Goal: Task Accomplishment & Management: Use online tool/utility

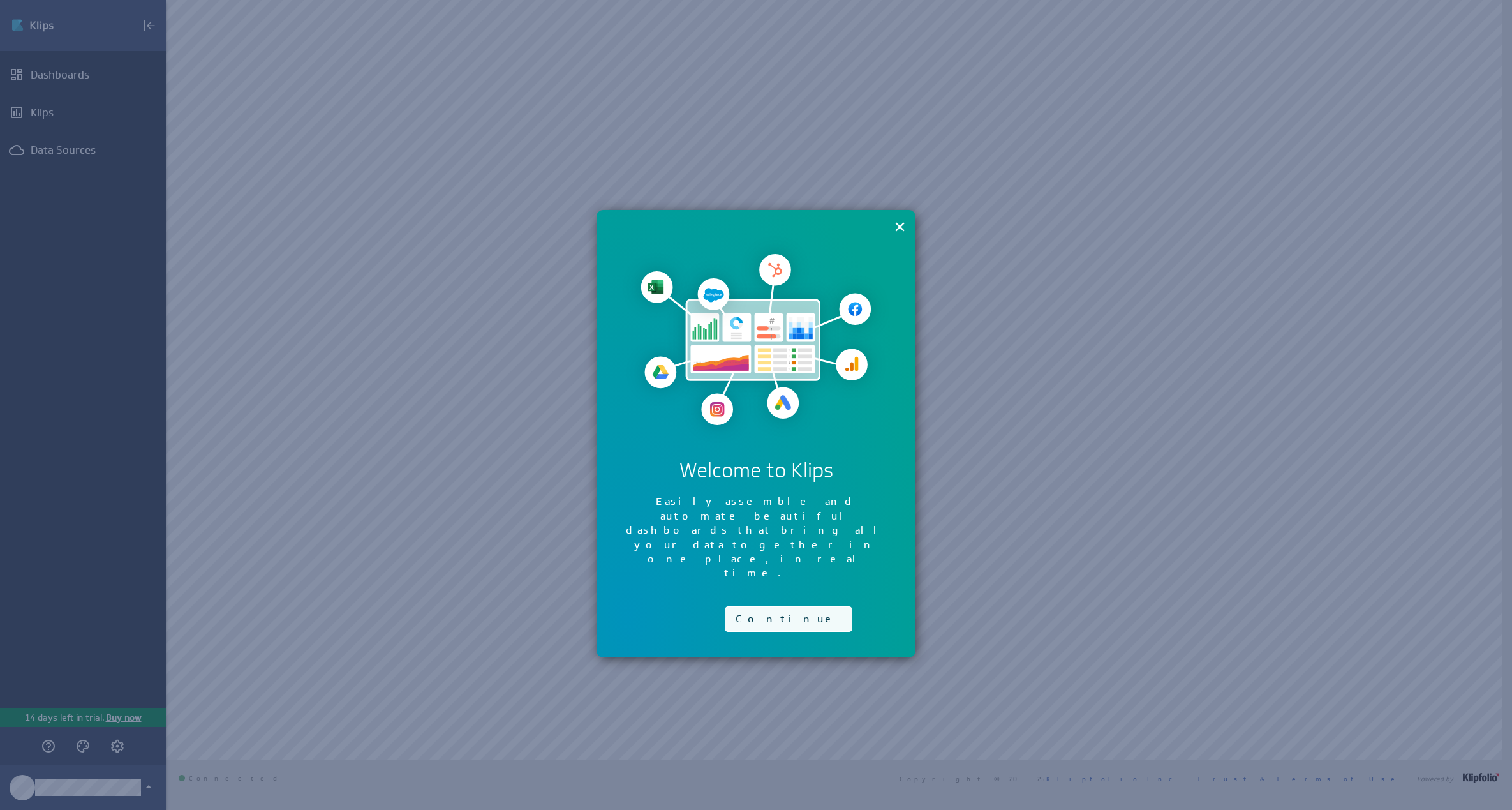
click at [761, 606] on button "Continue" at bounding box center [789, 619] width 128 height 26
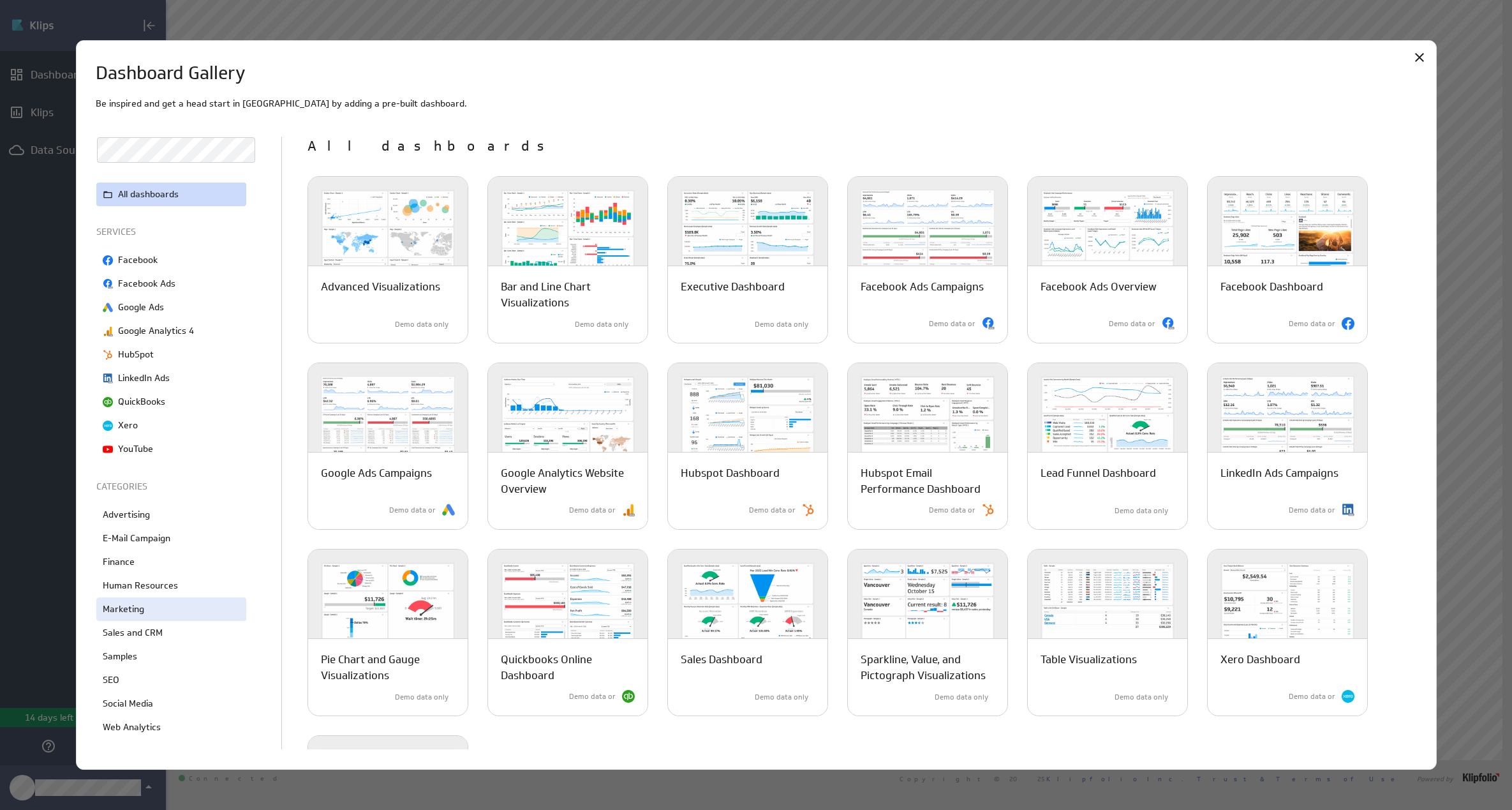
click at [169, 608] on div "Marketing" at bounding box center [171, 609] width 150 height 23
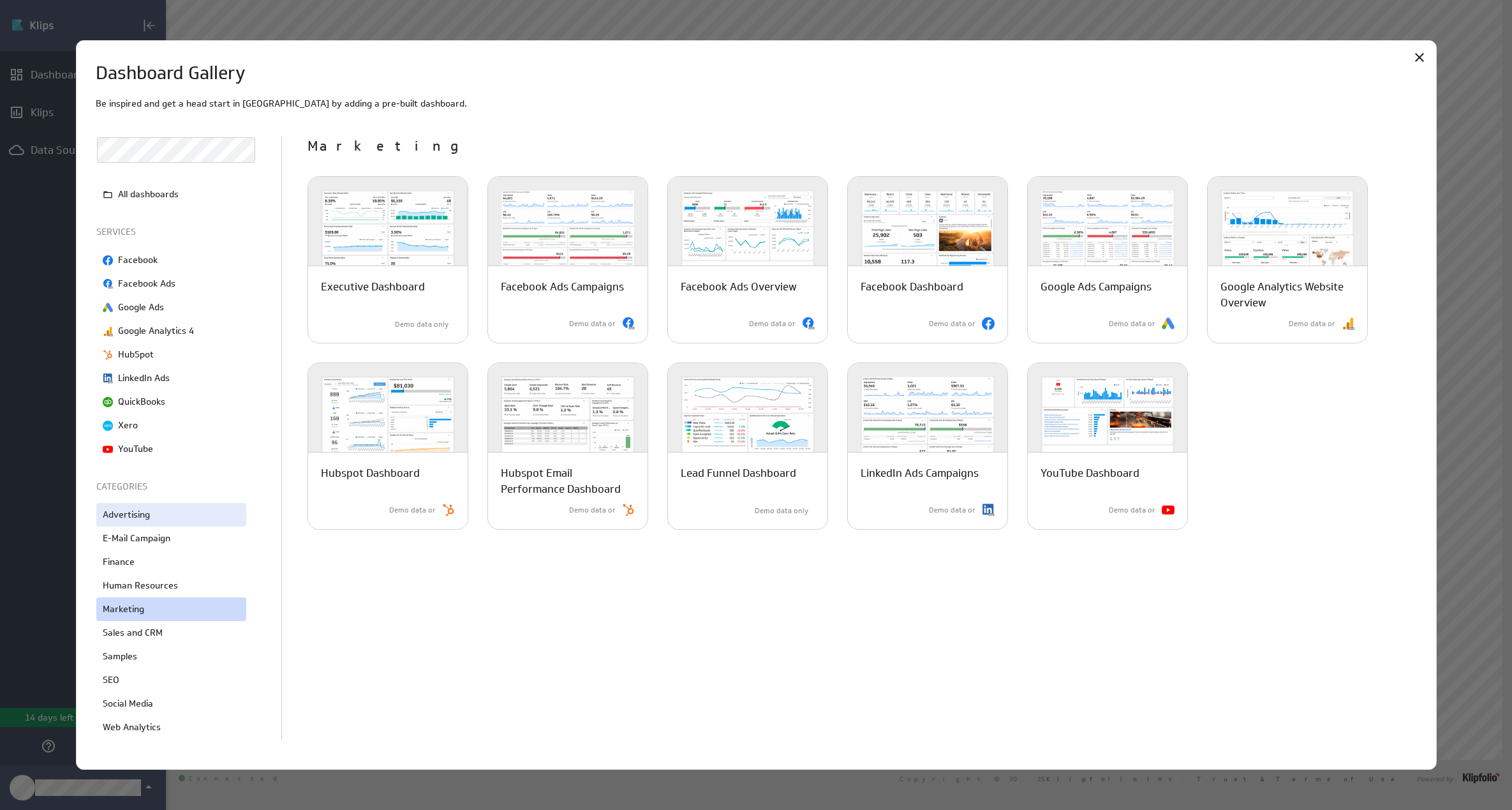
click at [203, 525] on div "Advertising" at bounding box center [171, 514] width 150 height 23
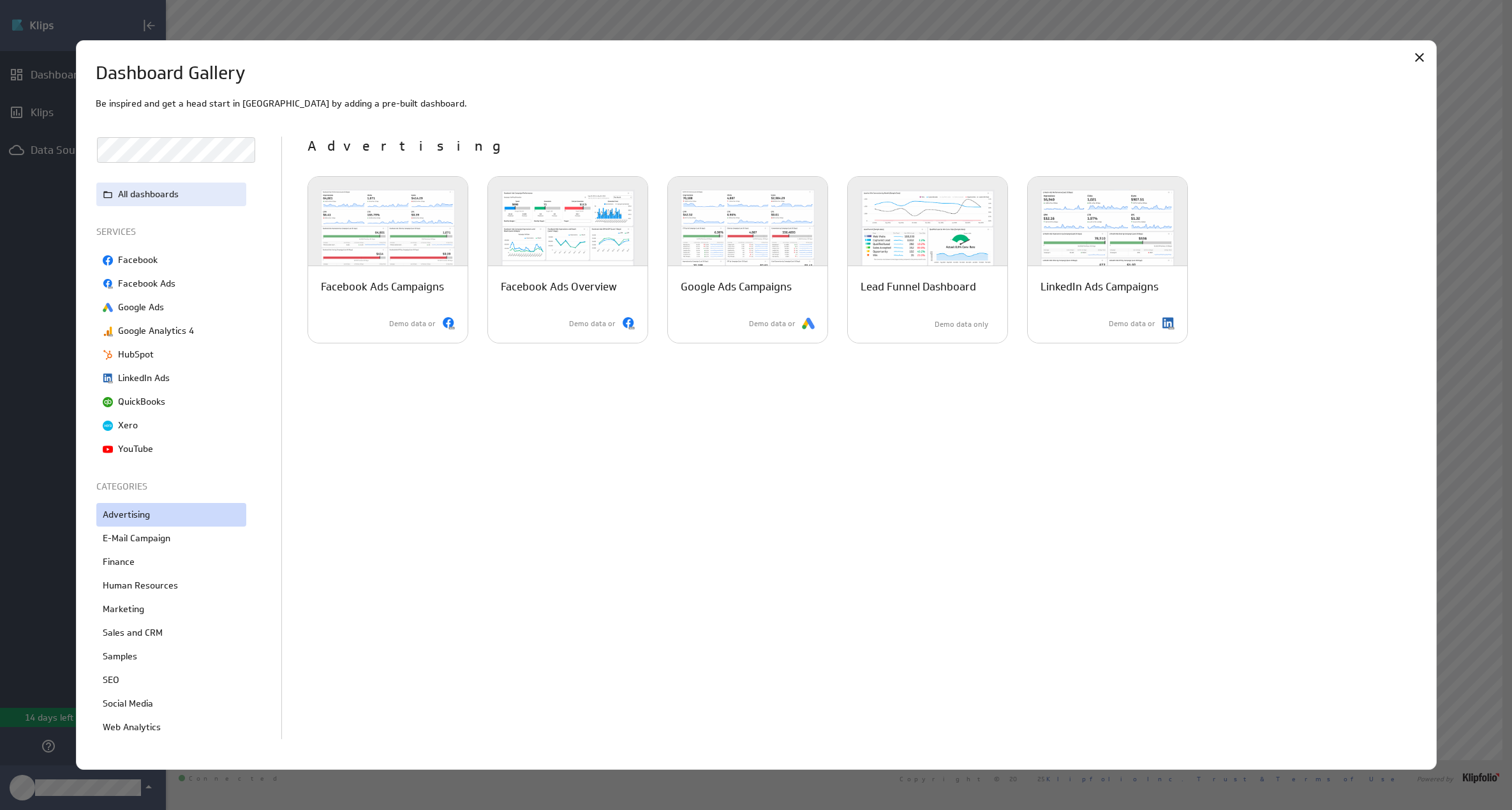
click at [148, 186] on div "All dashboards" at bounding box center [171, 194] width 150 height 23
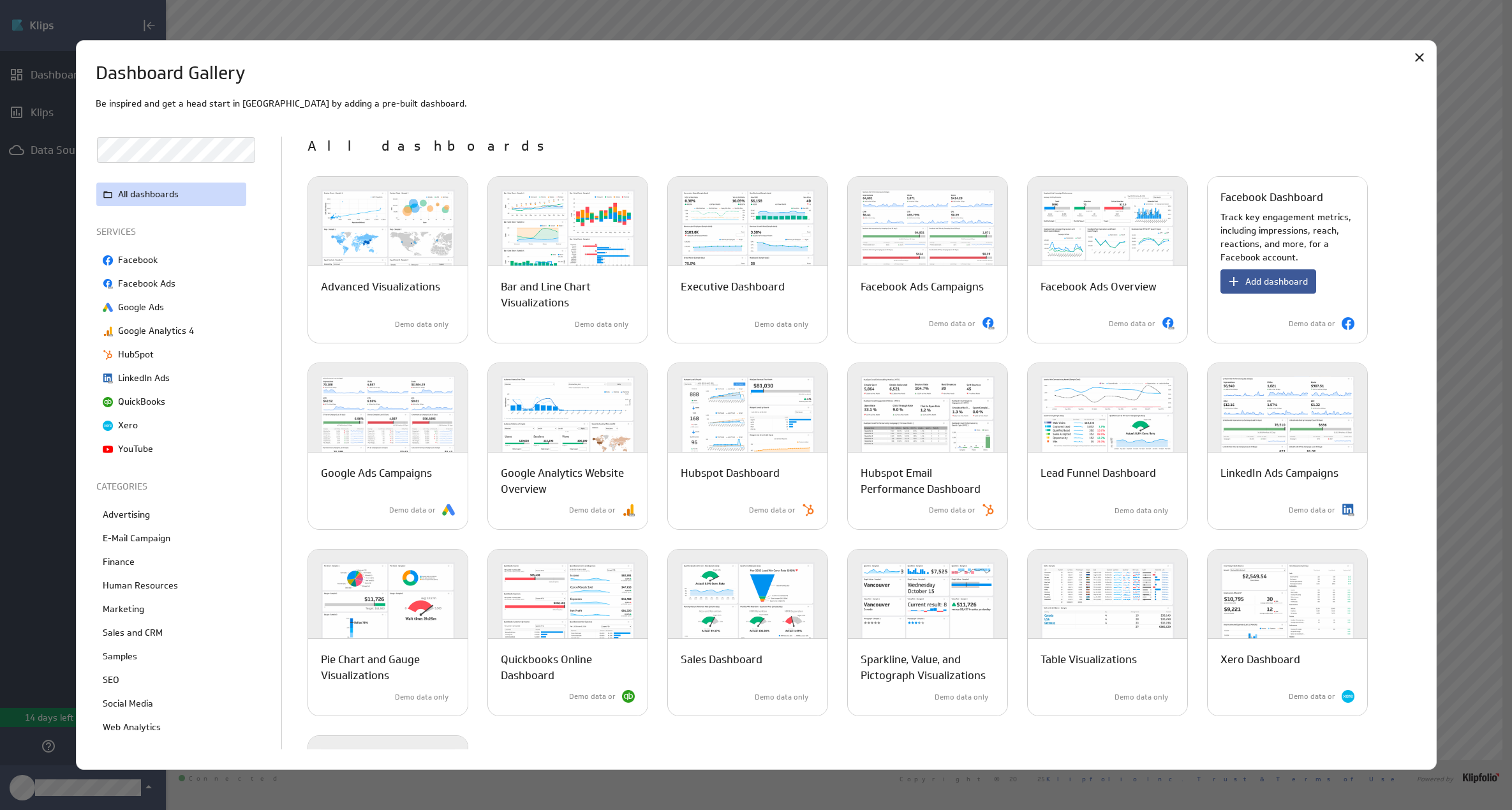
click at [1253, 278] on span "Add dashboard" at bounding box center [1277, 282] width 62 height 12
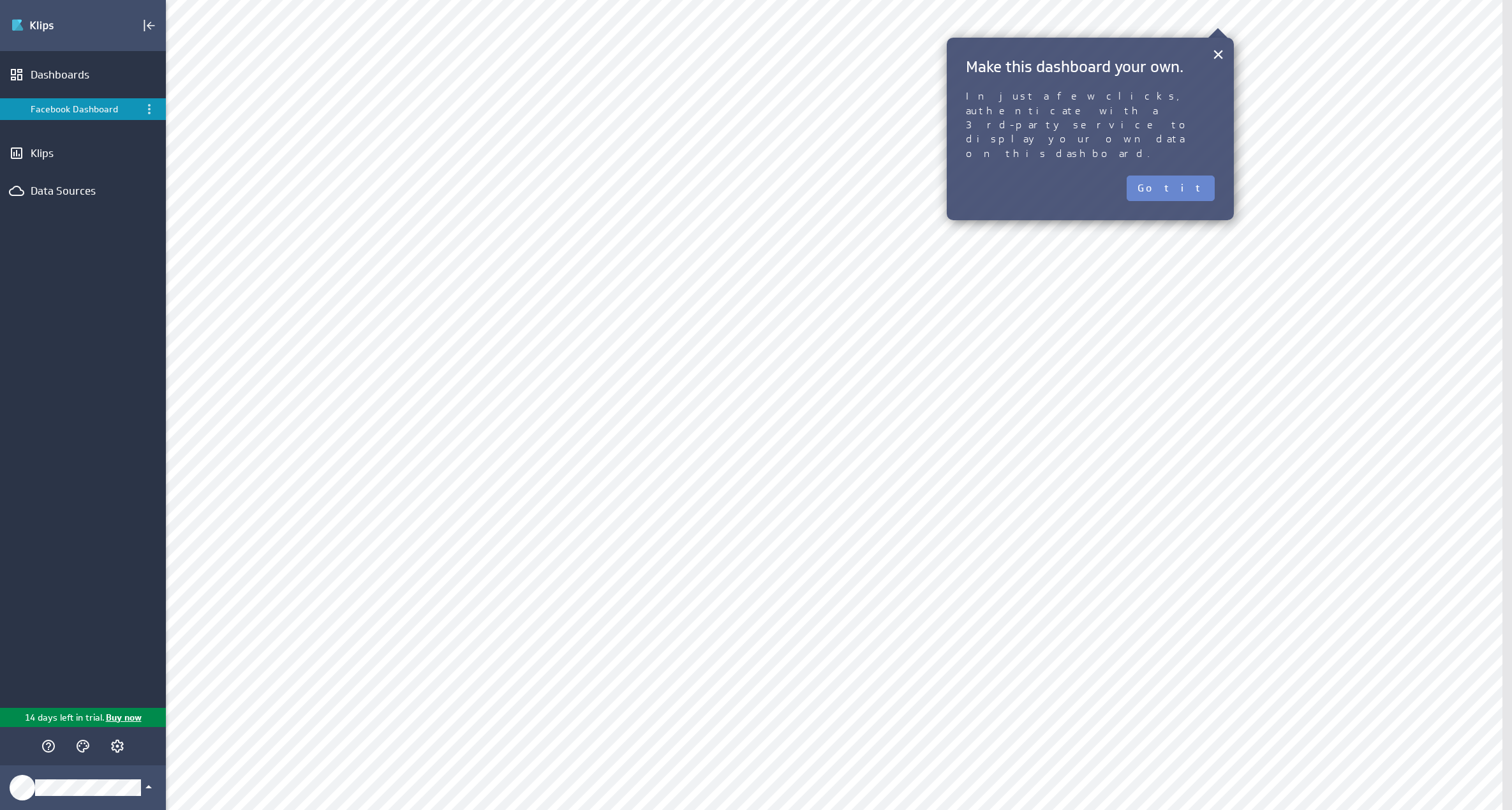
click at [1198, 175] on button "Got it" at bounding box center [1171, 188] width 88 height 26
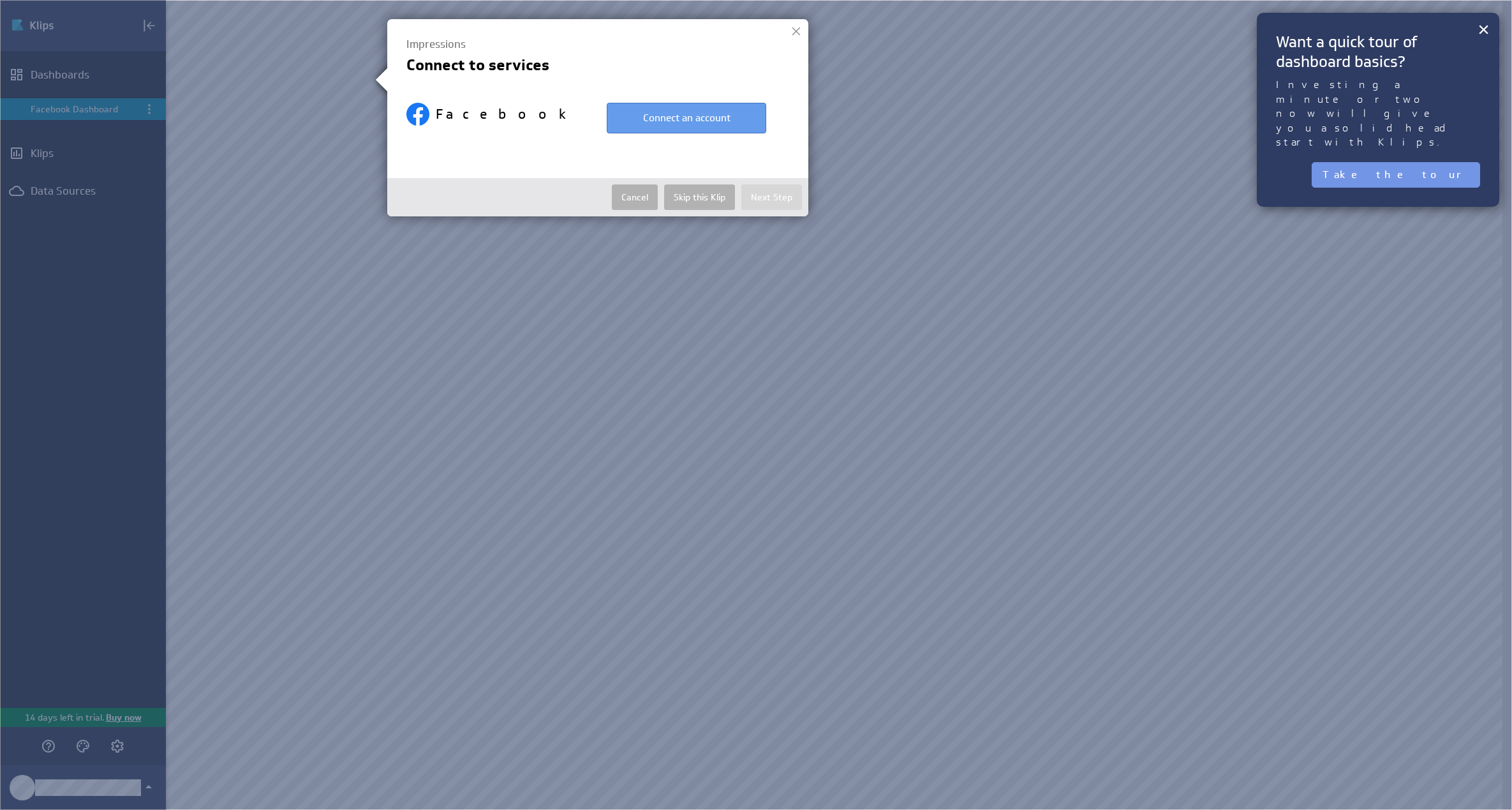
click at [726, 116] on button "Connect an account" at bounding box center [686, 118] width 159 height 31
select select "c7ee011b779b648d3dbe5fe5bddd1813"
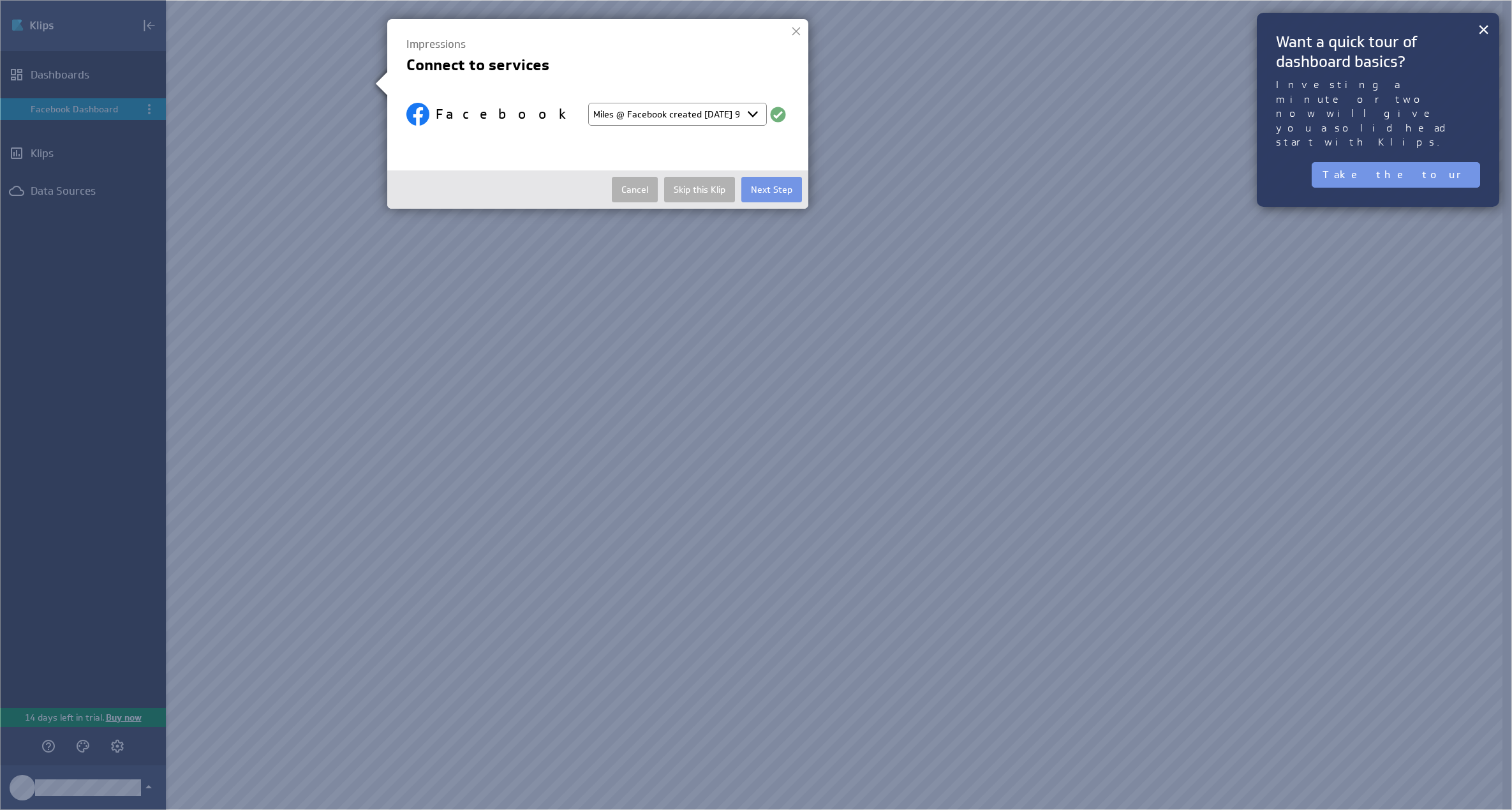
click at [640, 119] on select "Select account Miles @ Facebook created Aug 28, 2025 at 9:22 AM EDT + Connect n…" at bounding box center [678, 114] width 179 height 23
click at [782, 200] on button "Next Step" at bounding box center [772, 189] width 61 height 26
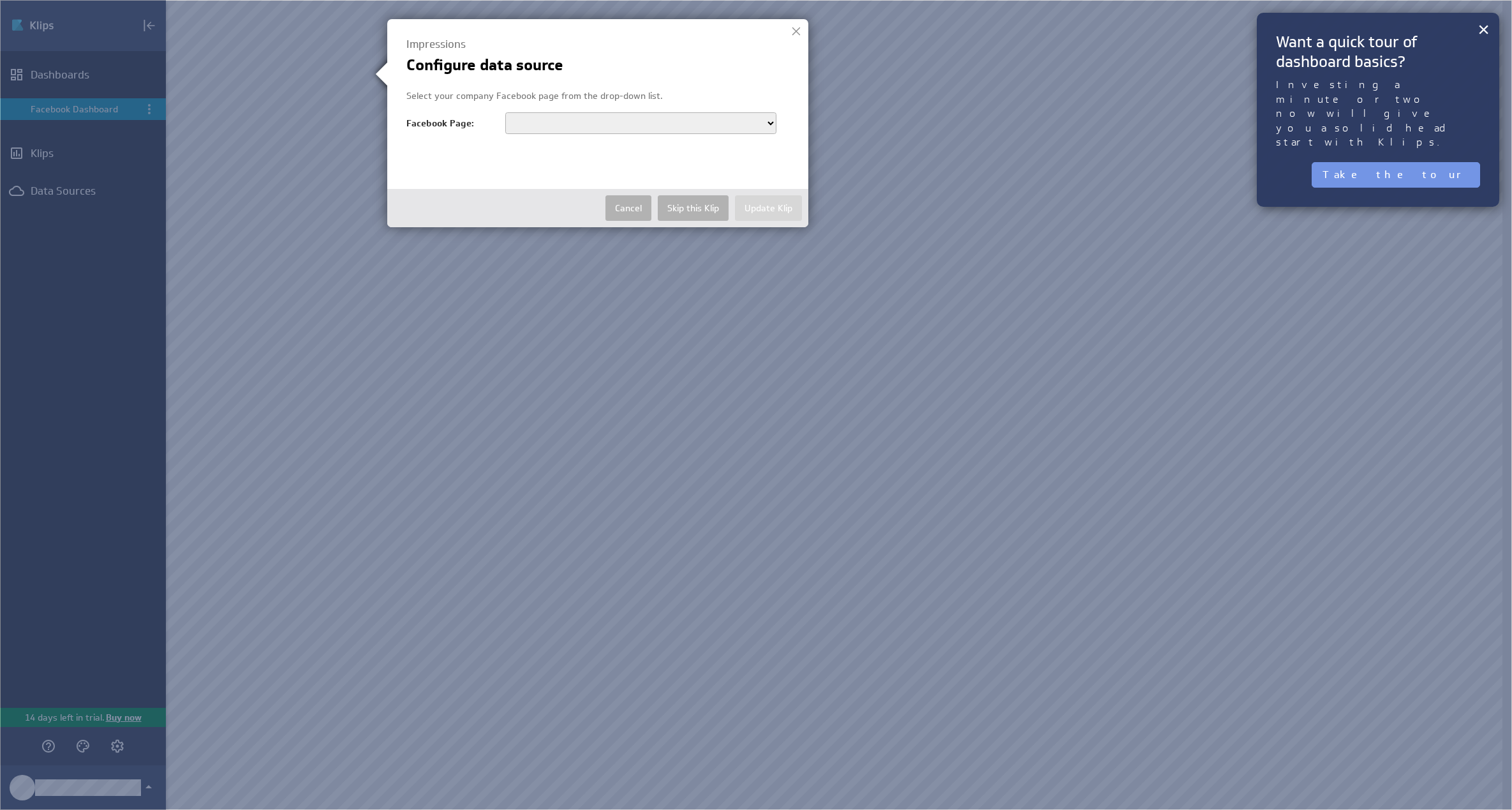
click at [676, 119] on select "Alamy" at bounding box center [641, 123] width 271 height 22
select select "150454471633963"
click at [505, 112] on select "Alamy" at bounding box center [641, 123] width 271 height 22
click at [783, 216] on button "Update Klip" at bounding box center [768, 208] width 67 height 26
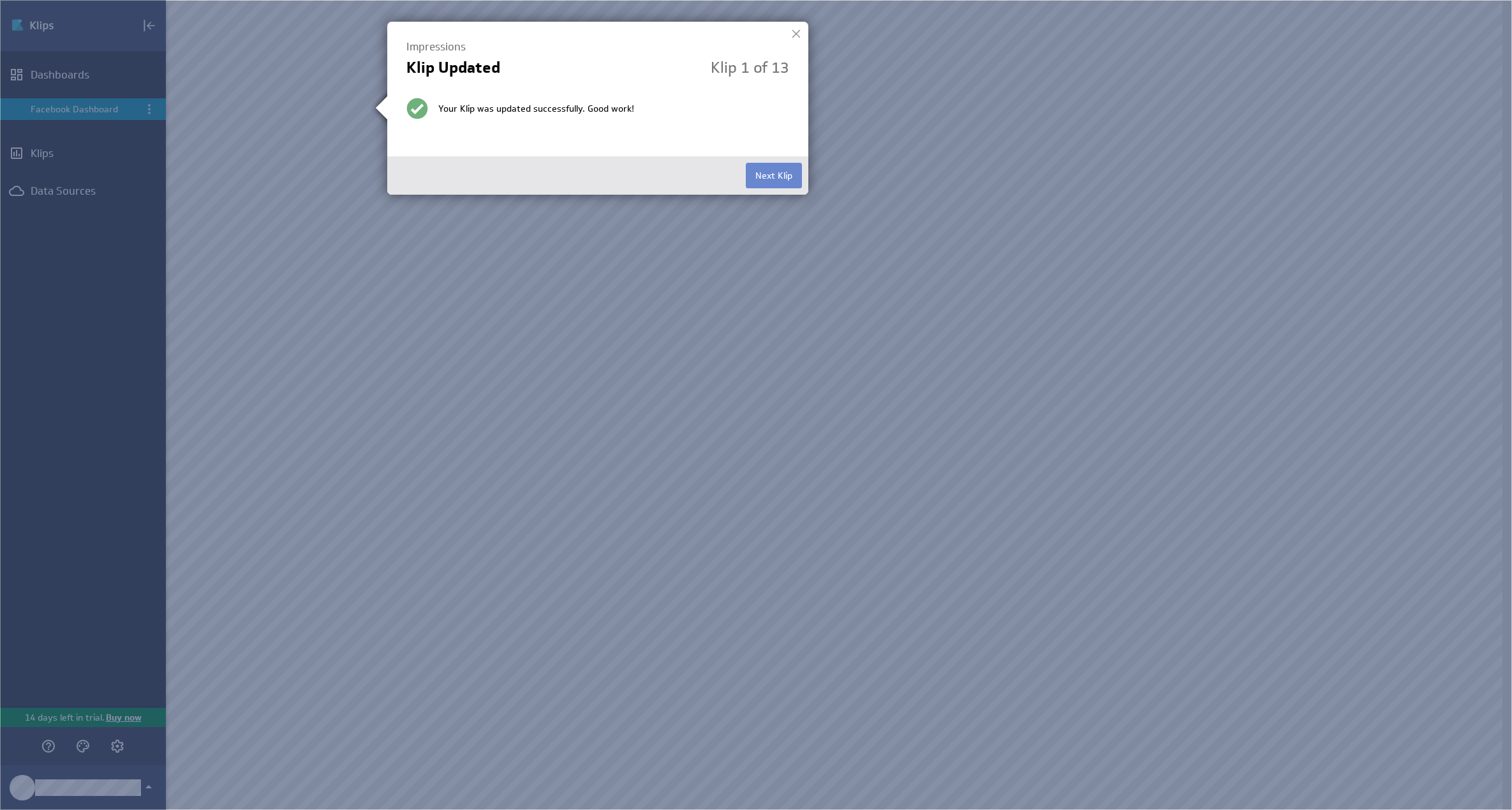
click at [769, 172] on button "Next Klip" at bounding box center [774, 175] width 56 height 26
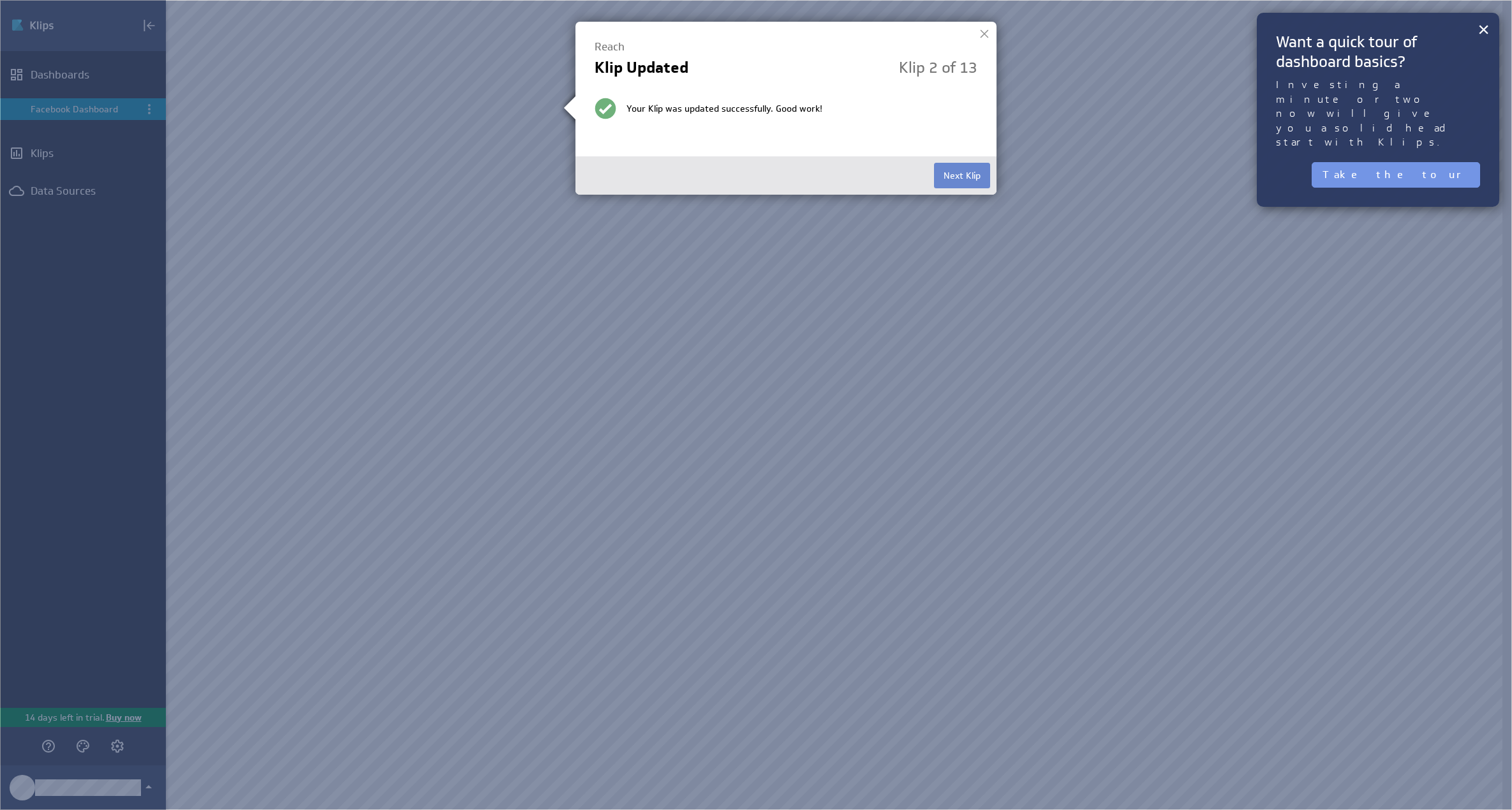
click at [952, 178] on button "Next Klip" at bounding box center [962, 175] width 56 height 26
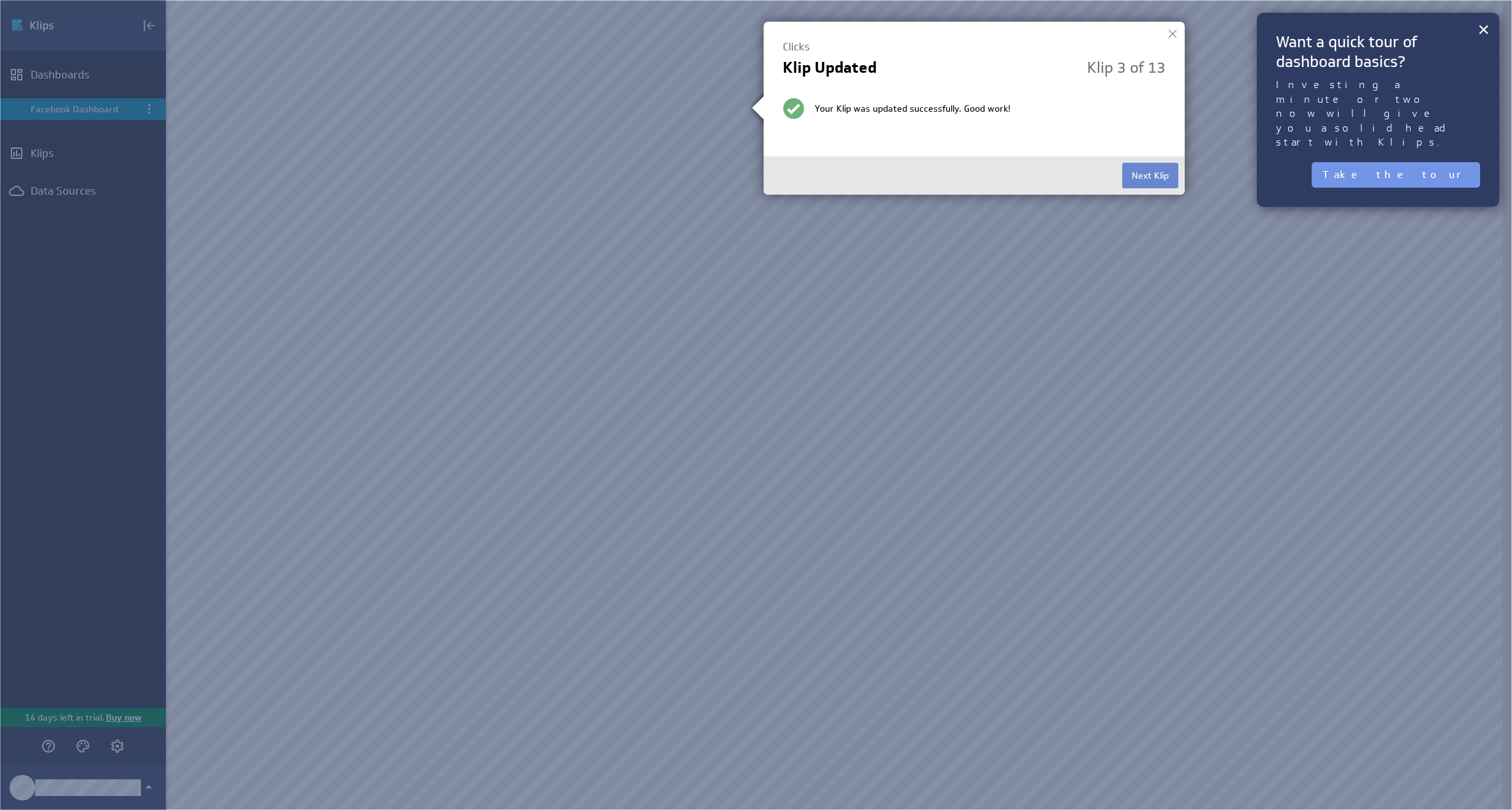
click at [1168, 178] on button "Next Klip" at bounding box center [1150, 175] width 56 height 26
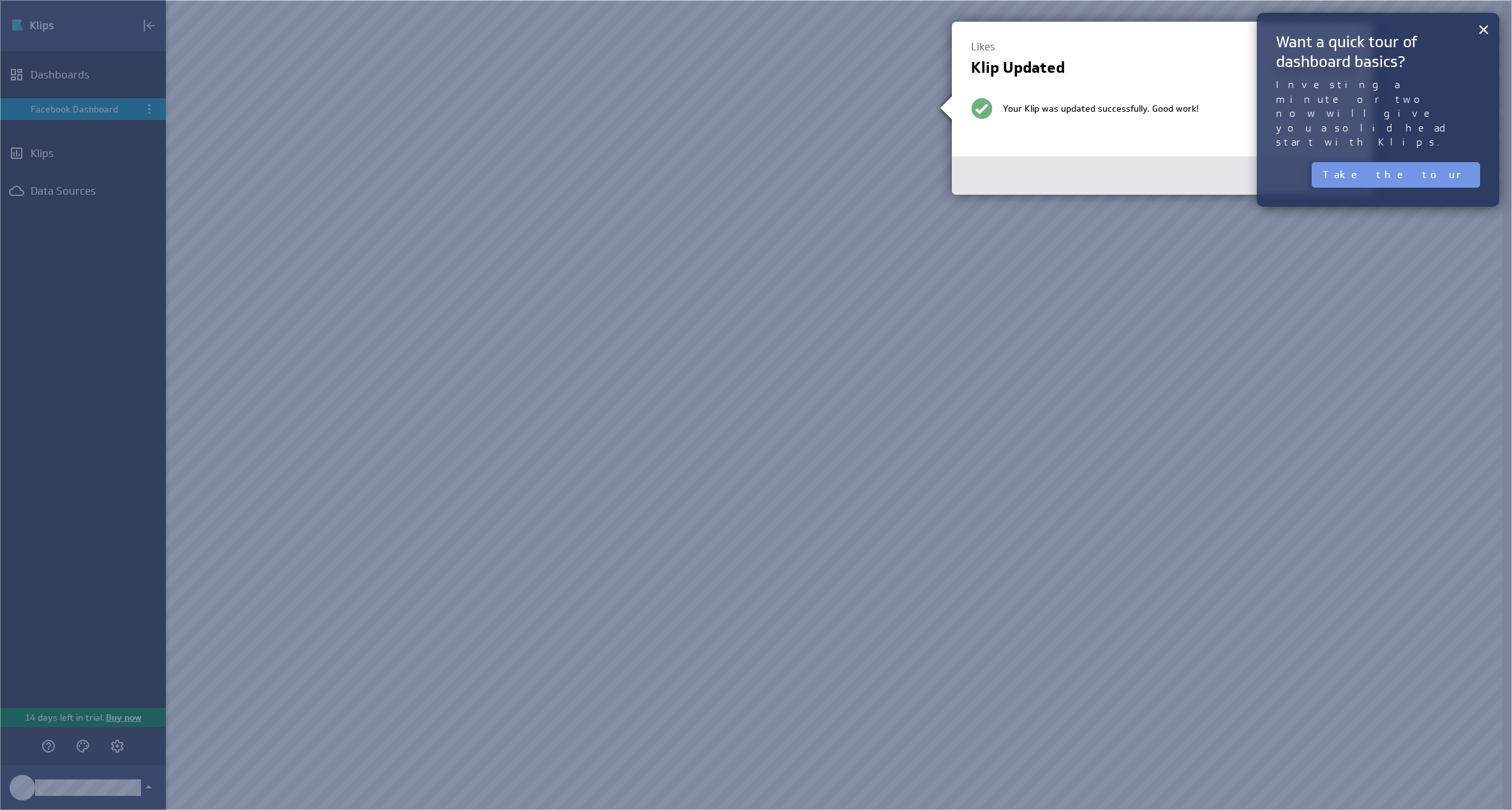
click at [1321, 178] on button "Next Klip" at bounding box center [1338, 175] width 56 height 26
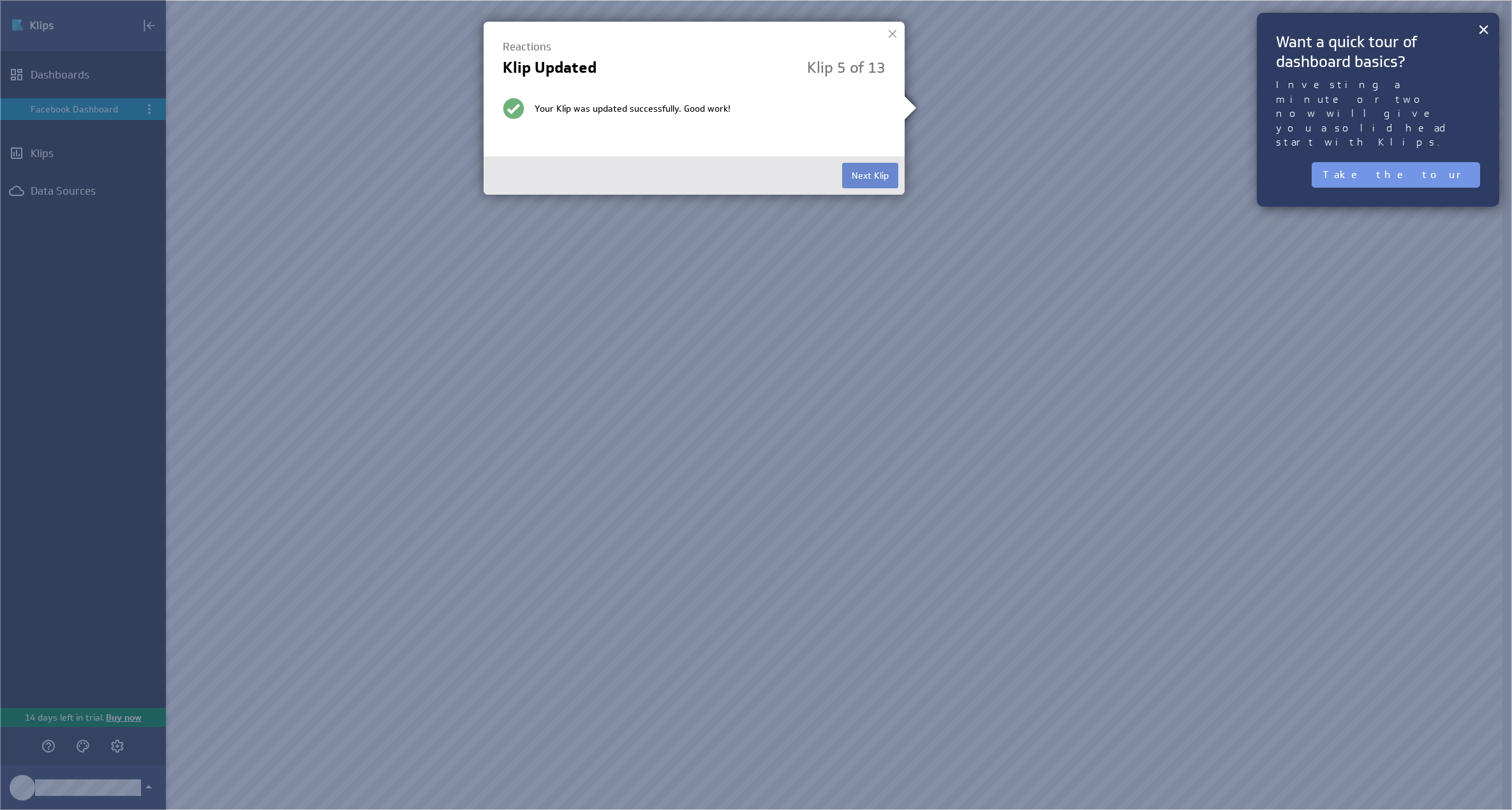
click at [885, 174] on button "Next Klip" at bounding box center [870, 175] width 56 height 26
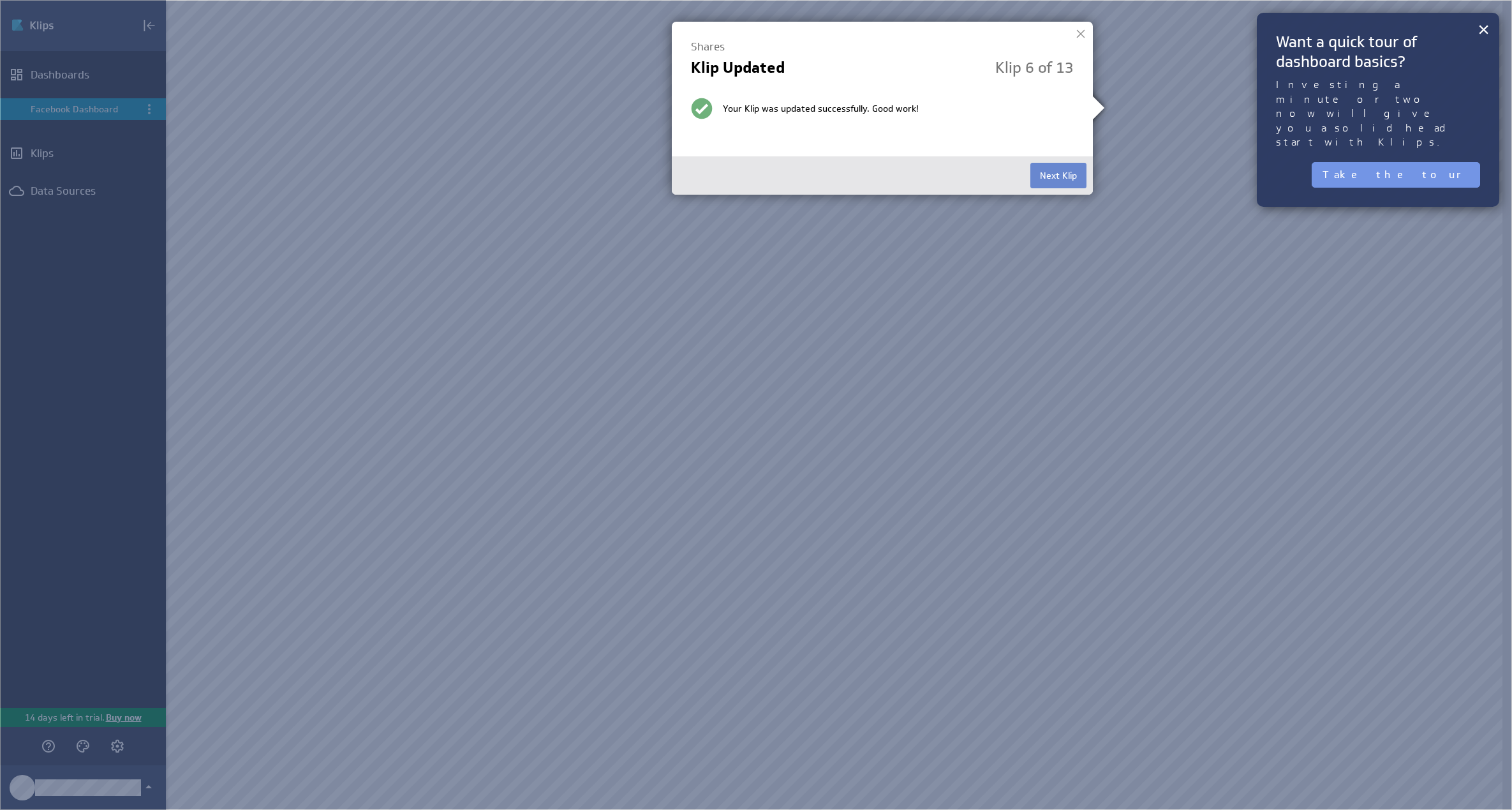
click at [1055, 179] on button "Next Klip" at bounding box center [1058, 175] width 56 height 26
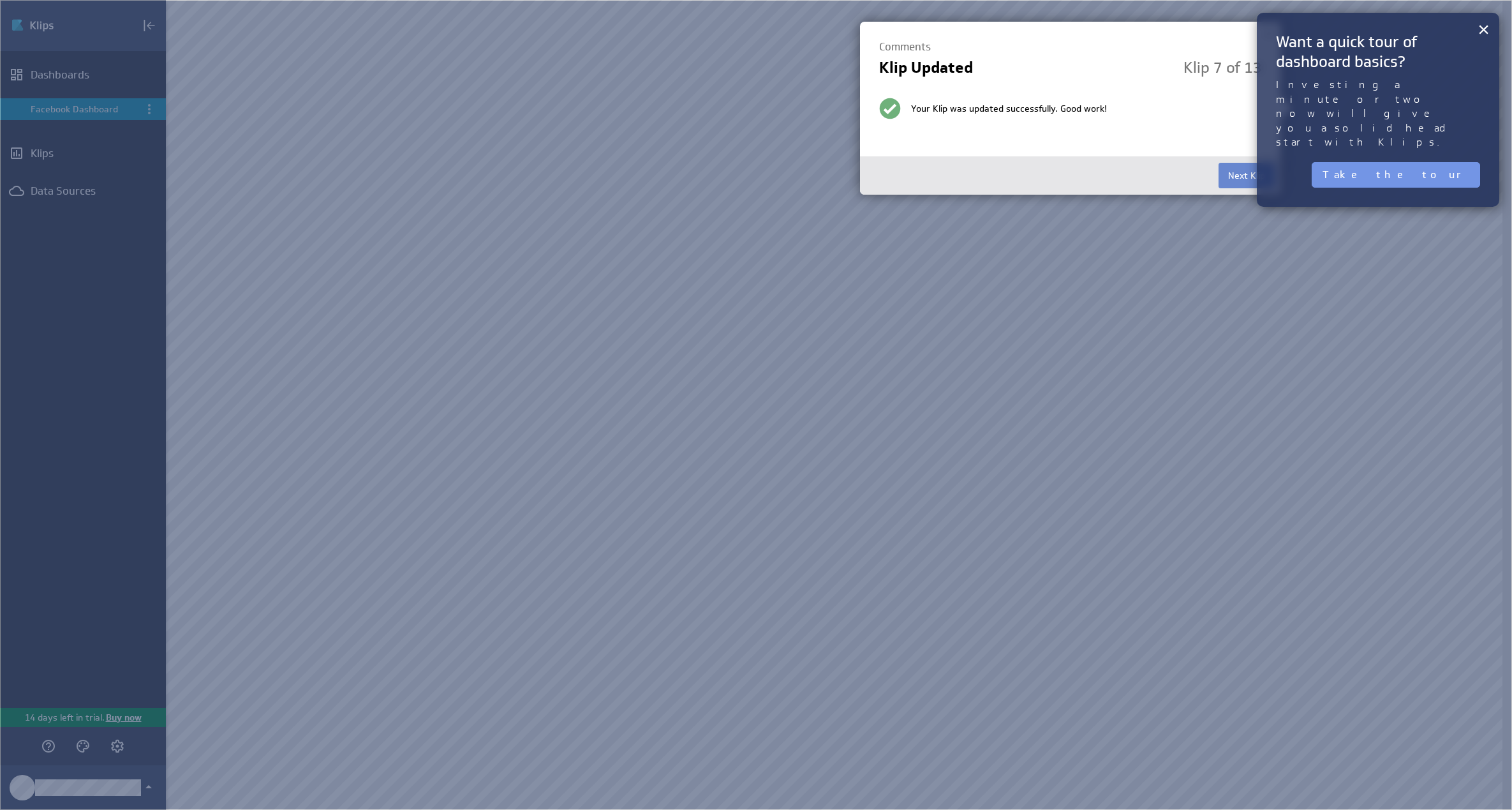
click at [1240, 187] on button "Next Klip" at bounding box center [1246, 175] width 56 height 26
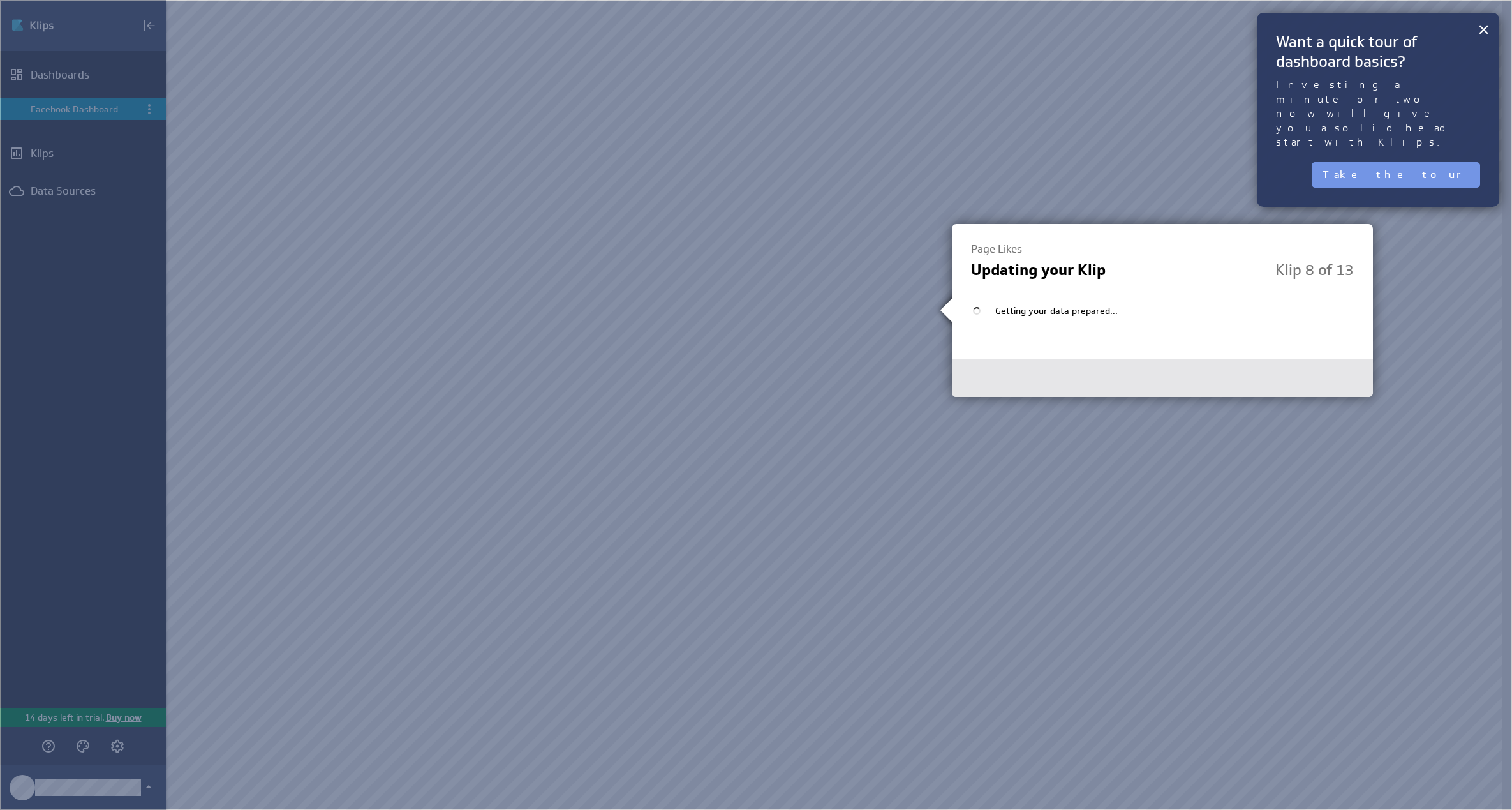
click at [944, 156] on img at bounding box center [756, 405] width 1512 height 810
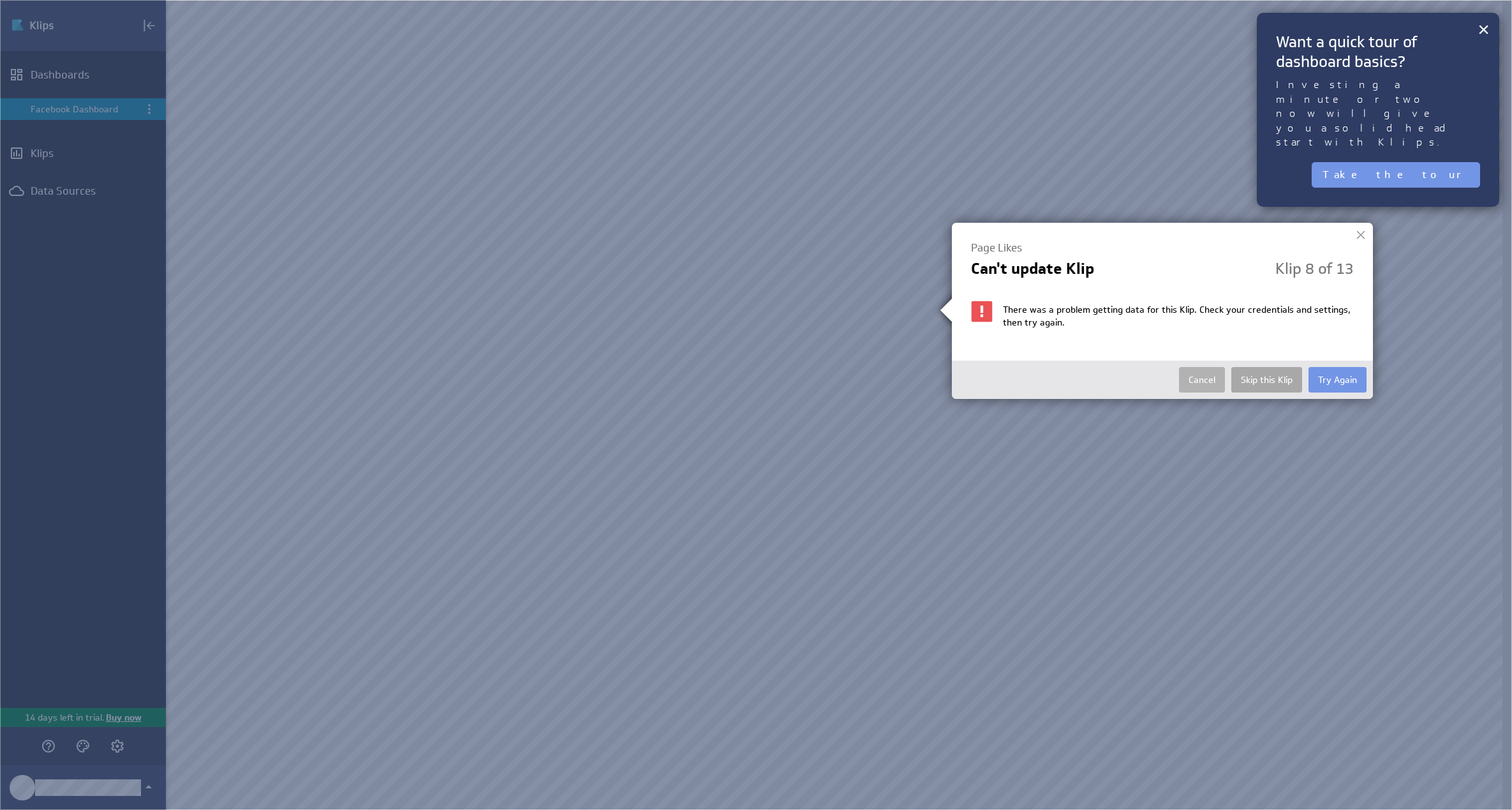
click at [1276, 389] on button "Skip this Klip" at bounding box center [1266, 379] width 71 height 26
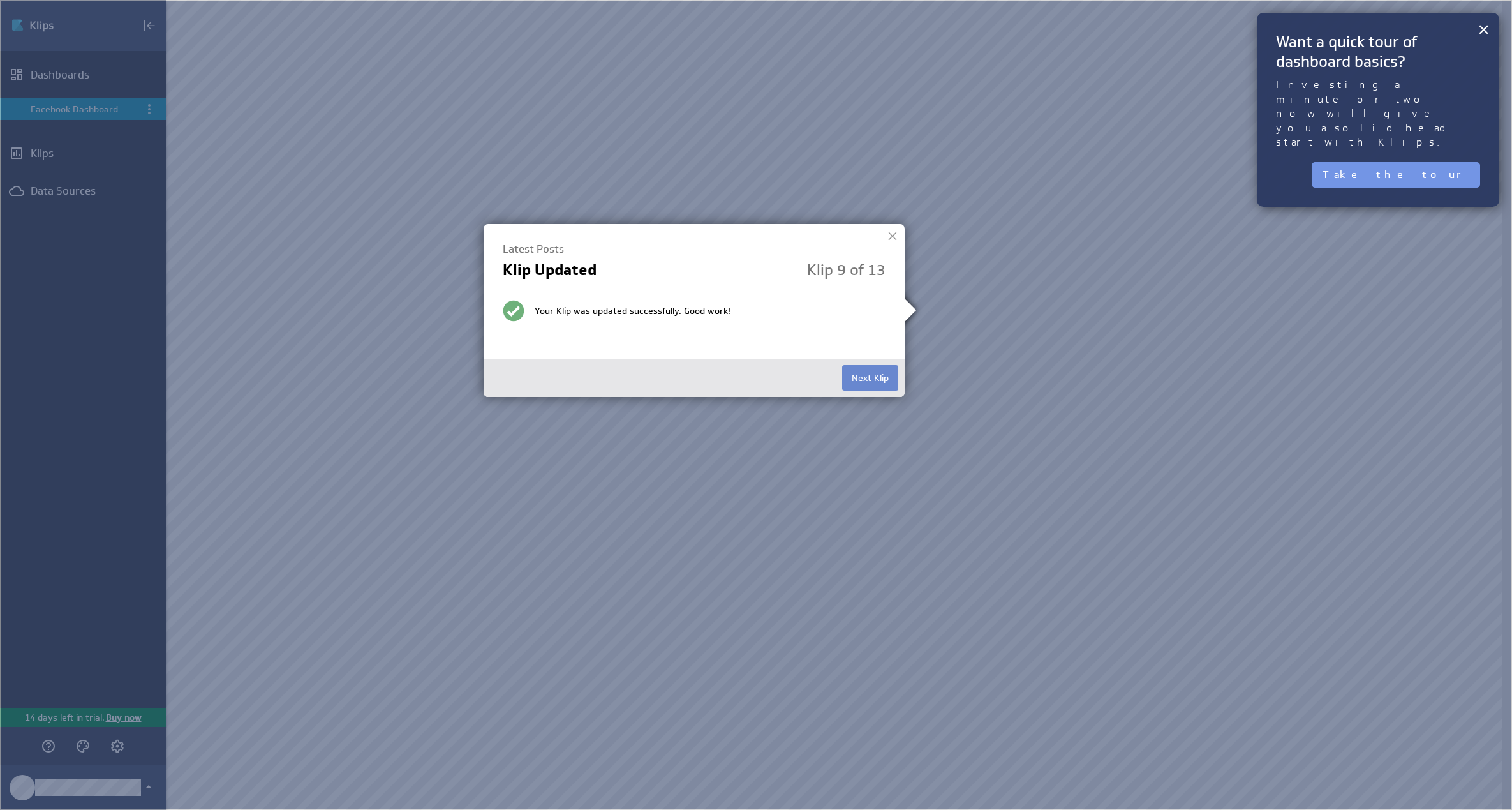
click at [889, 371] on button "Next Klip" at bounding box center [870, 377] width 56 height 26
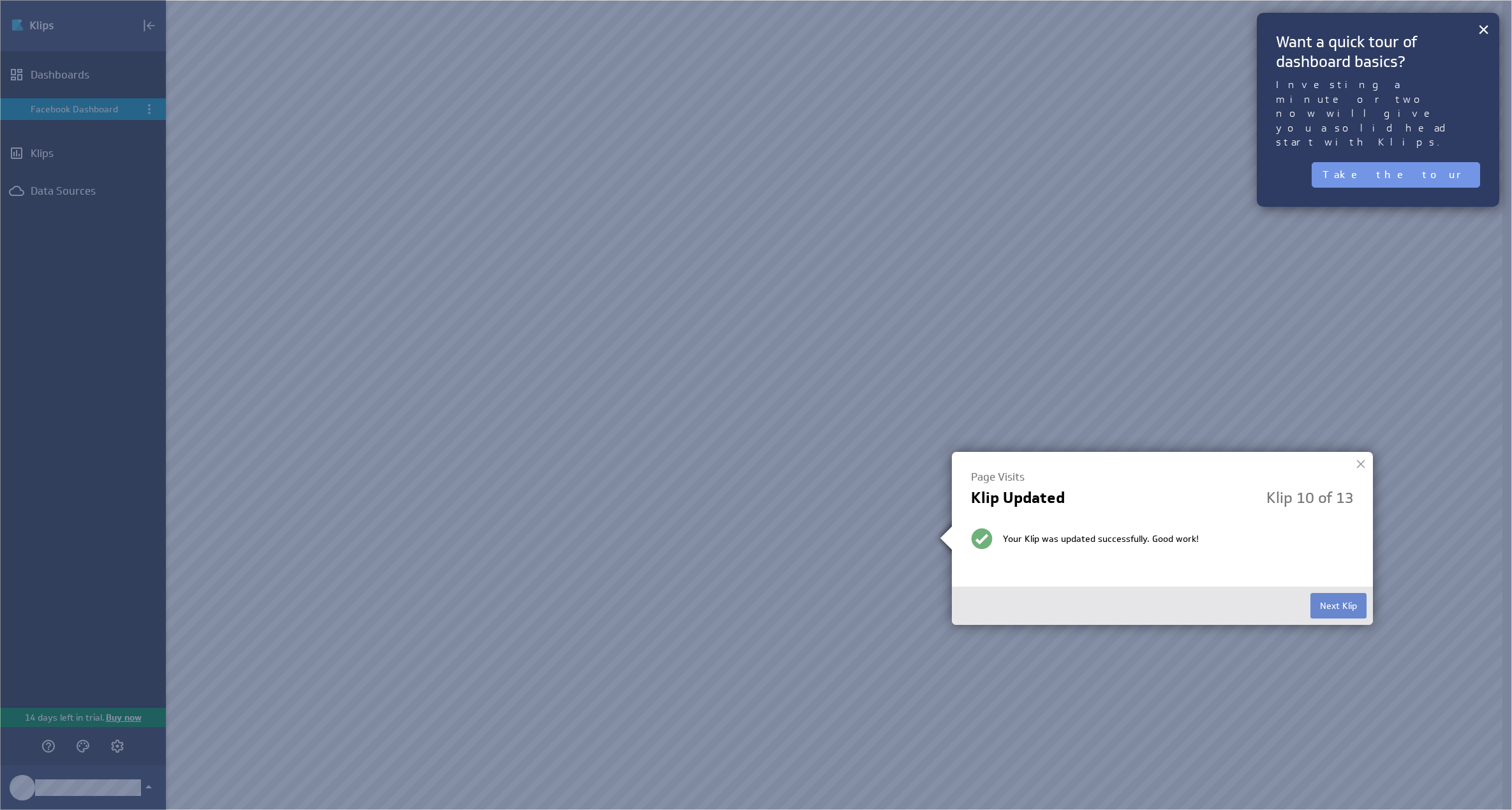
click at [1342, 596] on button "Next Klip" at bounding box center [1338, 605] width 56 height 26
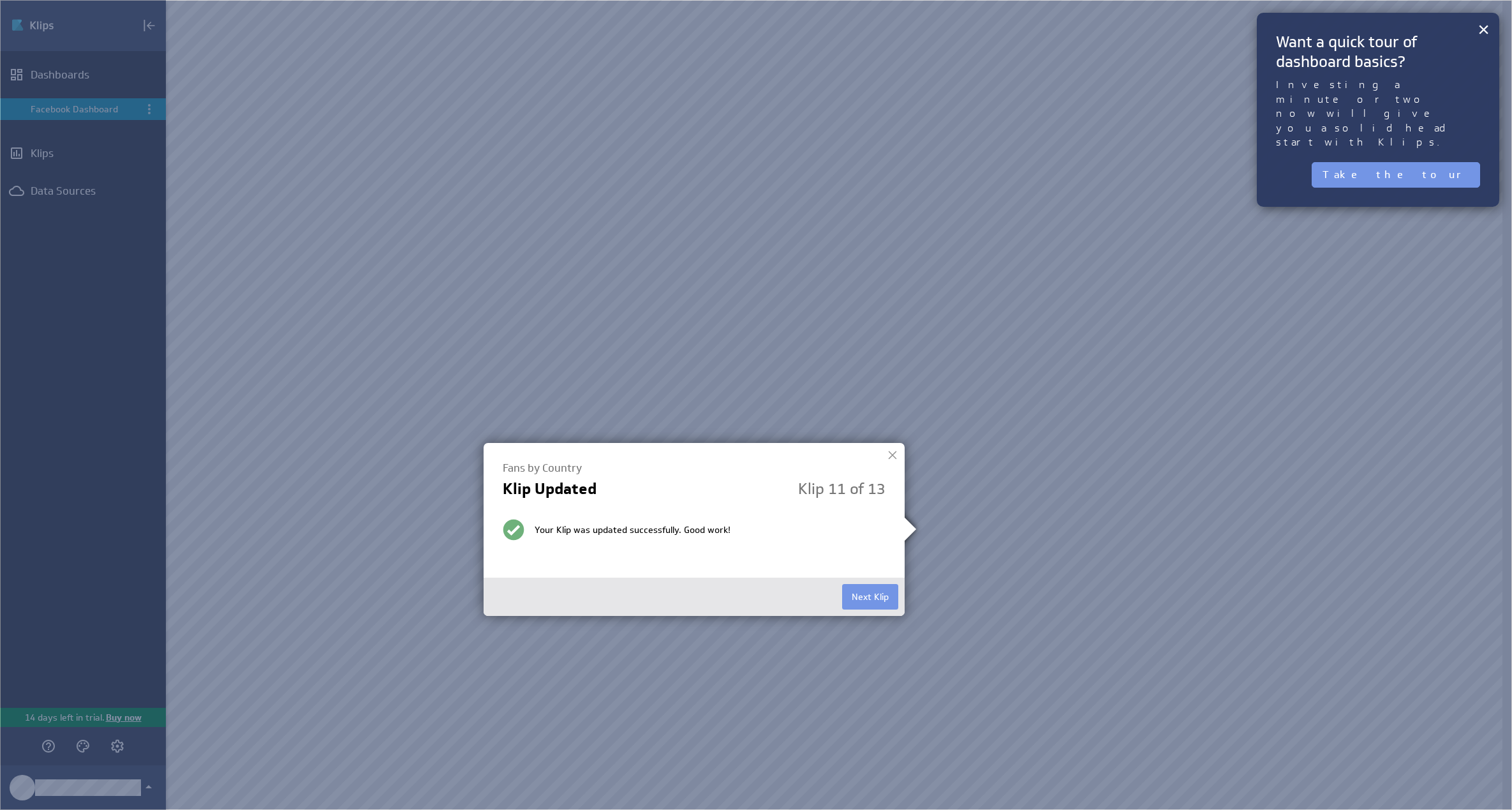
click at [902, 599] on div "Next Klip" at bounding box center [694, 596] width 421 height 38
click at [887, 599] on button "Next Klip" at bounding box center [870, 596] width 56 height 26
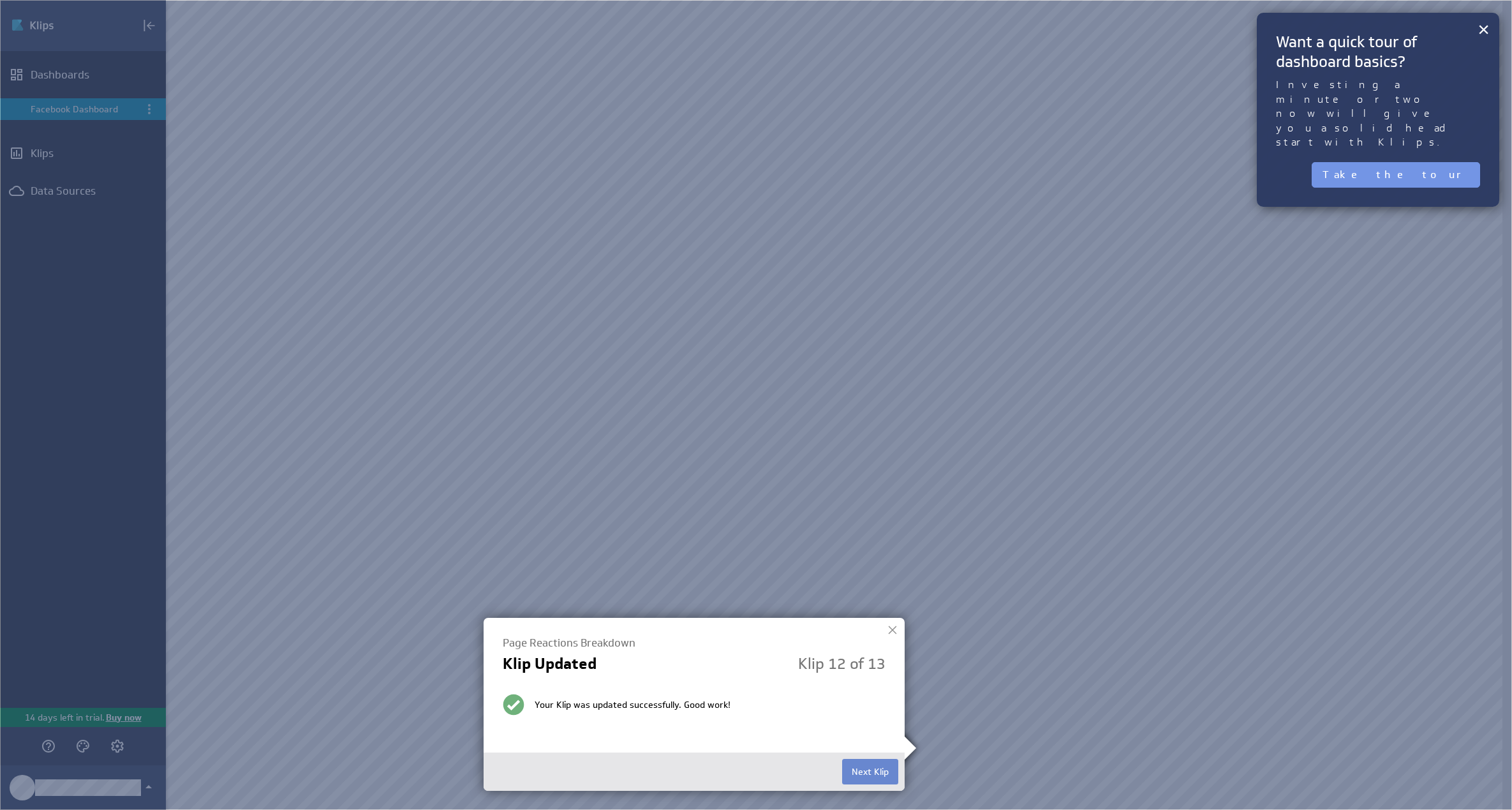
click at [874, 772] on button "Next Klip" at bounding box center [870, 771] width 56 height 26
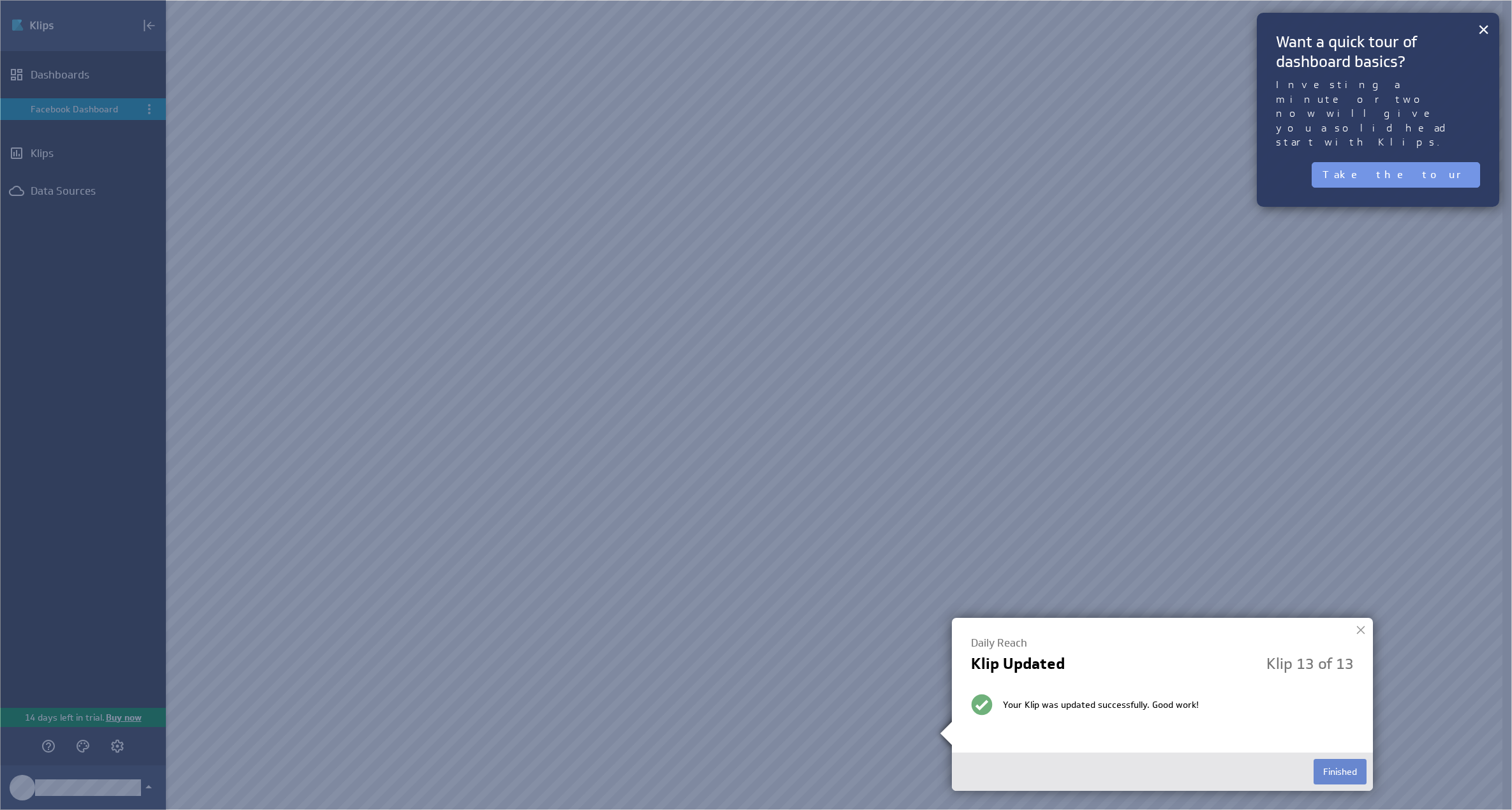
click at [1325, 769] on button "Finished" at bounding box center [1340, 771] width 53 height 26
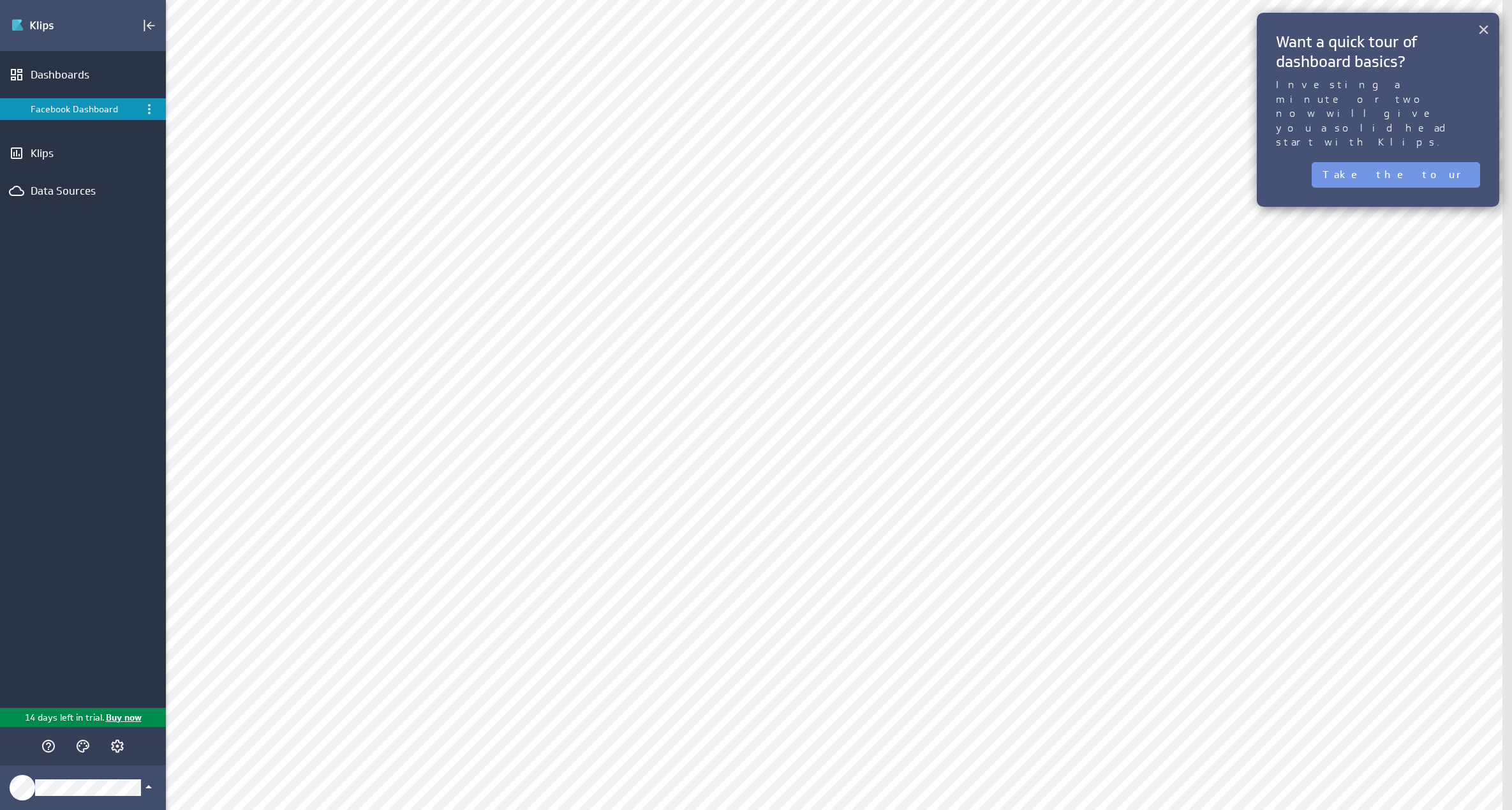
click at [1483, 39] on button "×" at bounding box center [1483, 29] width 12 height 26
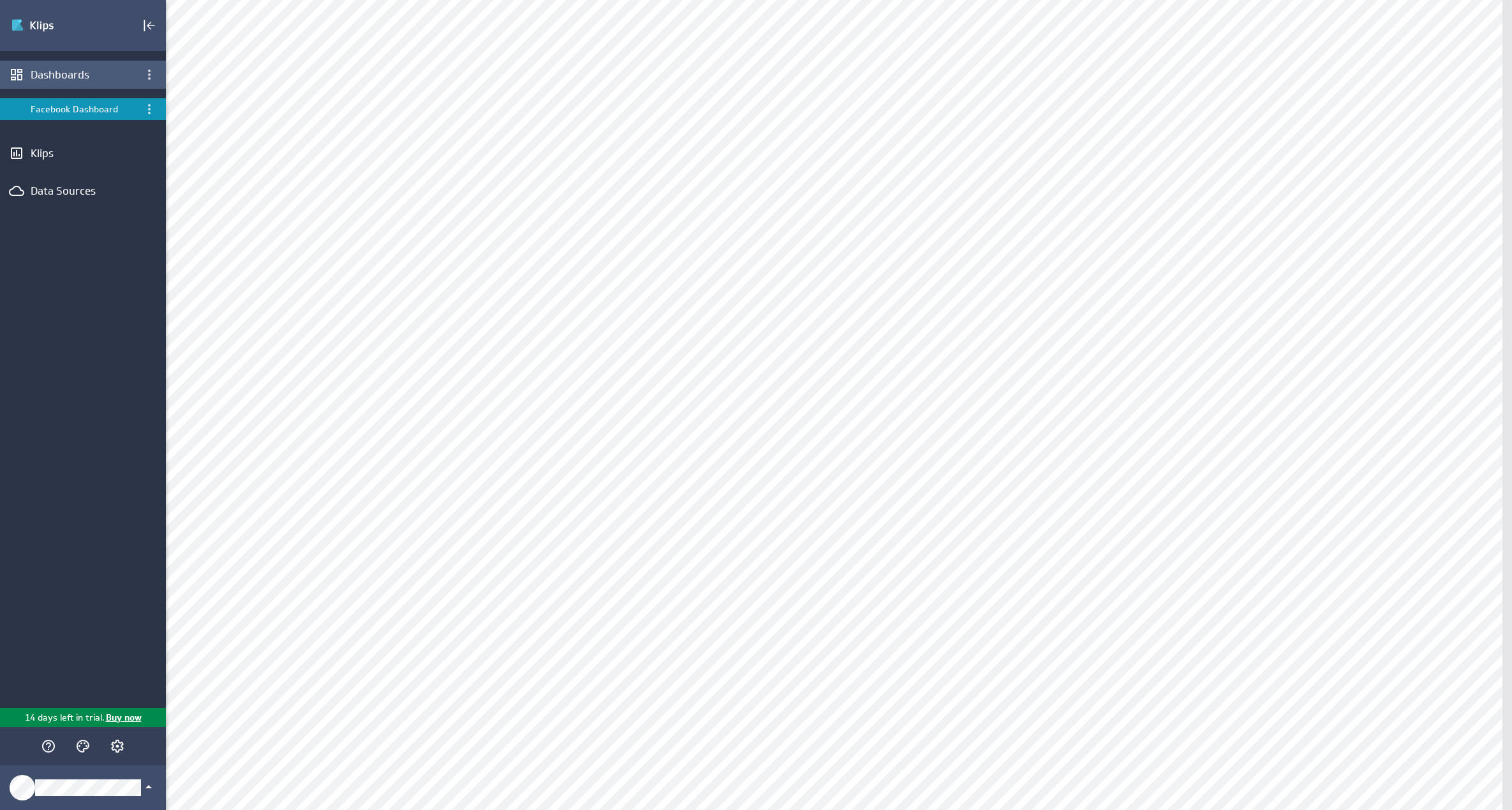
click at [84, 80] on div "Dashboards" at bounding box center [83, 74] width 105 height 14
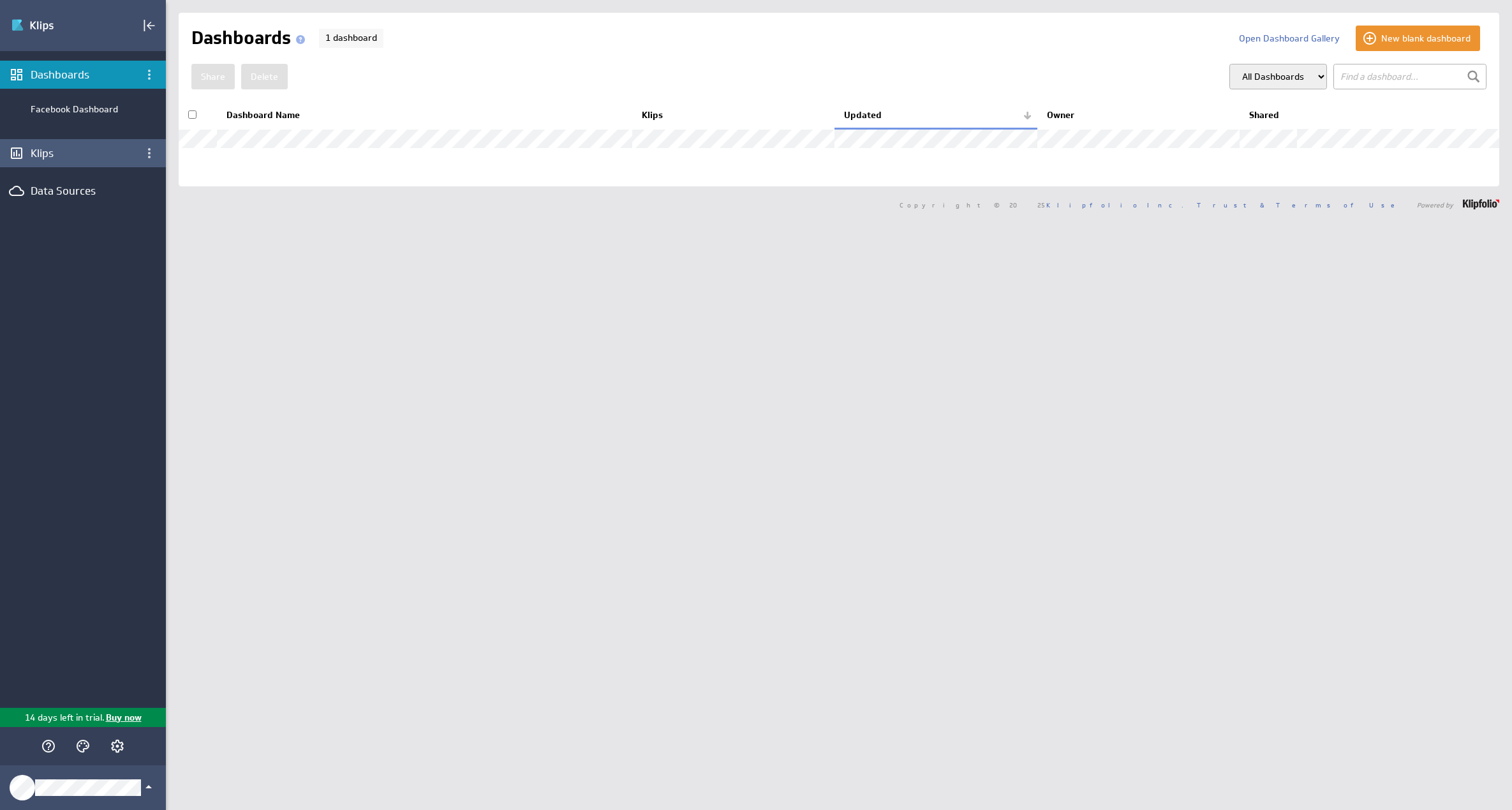
click at [68, 158] on div "Klips" at bounding box center [83, 153] width 105 height 14
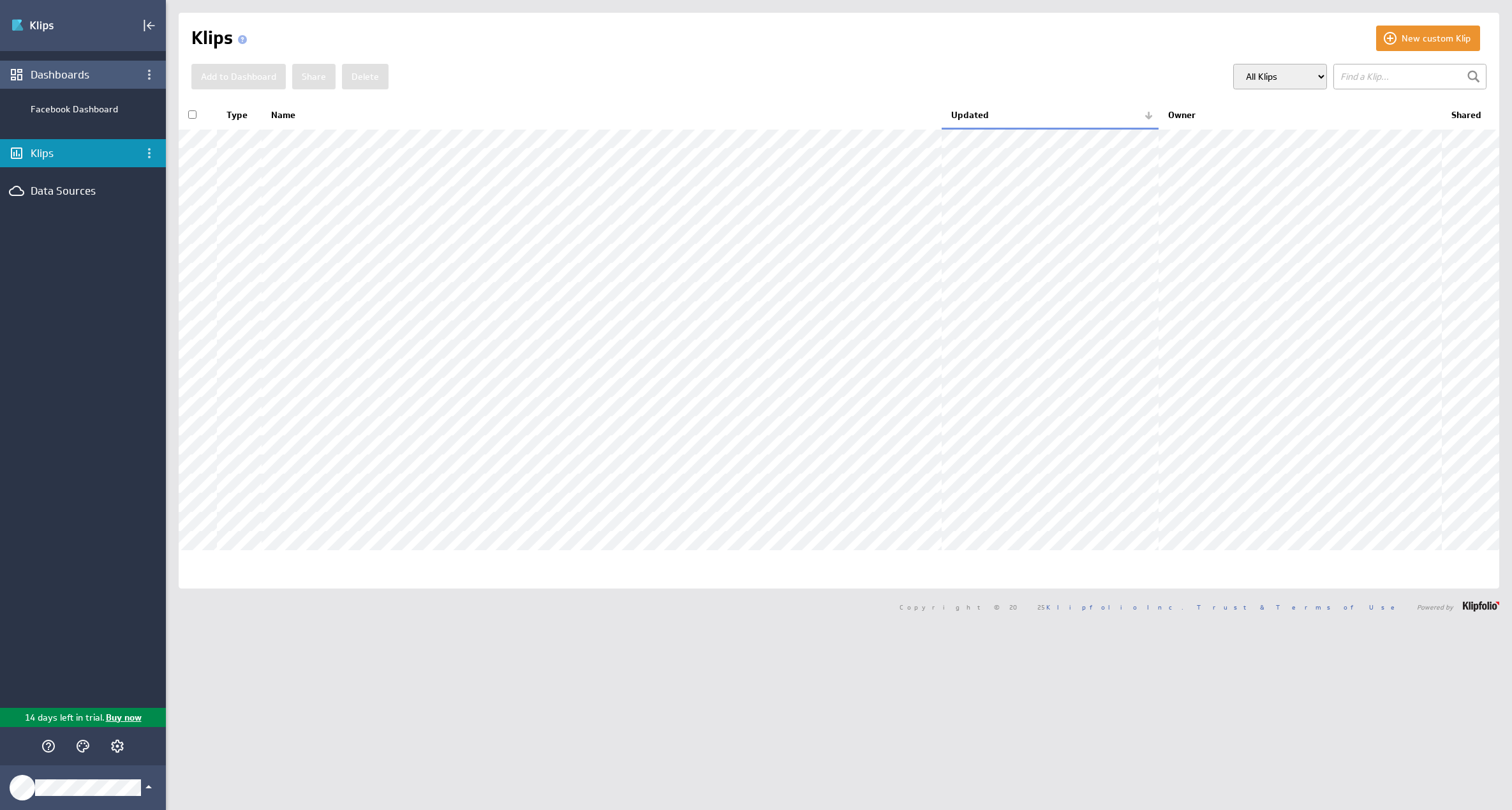
click at [81, 68] on div "Dashboards" at bounding box center [83, 74] width 105 height 14
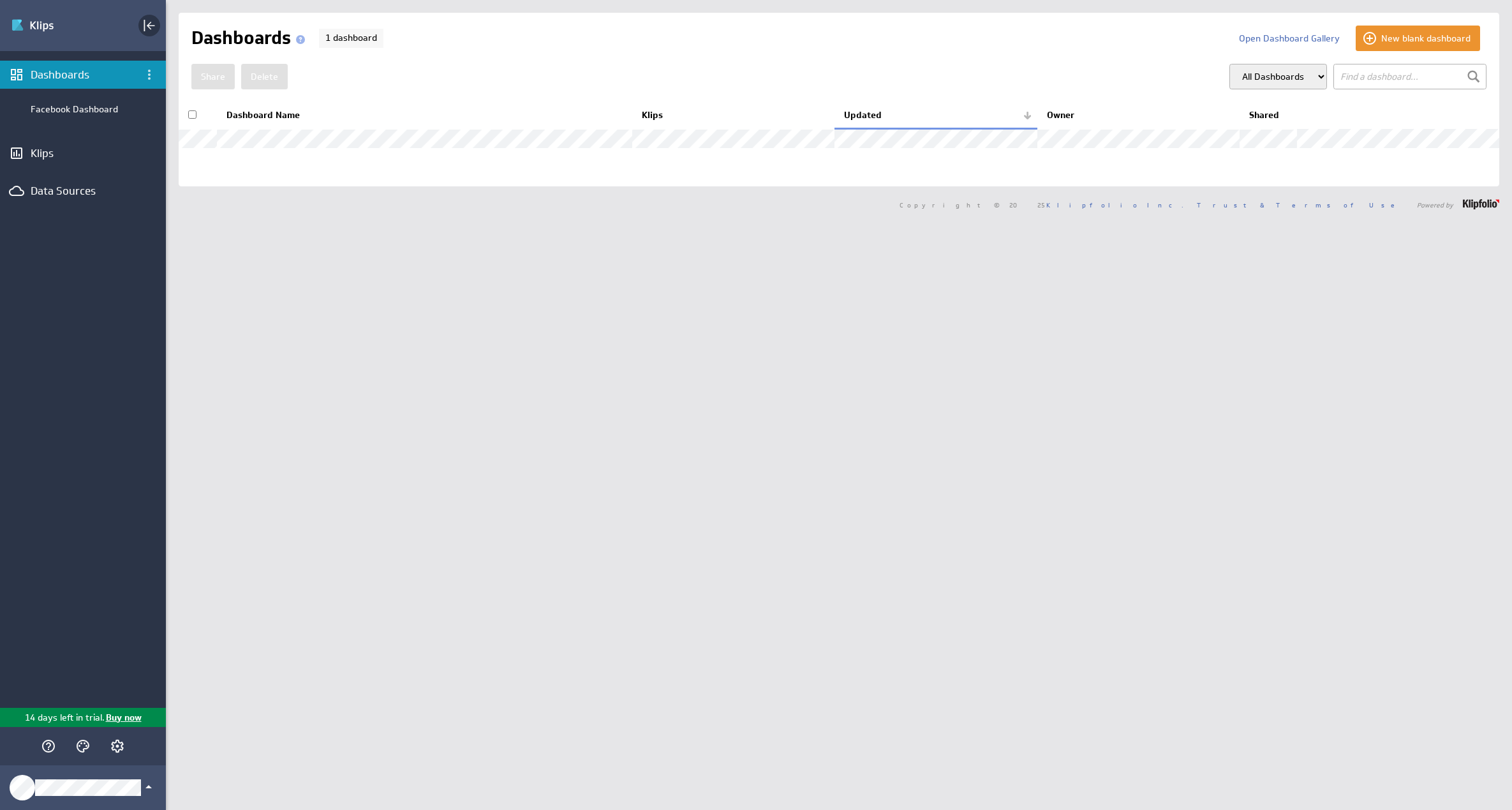
click at [149, 23] on icon "Collapse" at bounding box center [150, 26] width 8 height 8
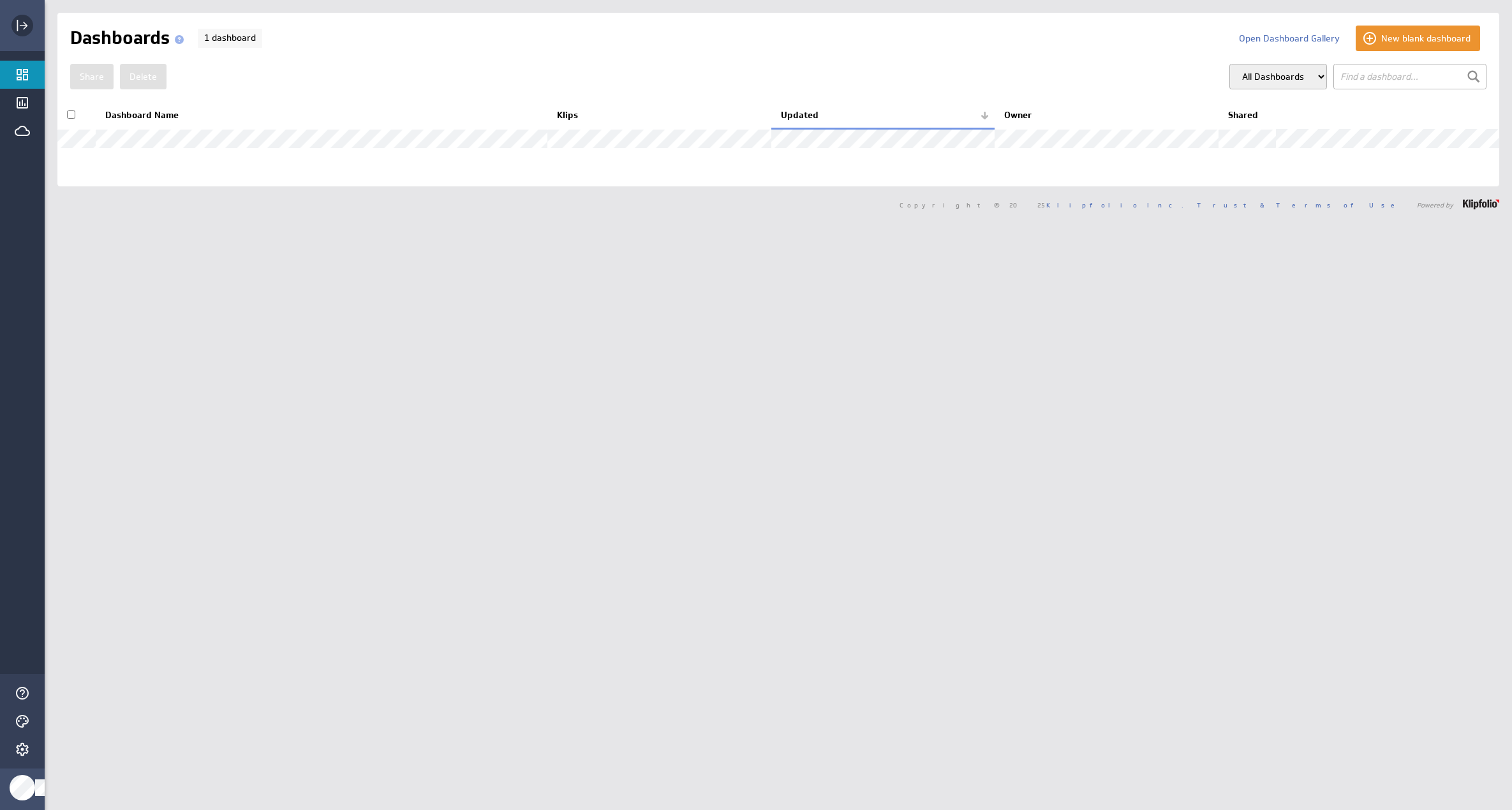
click at [25, 29] on icon "Expand" at bounding box center [22, 25] width 15 height 15
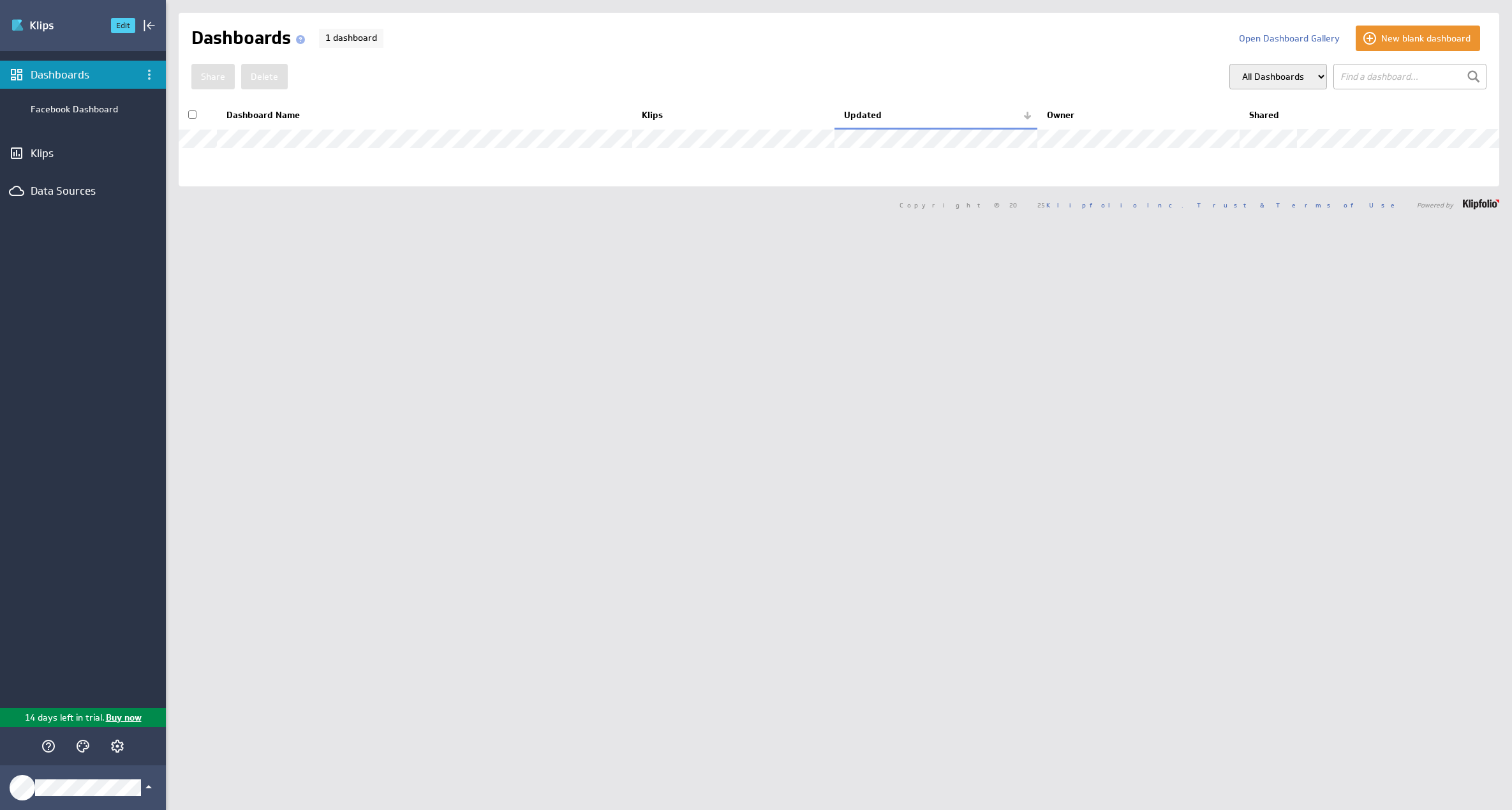
click at [37, 19] on img "Go to Dashboards" at bounding box center [56, 26] width 90 height 21
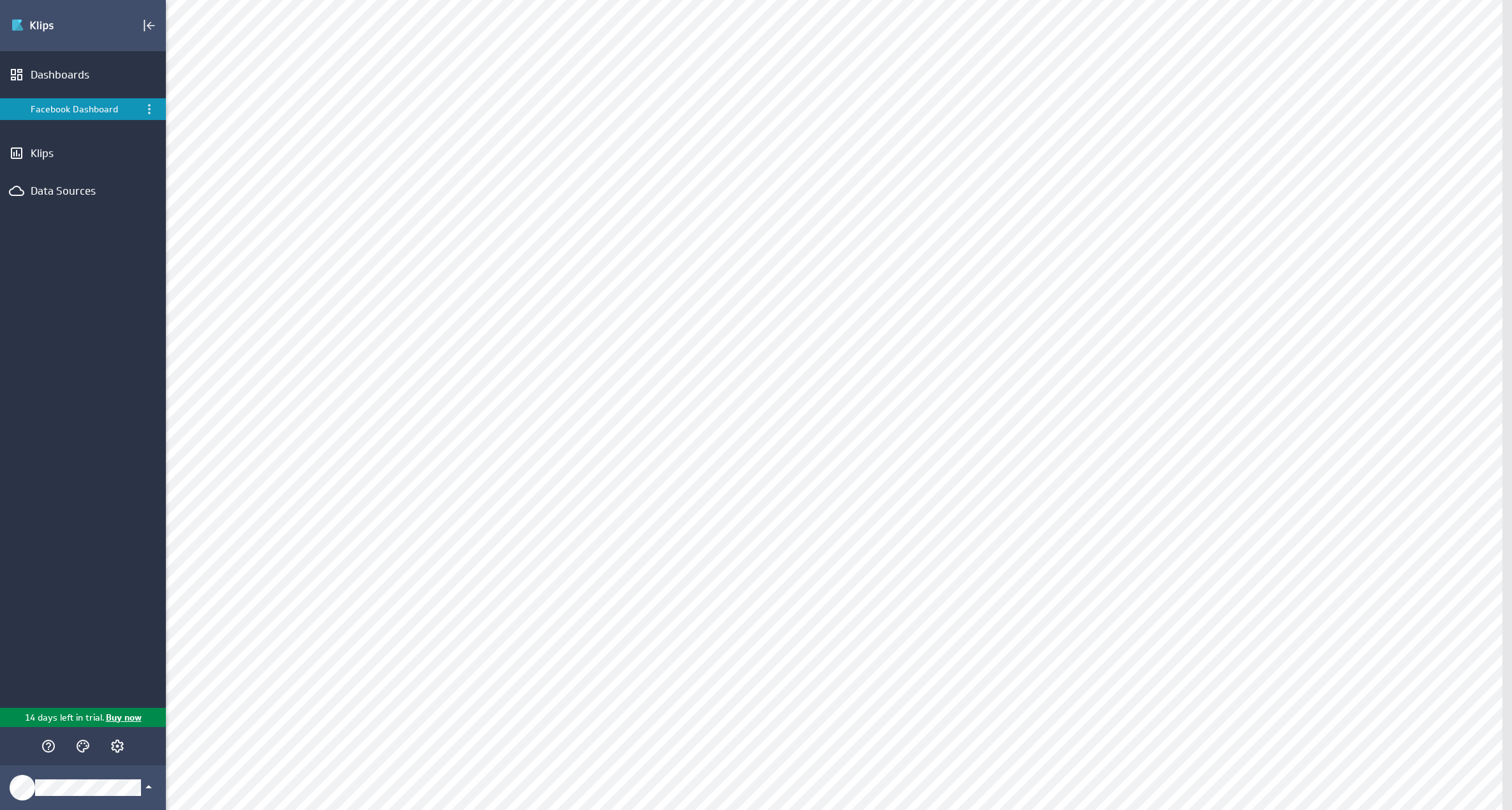
click at [63, 167] on div "Dashboards Facebook Dashboard Klips Data Sources" at bounding box center [83, 379] width 166 height 657
click at [50, 156] on div "Klips" at bounding box center [83, 153] width 105 height 14
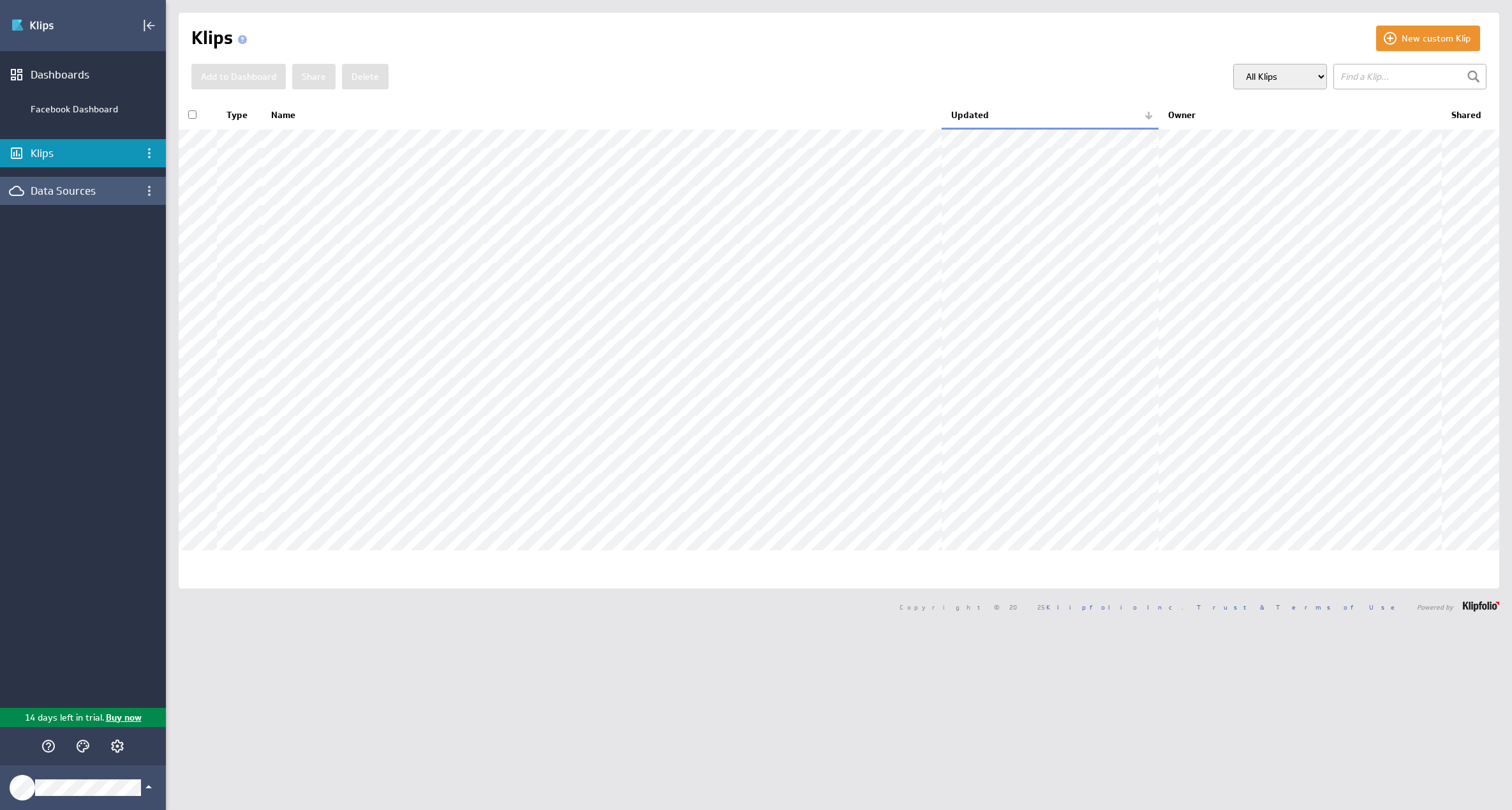
click at [67, 194] on div "Data Sources" at bounding box center [83, 190] width 105 height 14
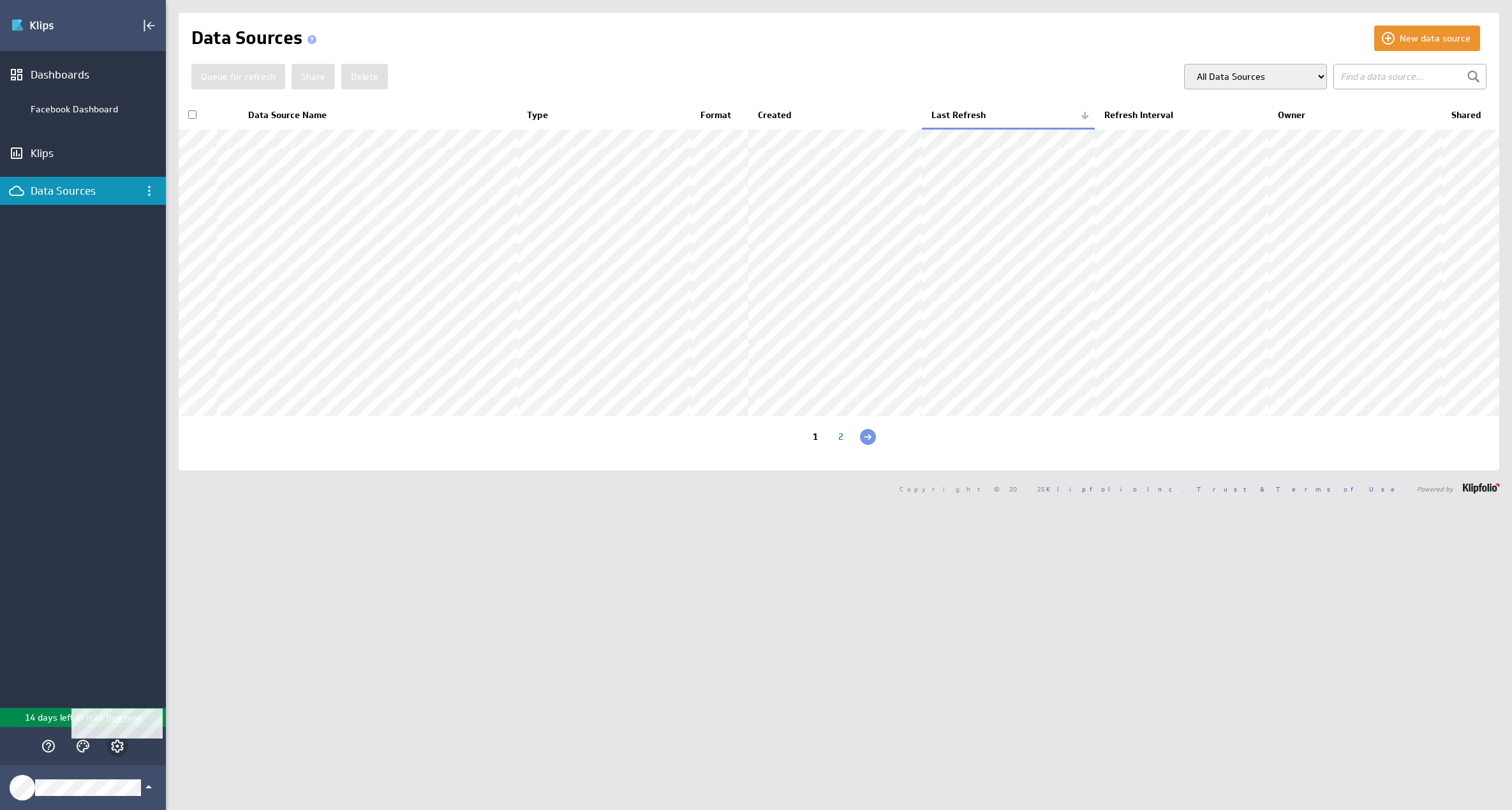
click at [117, 751] on icon "Account and settings" at bounding box center [117, 745] width 12 height 12
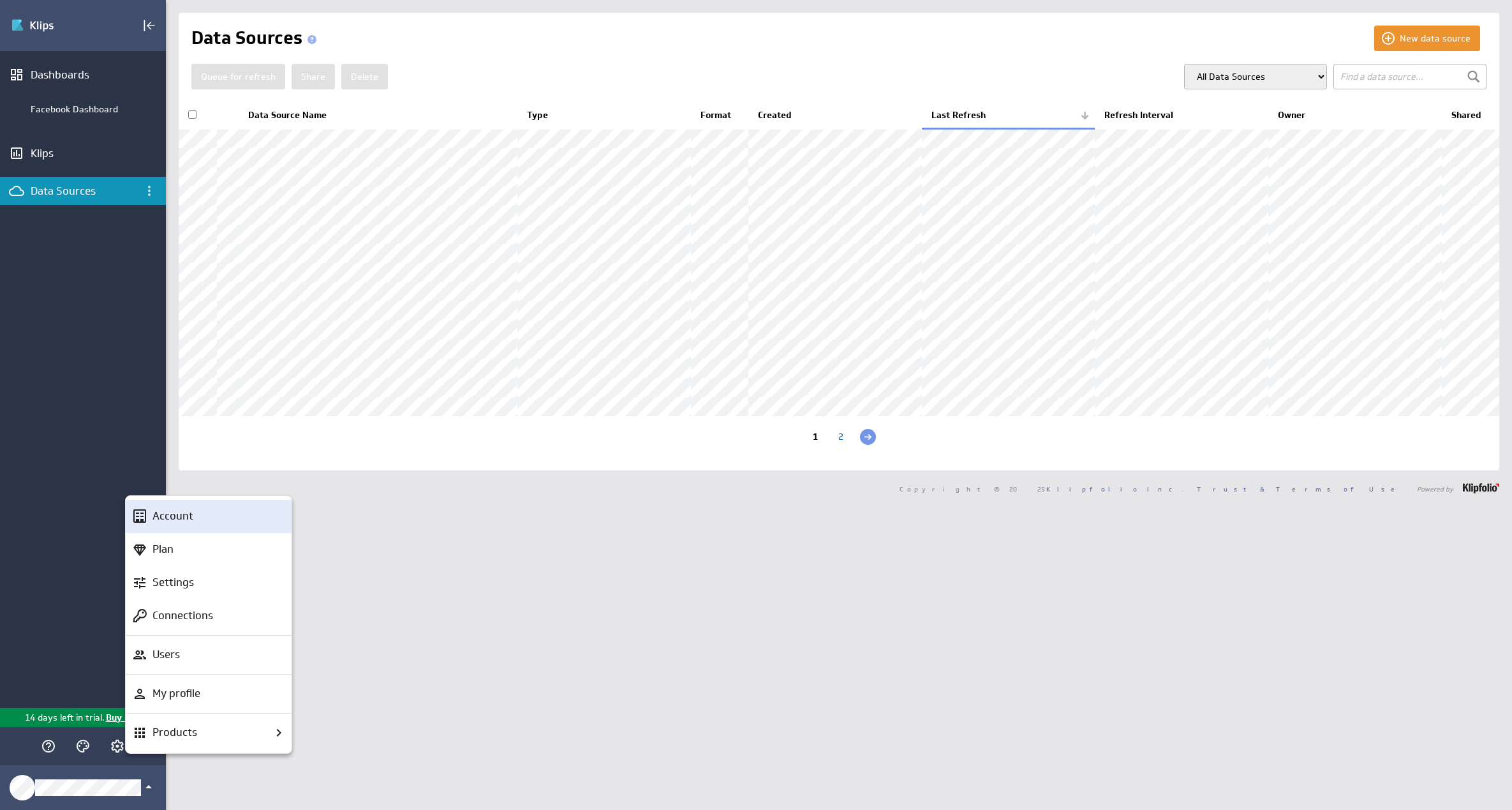
click at [183, 514] on p "Account" at bounding box center [173, 516] width 41 height 16
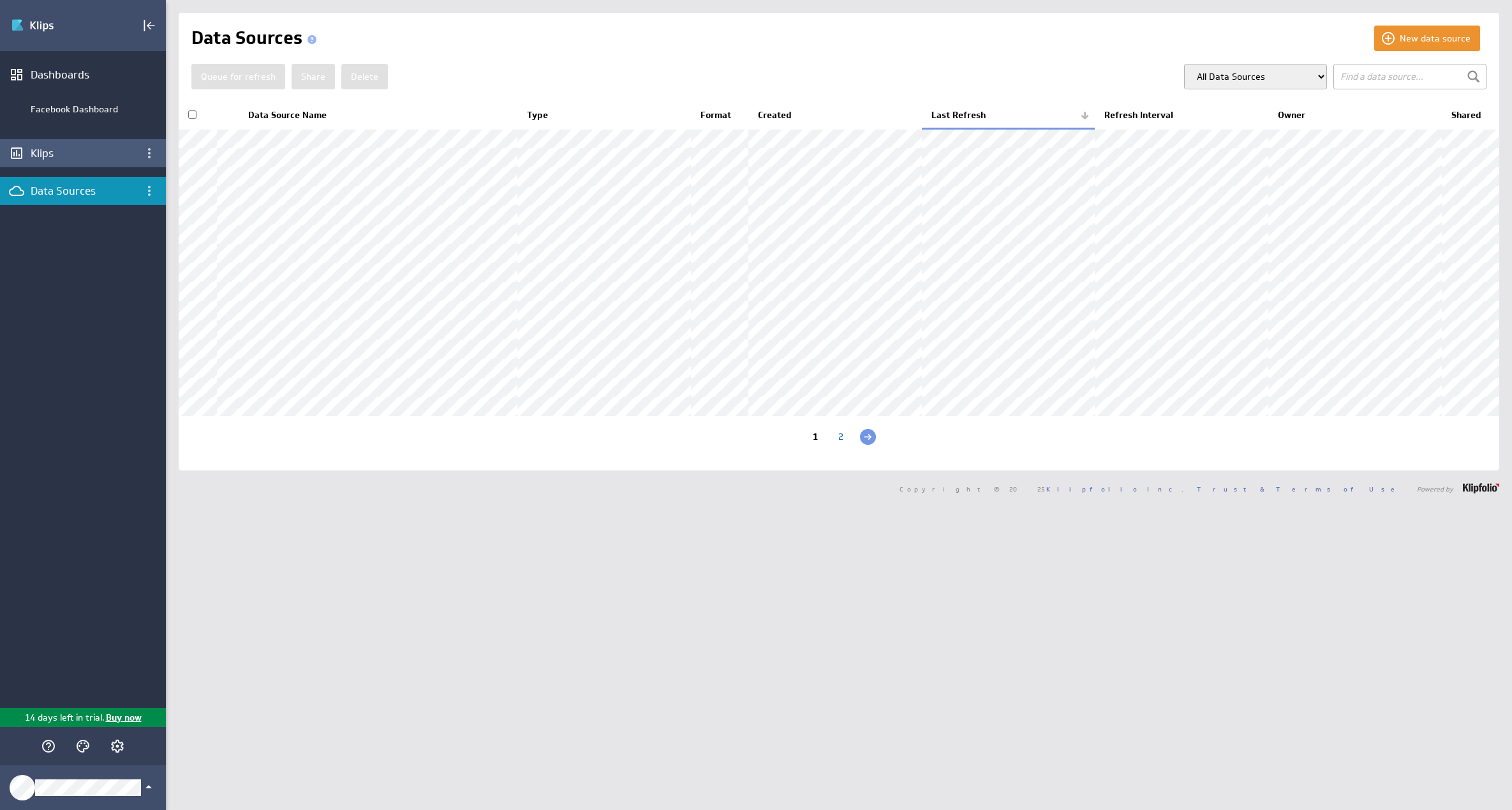
click at [65, 150] on div "Klips" at bounding box center [83, 153] width 105 height 14
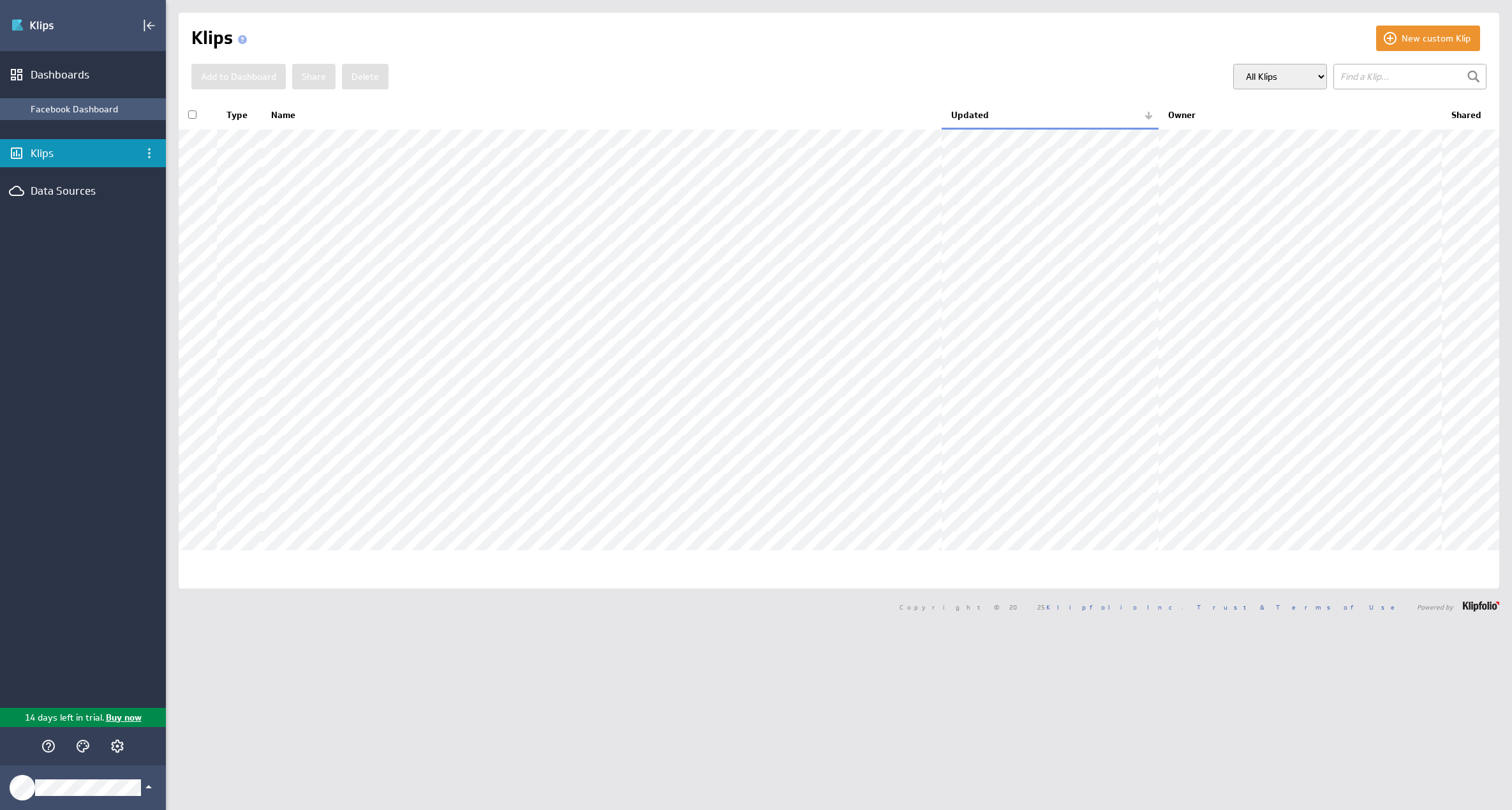
click at [48, 106] on div "Facebook Dashboard" at bounding box center [95, 109] width 129 height 12
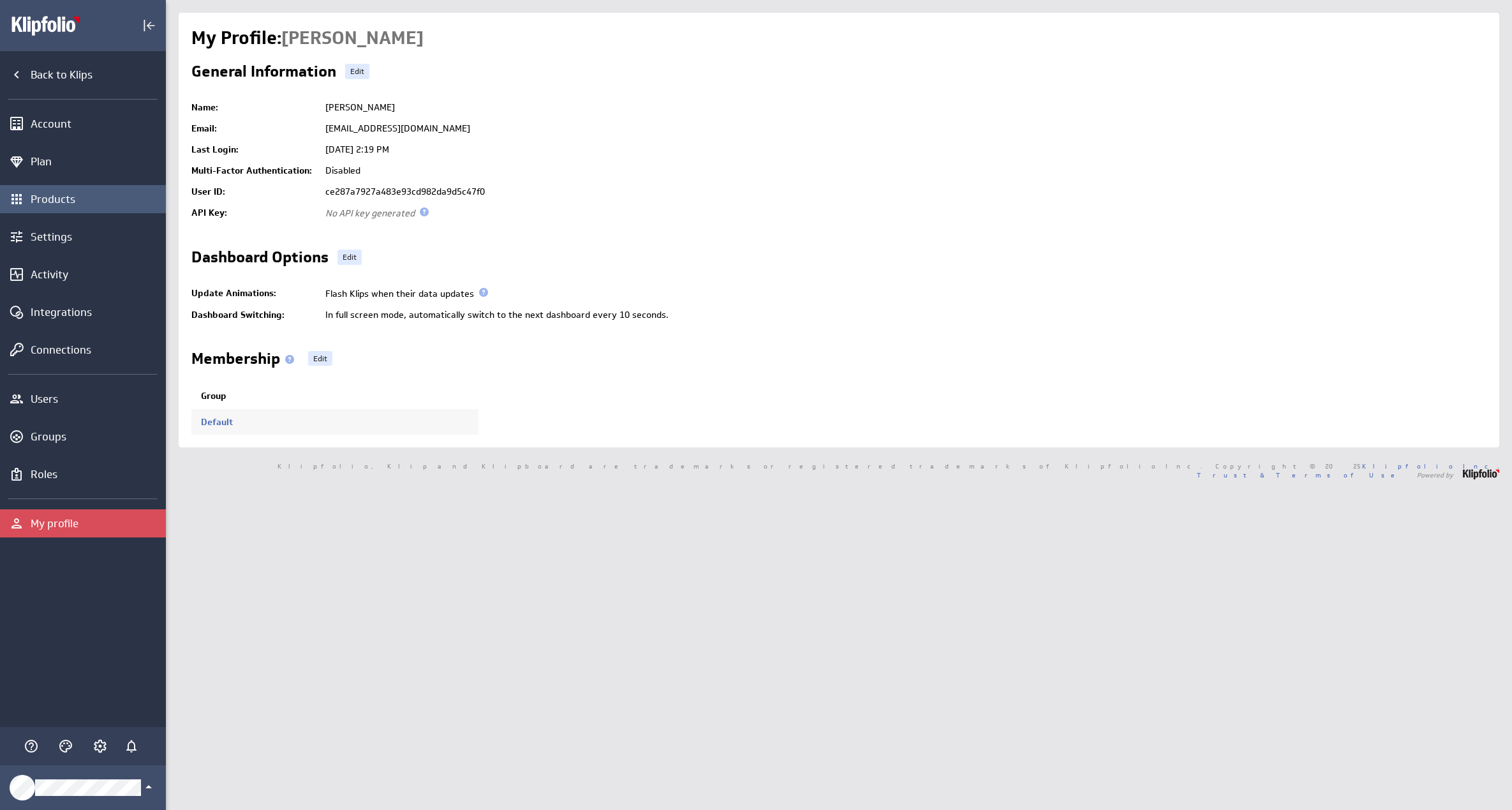
click at [69, 205] on div "Products" at bounding box center [97, 199] width 132 height 14
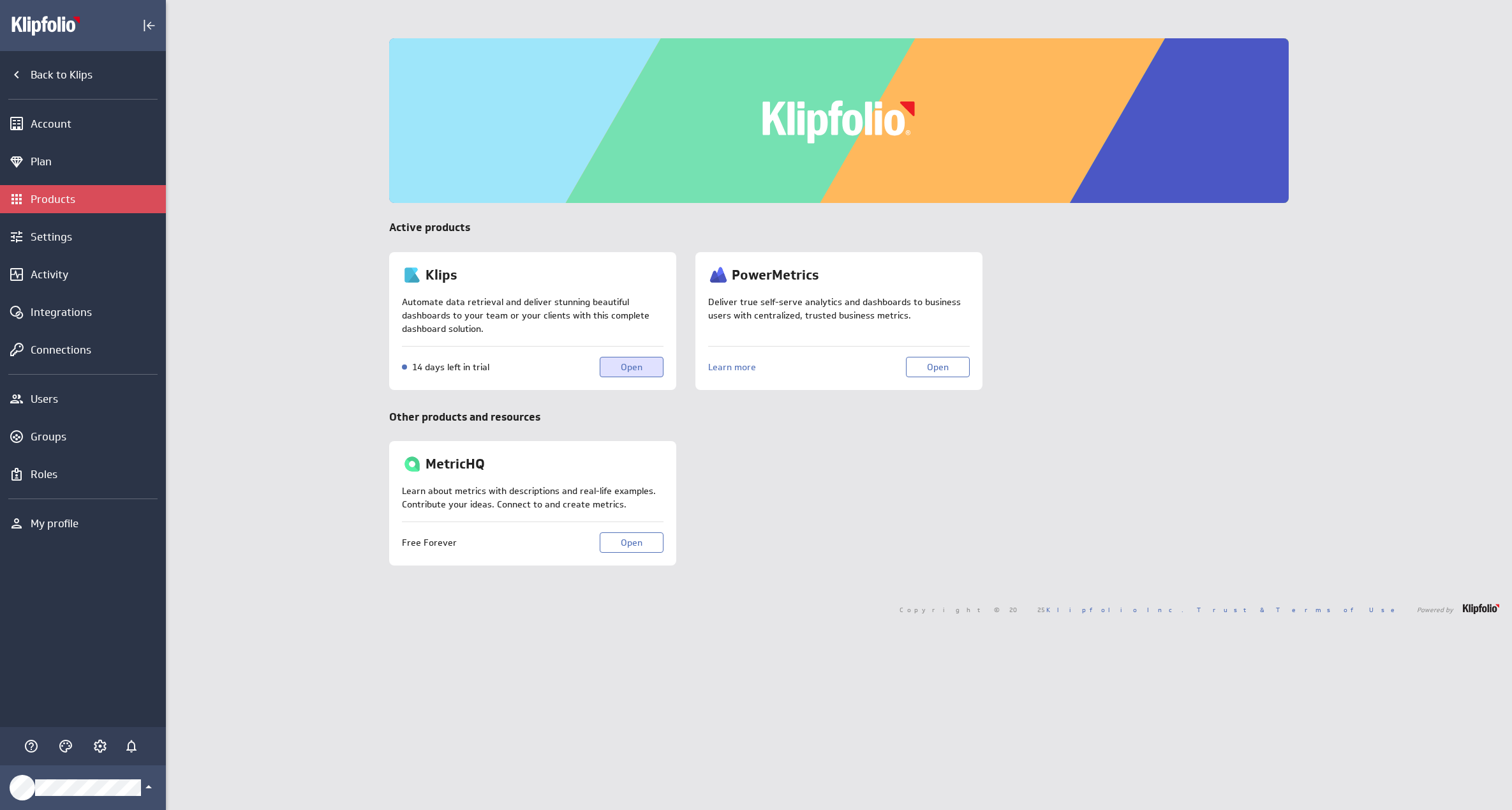
click at [622, 365] on span "Open" at bounding box center [632, 367] width 22 height 12
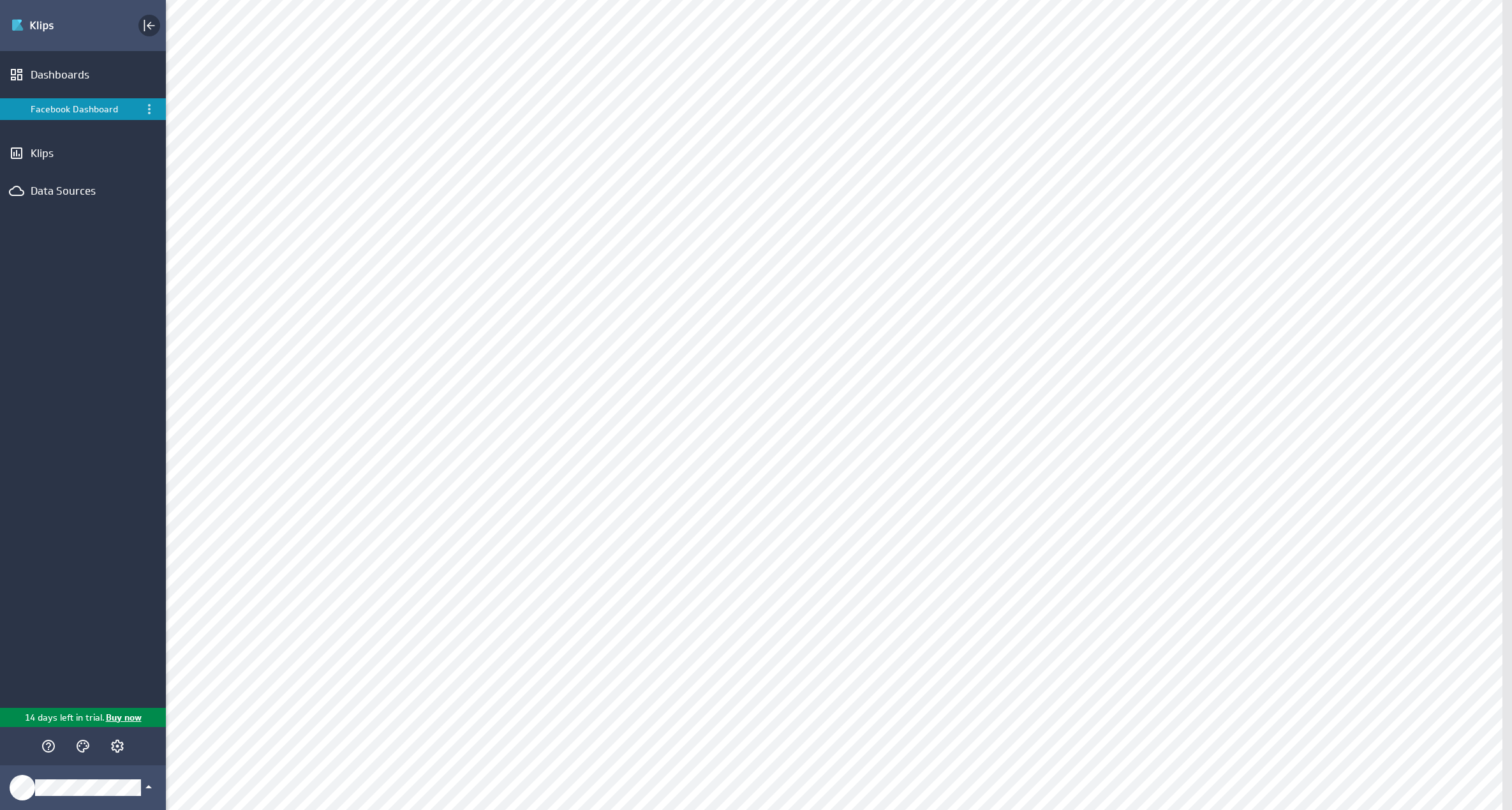
click at [154, 32] on icon "Collapse" at bounding box center [149, 25] width 15 height 15
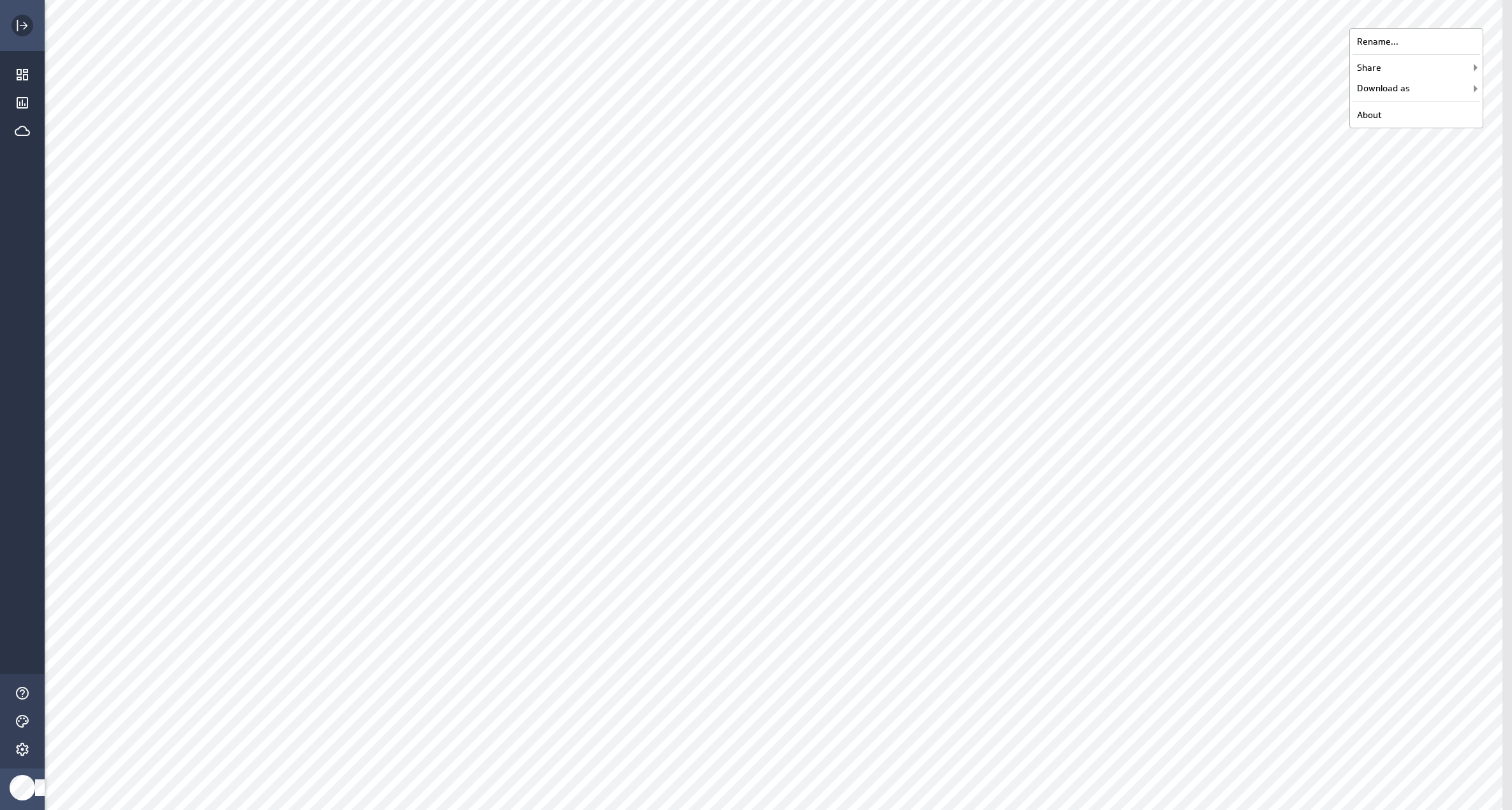
click at [32, 30] on div "Expand" at bounding box center [23, 26] width 22 height 22
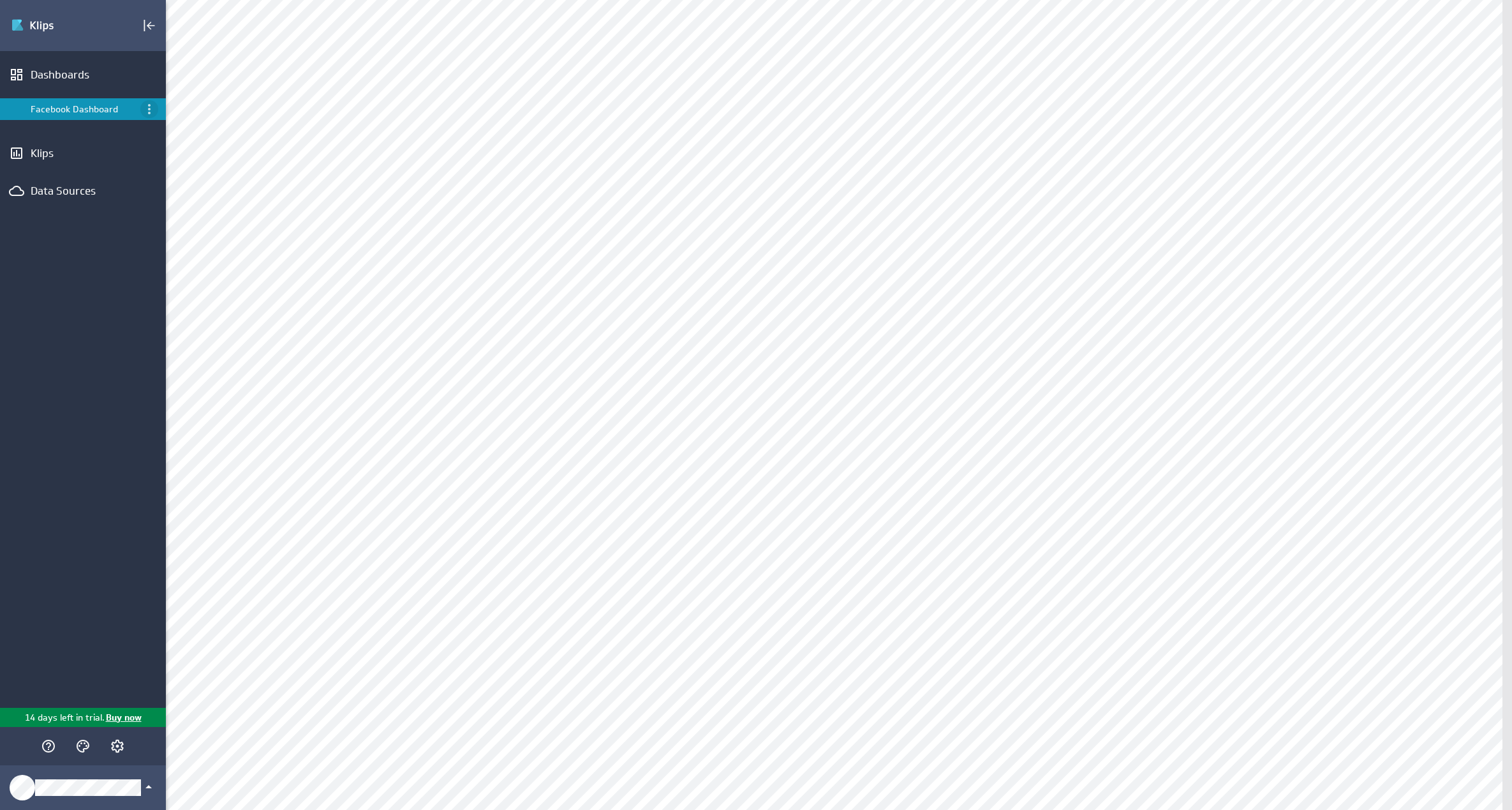
click at [148, 110] on icon "Menu" at bounding box center [149, 109] width 15 height 15
click at [196, 295] on div "Close" at bounding box center [205, 298] width 84 height 13
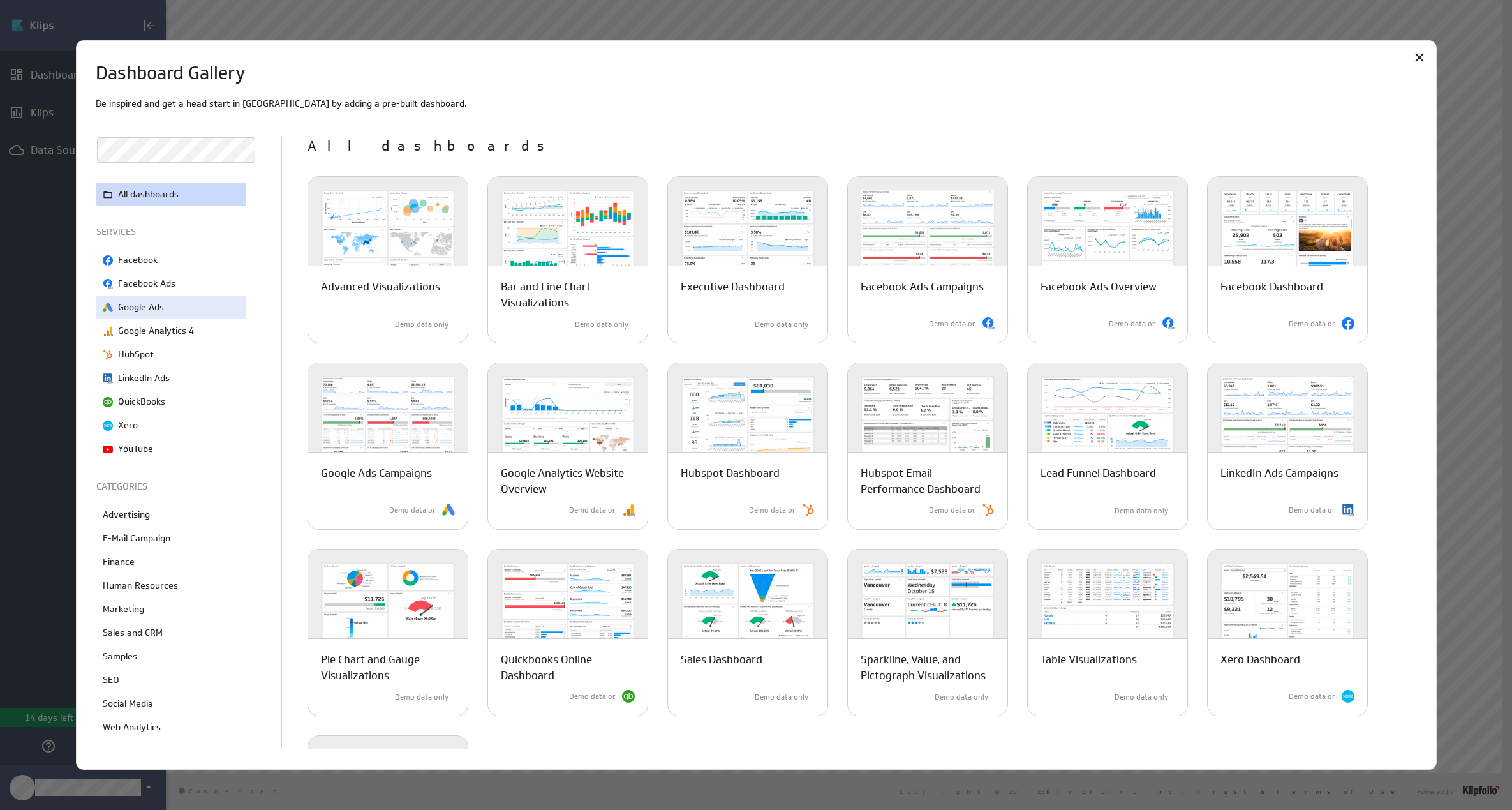
click at [169, 306] on div "Google Ads" at bounding box center [171, 307] width 150 height 23
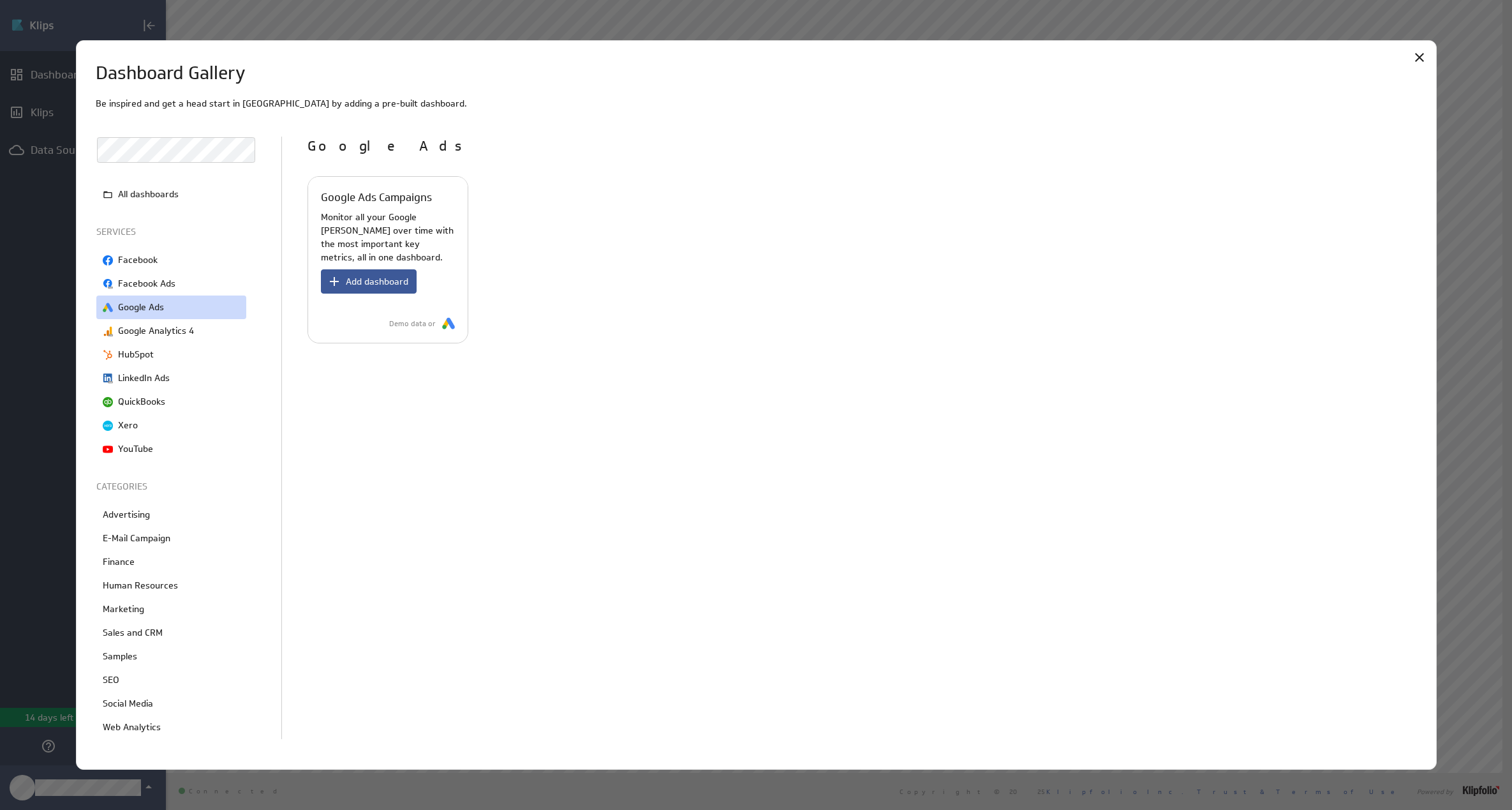
click at [367, 274] on button "Add dashboard" at bounding box center [368, 281] width 95 height 24
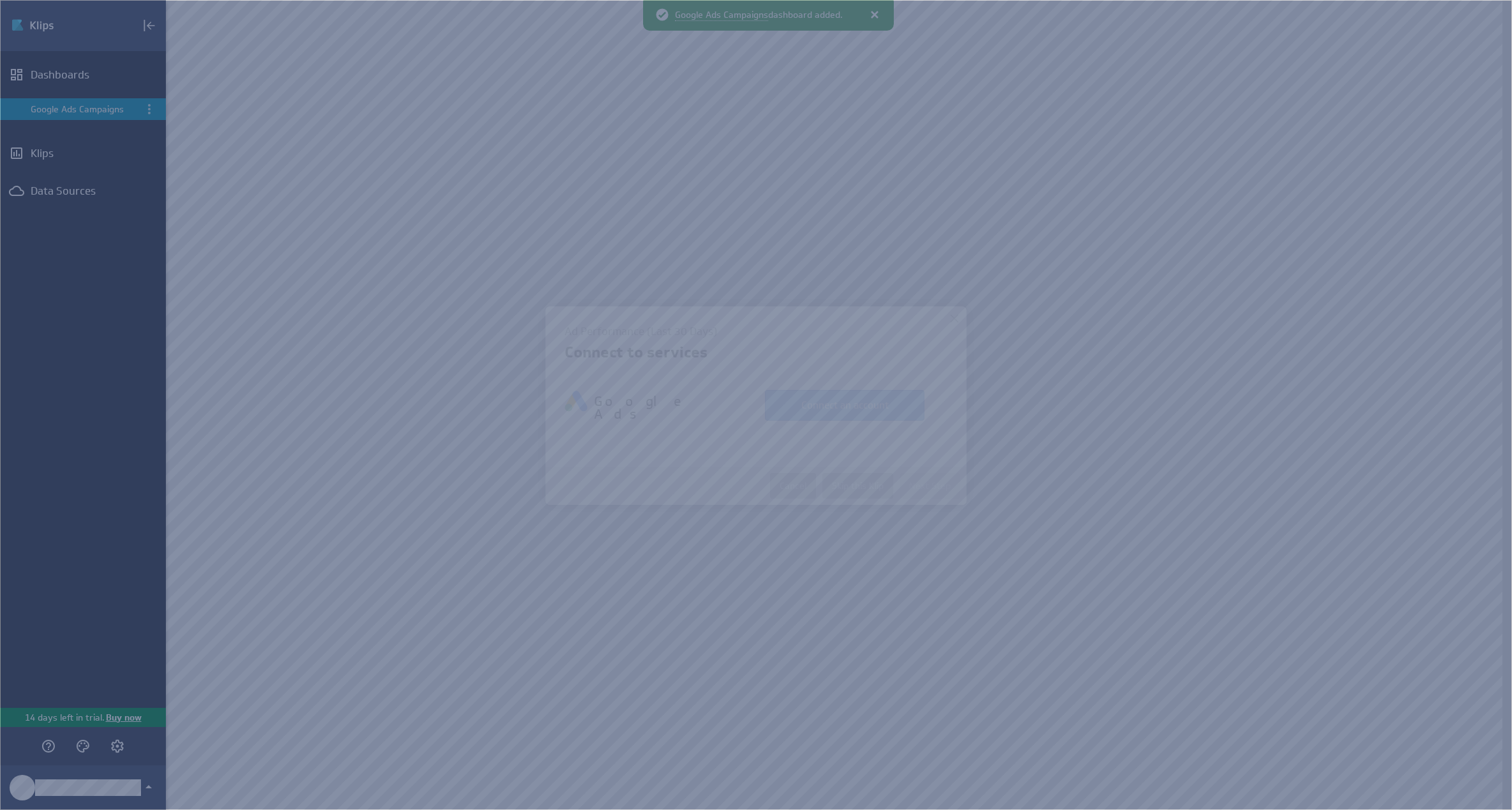
click at [855, 401] on button "Connect an account" at bounding box center [844, 405] width 159 height 31
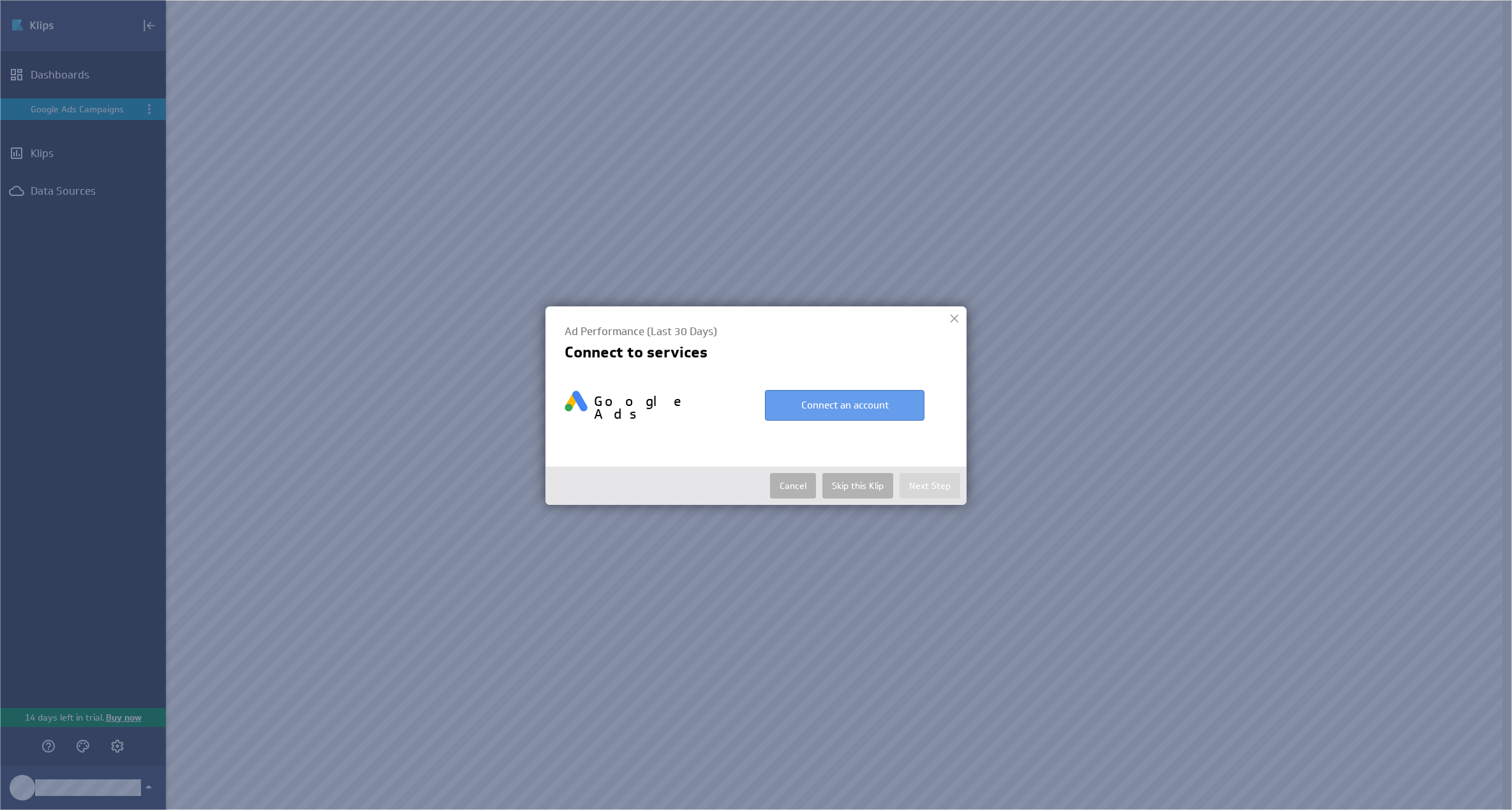
select select "4a8b27618ed1e1f8365ca8f7872fbc24"
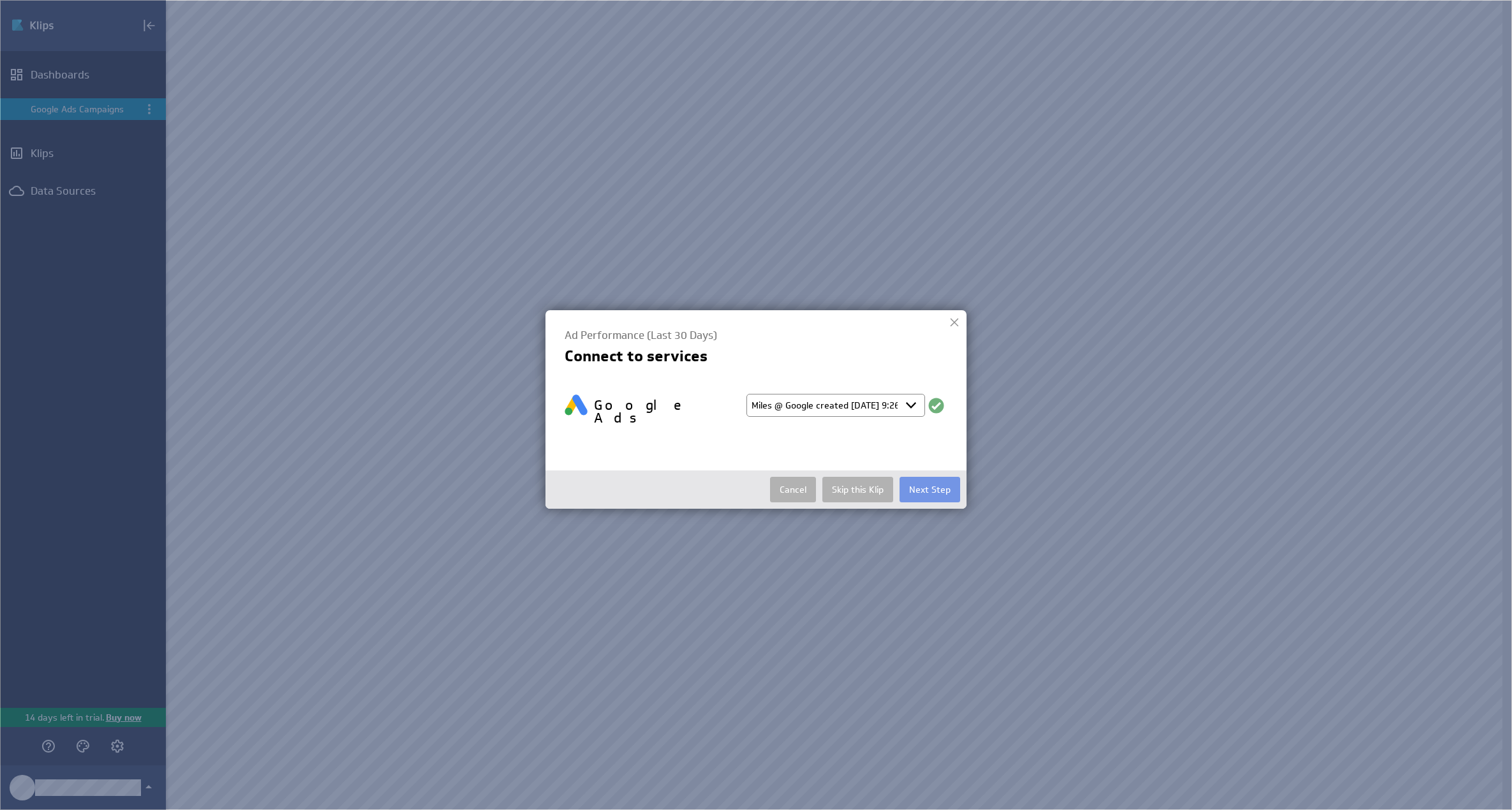
click at [827, 407] on select "Select account Miles @ Google created Aug 28, 2025 at 9:26 AM EDT + Connect new…" at bounding box center [836, 405] width 179 height 23
click at [746, 394] on select "Select account Miles @ Google created Aug 28, 2025 at 9:26 AM EDT + Connect new…" at bounding box center [836, 405] width 179 height 23
click at [918, 477] on button "Next Step" at bounding box center [930, 489] width 61 height 26
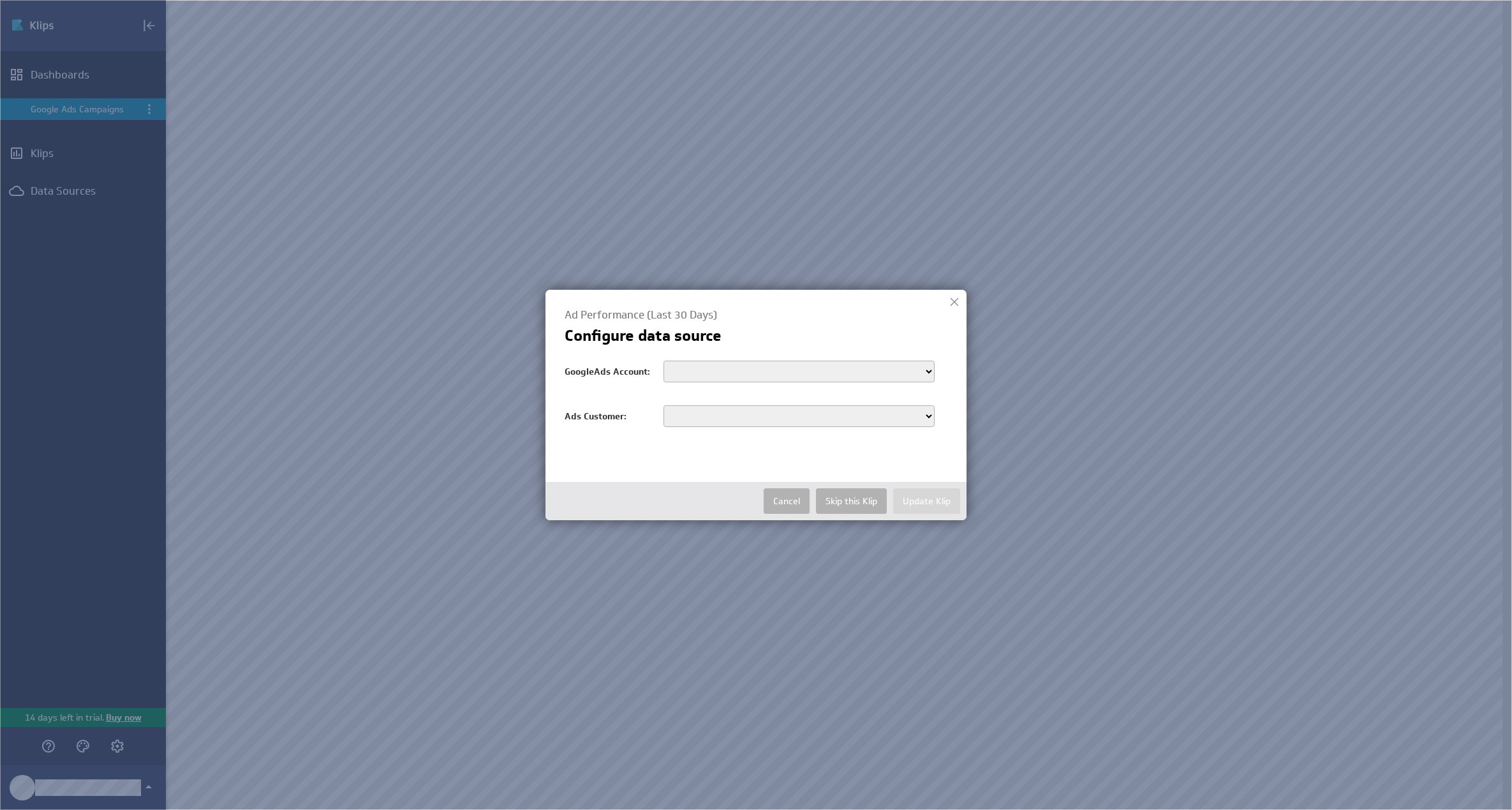
click at [748, 362] on select "customers/6355095658 customers/3830203666 customers/7337277046" at bounding box center [799, 371] width 271 height 22
click at [712, 367] on select "customers/6355095658 customers/3830203666 customers/7337277046" at bounding box center [799, 371] width 271 height 22
select select "customers/6355095658"
click at [663, 360] on select "customers/6355095658 customers/3830203666 customers/7337277046" at bounding box center [799, 371] width 271 height 22
click at [723, 412] on select "6355095658" at bounding box center [799, 416] width 271 height 22
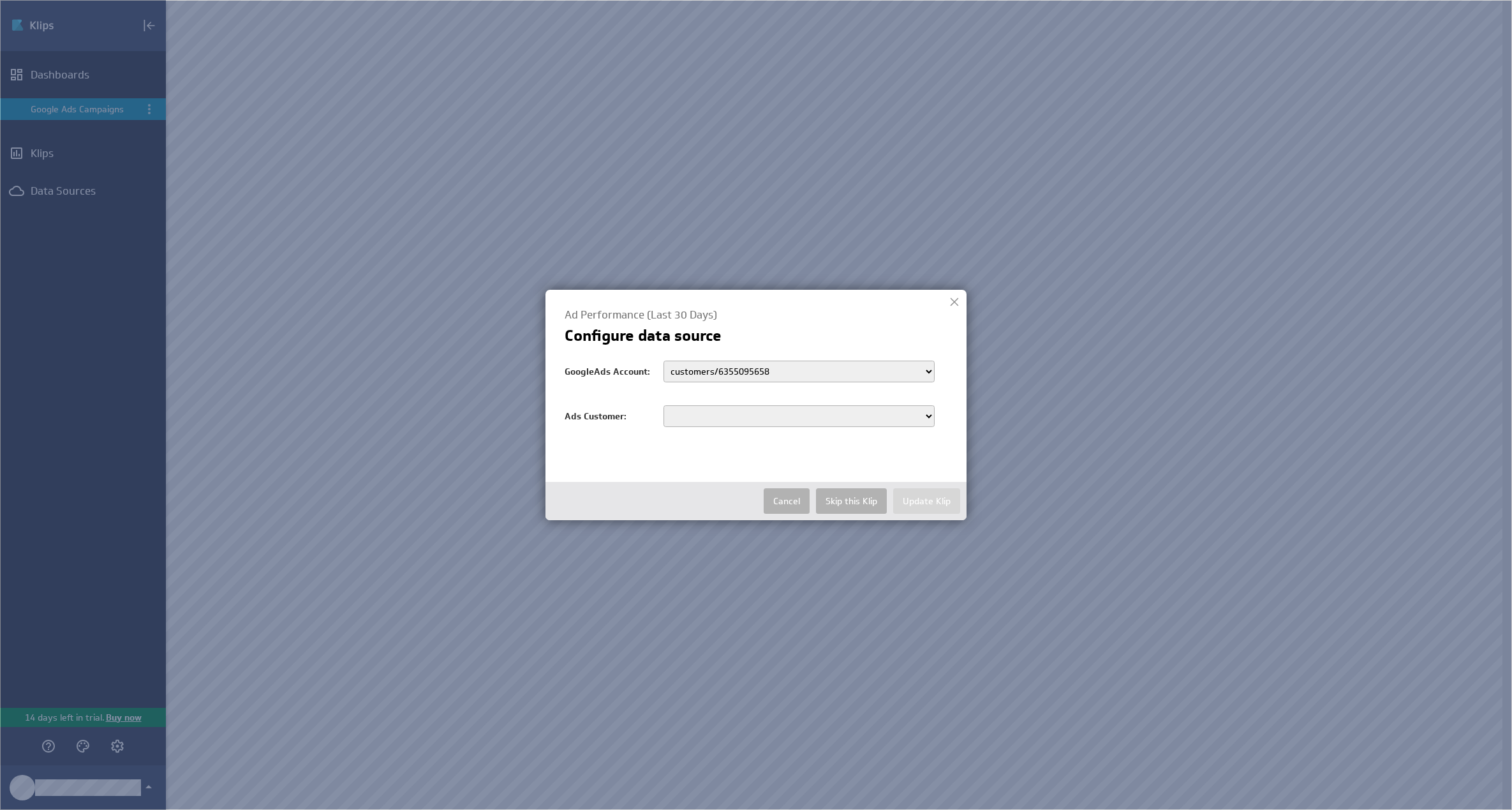
select select "6355095658"
click at [663, 405] on select "6355095658" at bounding box center [799, 416] width 271 height 22
click at [918, 496] on button "Update Klip" at bounding box center [927, 500] width 67 height 26
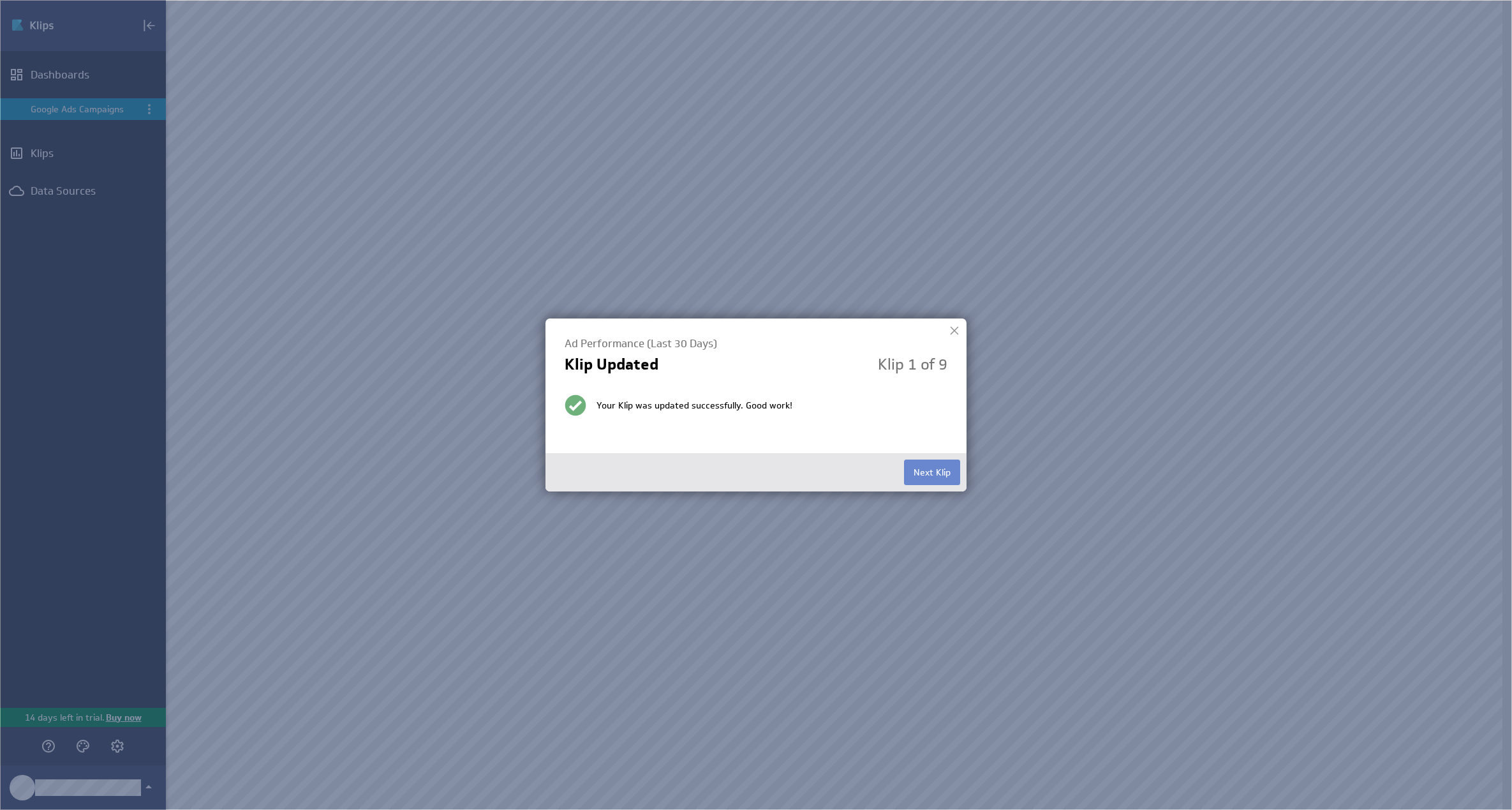
click at [923, 476] on button "Next Klip" at bounding box center [932, 472] width 56 height 26
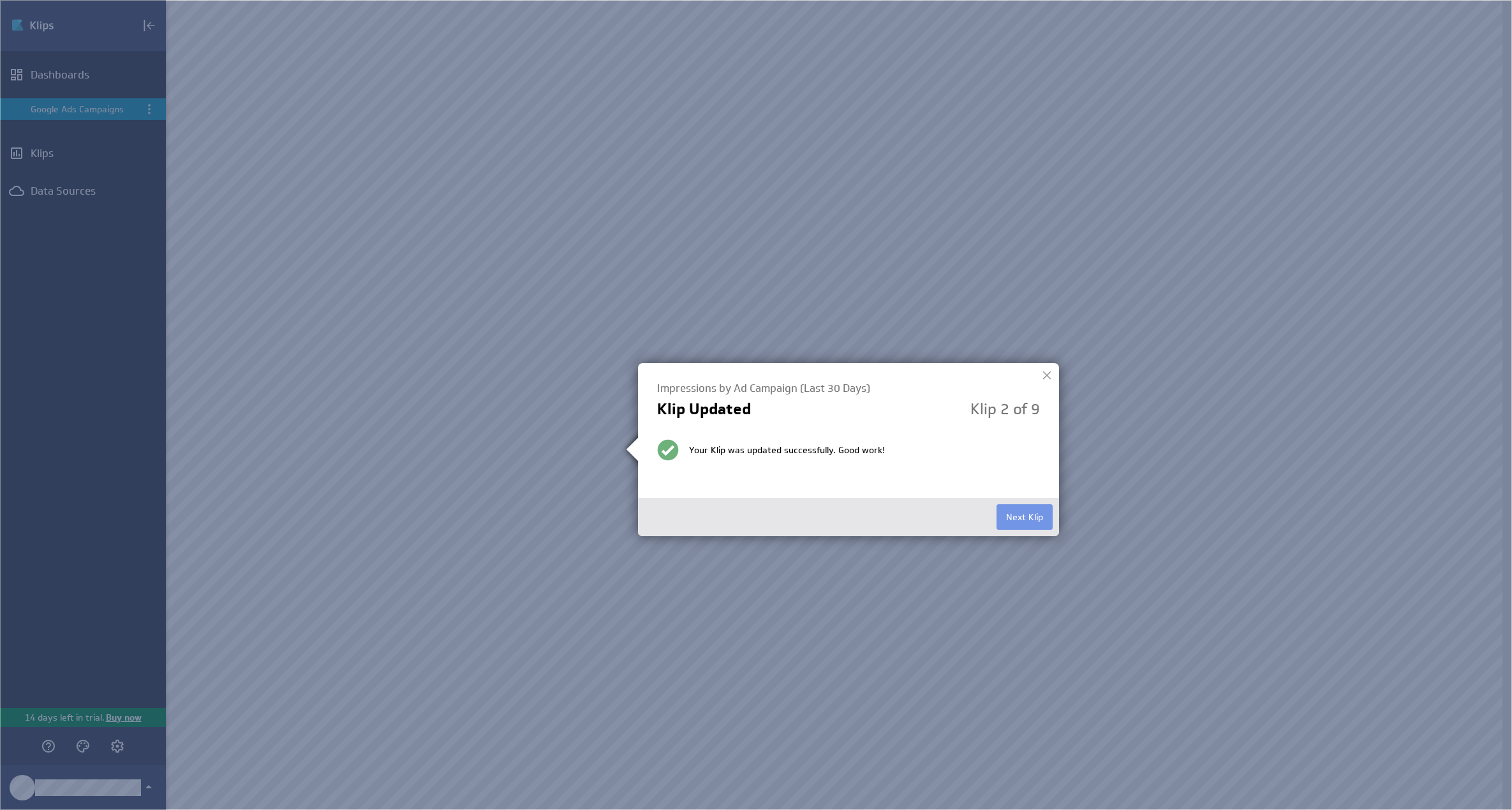
click at [1007, 531] on div "Next Klip" at bounding box center [849, 517] width 421 height 38
click at [1011, 511] on button "Next Klip" at bounding box center [1024, 517] width 56 height 26
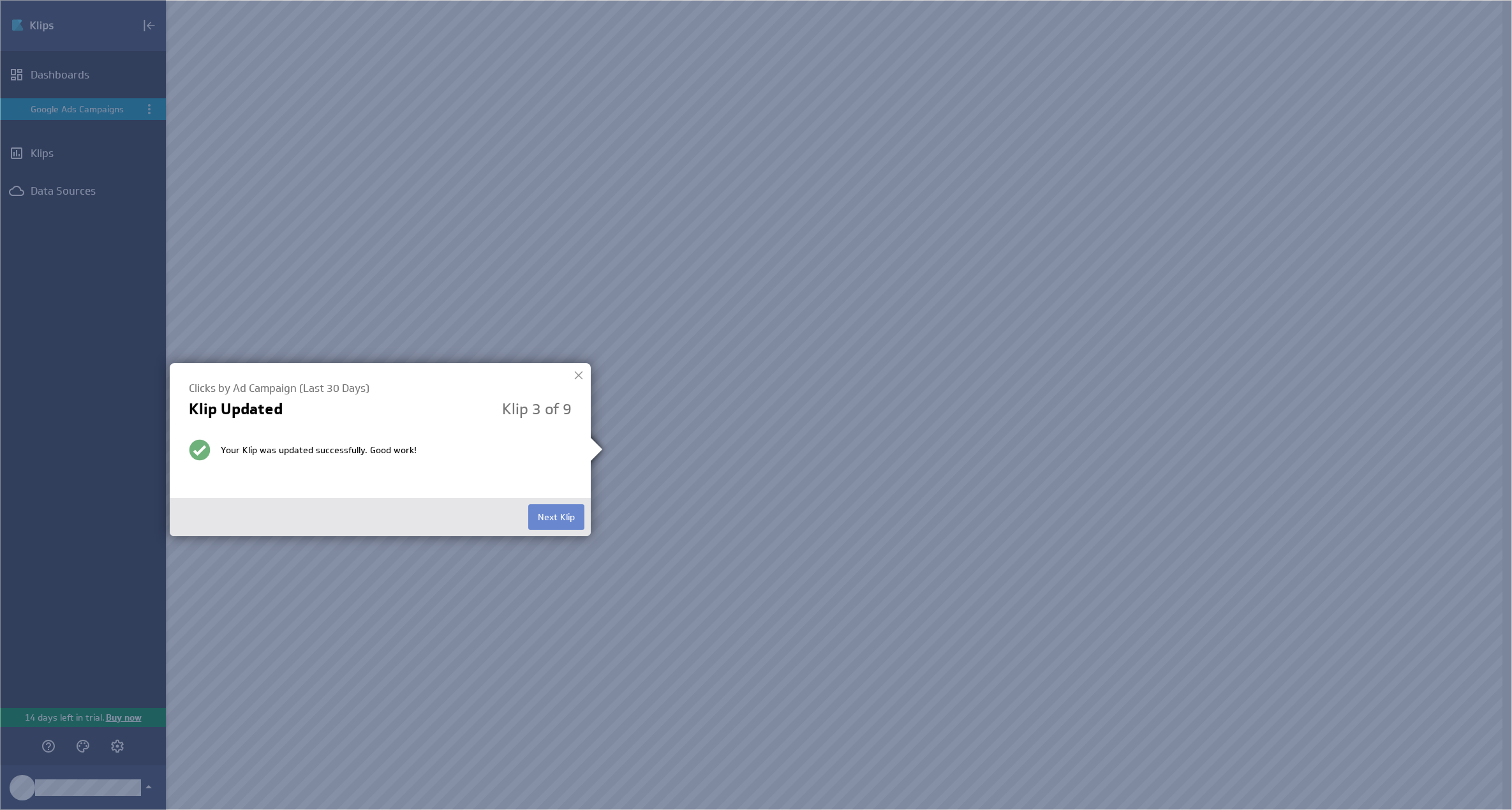
click at [564, 518] on button "Next Klip" at bounding box center [556, 517] width 56 height 26
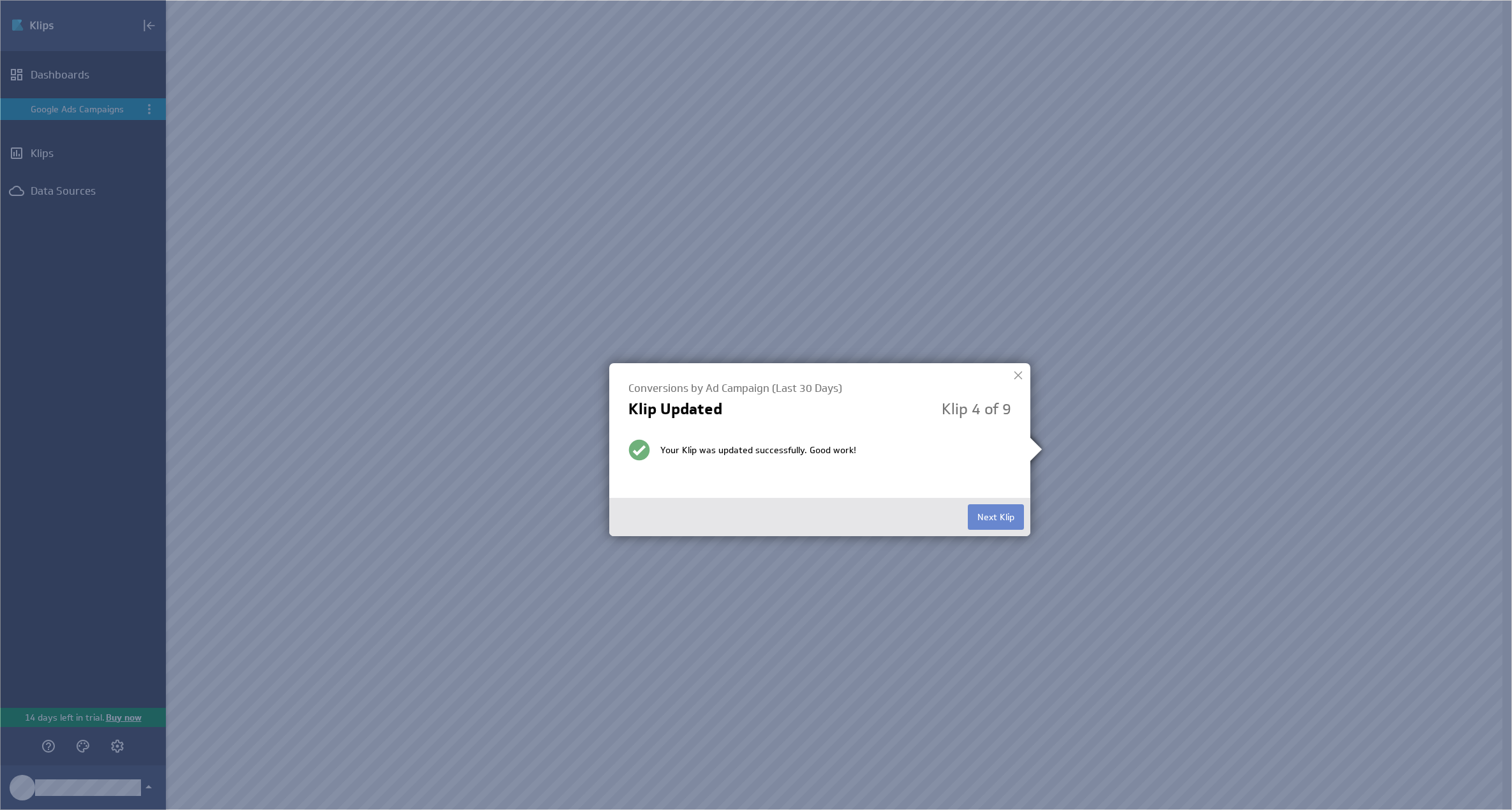
click at [979, 518] on button "Next Klip" at bounding box center [996, 517] width 56 height 26
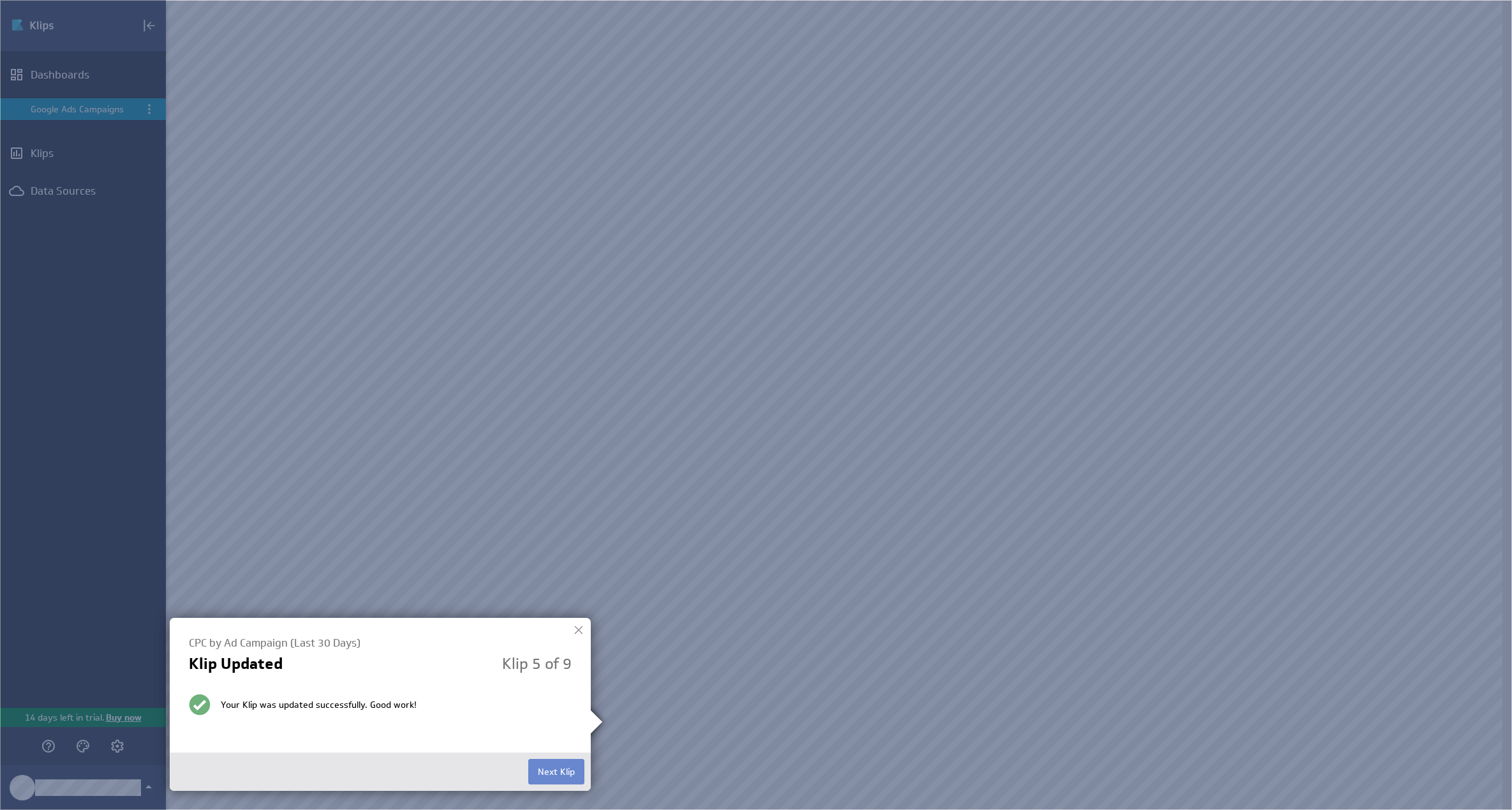
click at [549, 759] on button "Next Klip" at bounding box center [556, 771] width 56 height 26
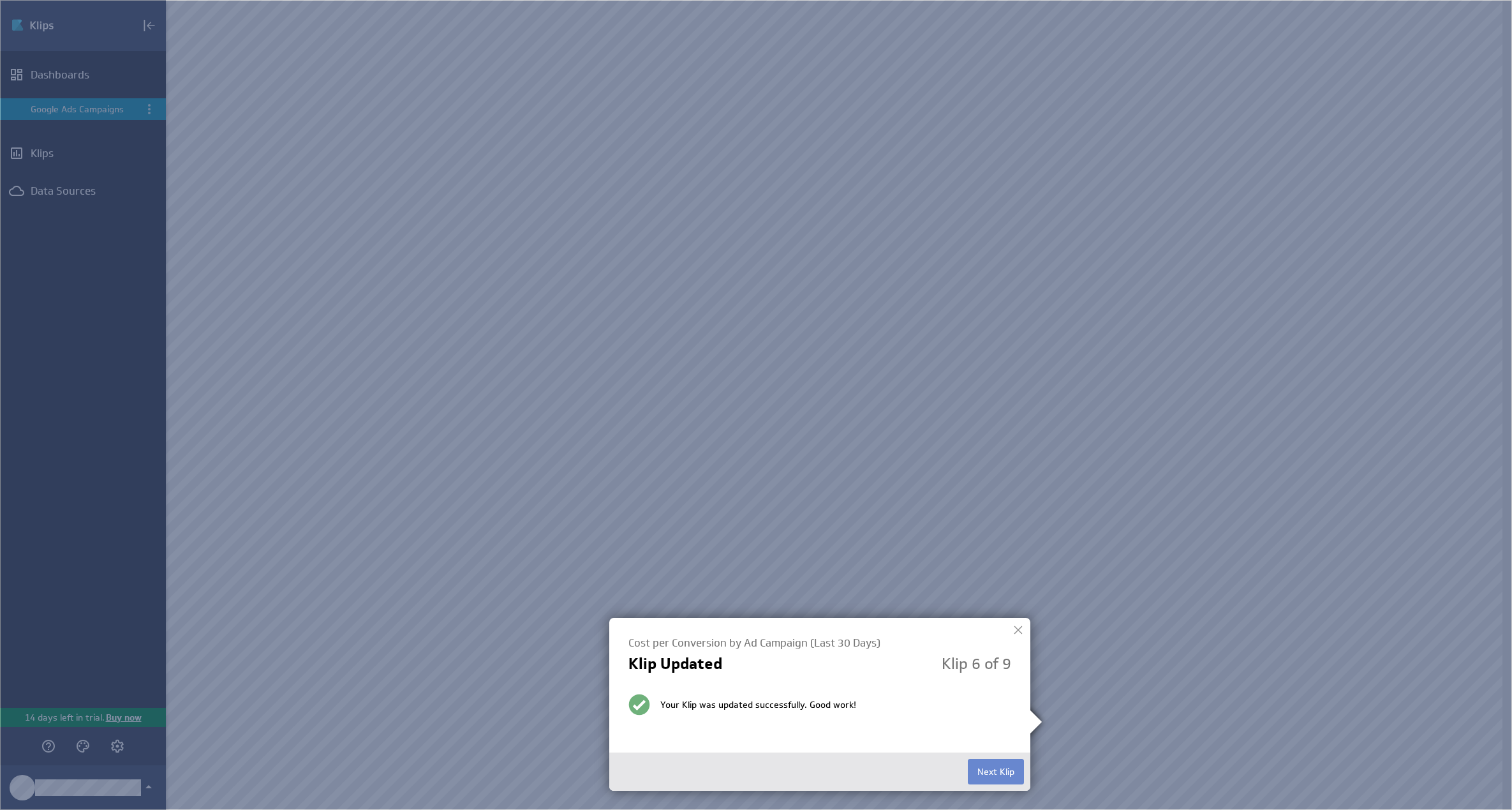
click at [992, 773] on button "Next Klip" at bounding box center [996, 771] width 56 height 26
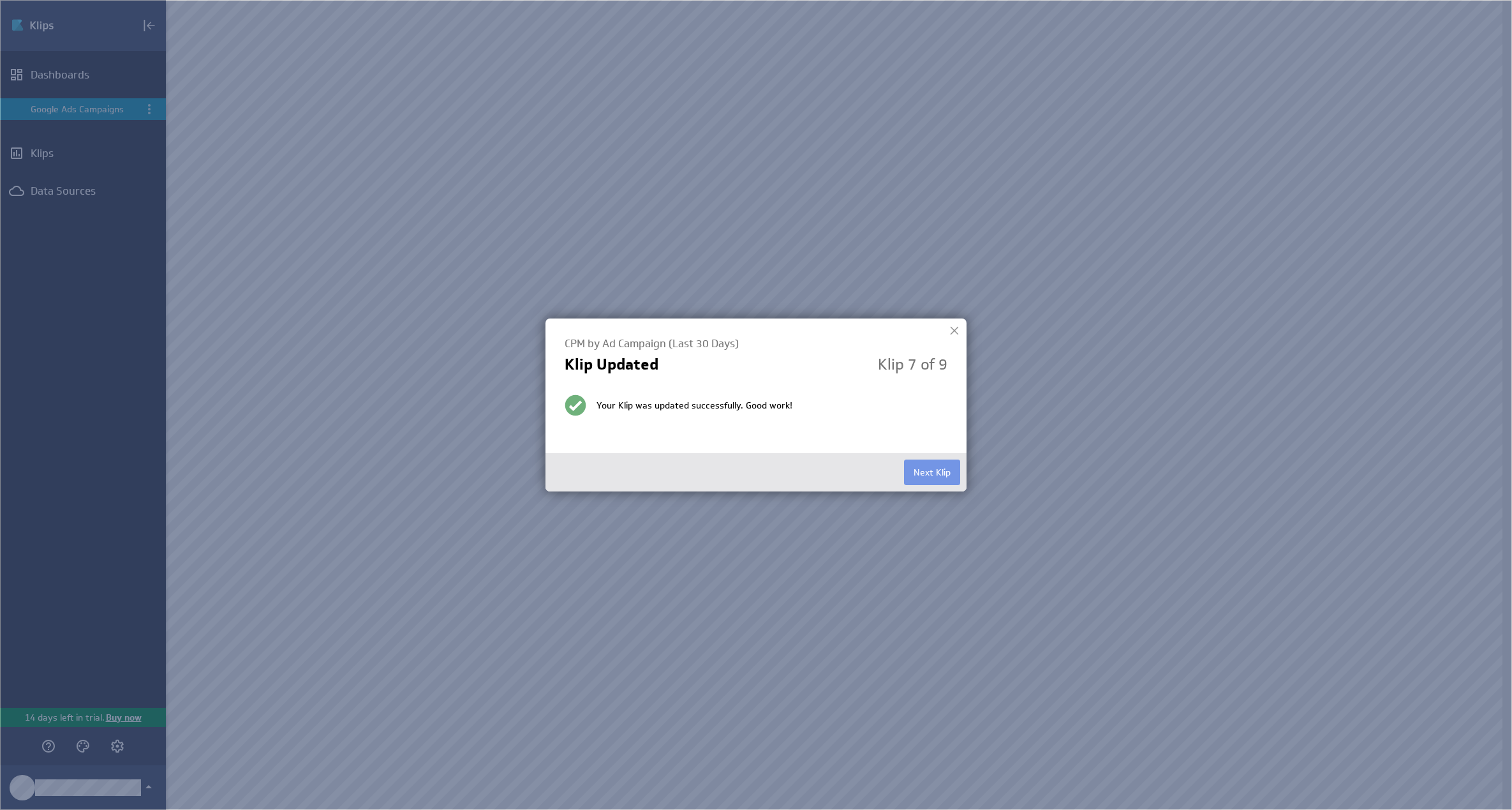
drag, startPoint x: 992, startPoint y: 773, endPoint x: 992, endPoint y: 514, distance: 259.0
click at [992, 514] on img at bounding box center [756, 405] width 1512 height 810
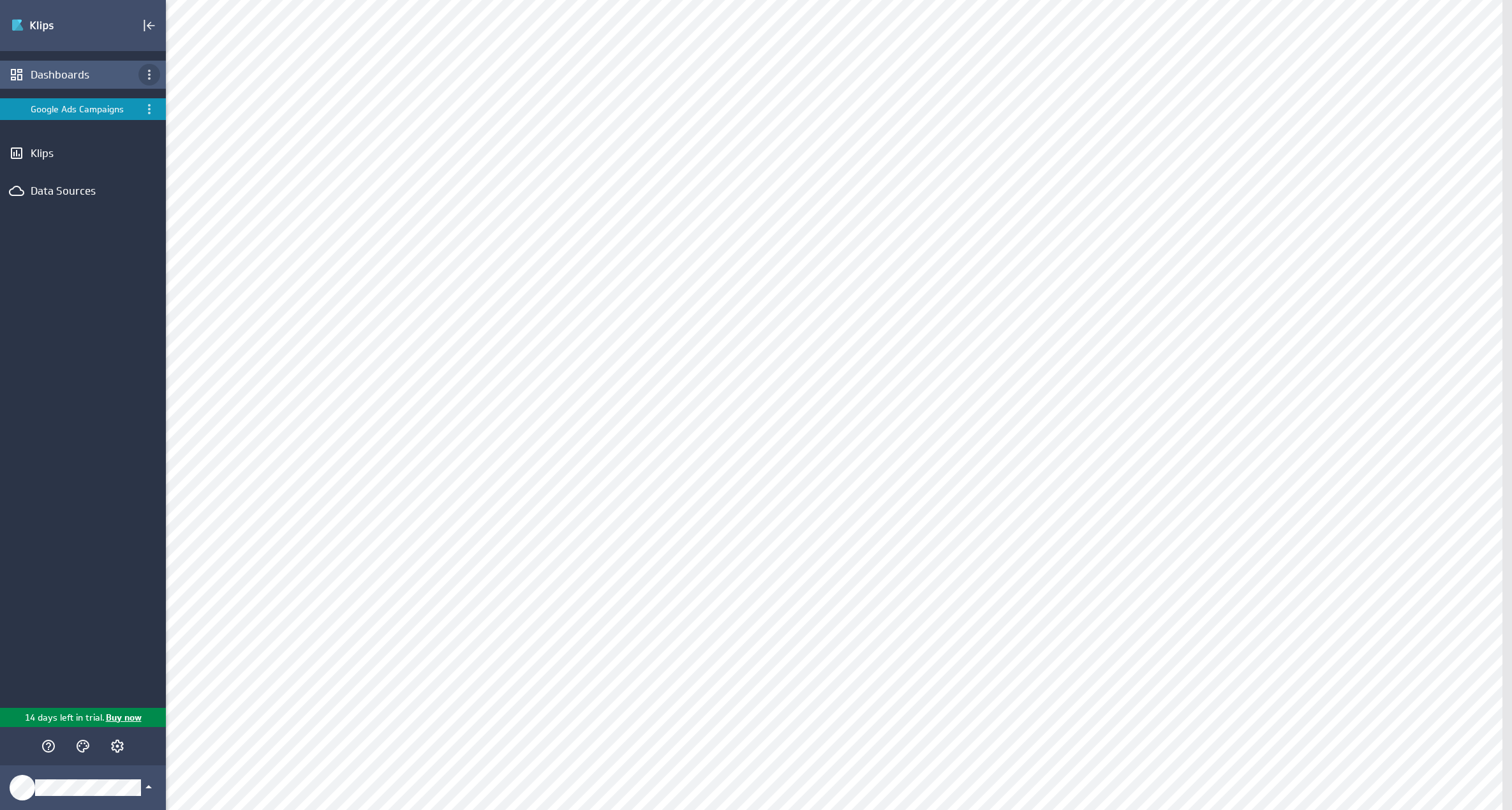
click at [145, 73] on icon "Dashboard menu" at bounding box center [149, 74] width 15 height 15
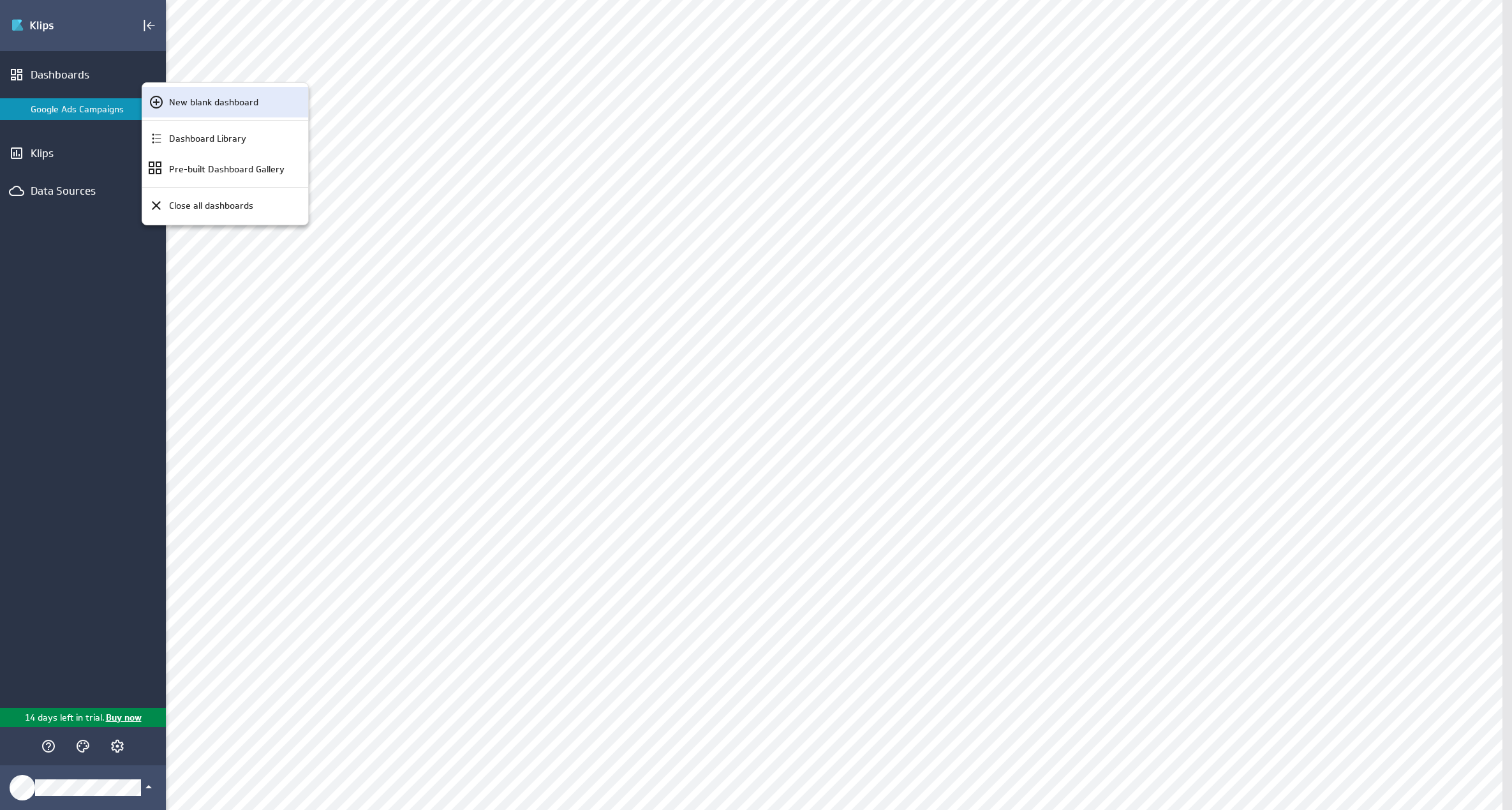
click at [227, 107] on p "New blank dashboard" at bounding box center [213, 102] width 90 height 13
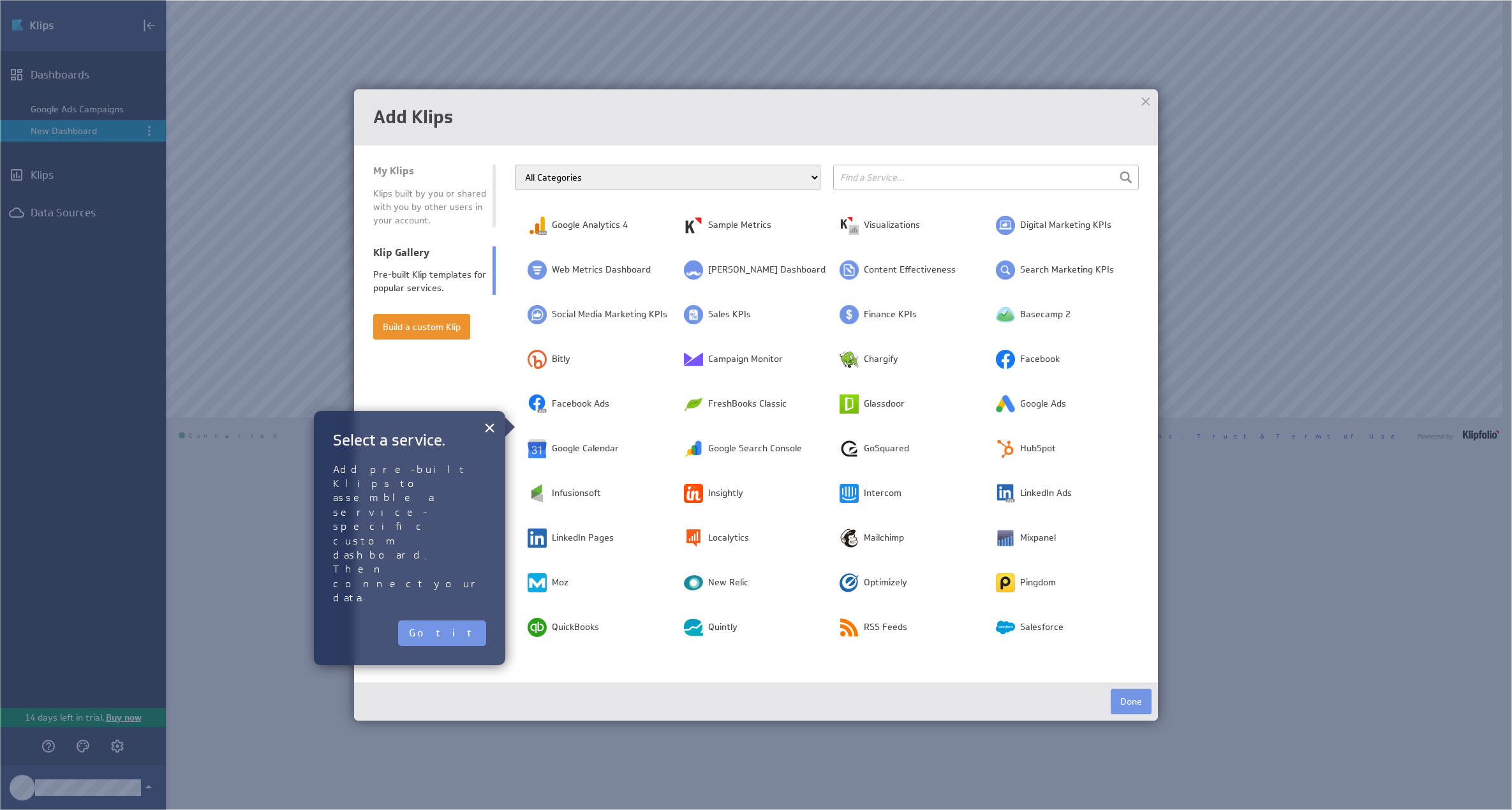
click at [1289, 566] on img at bounding box center [756, 405] width 1512 height 810
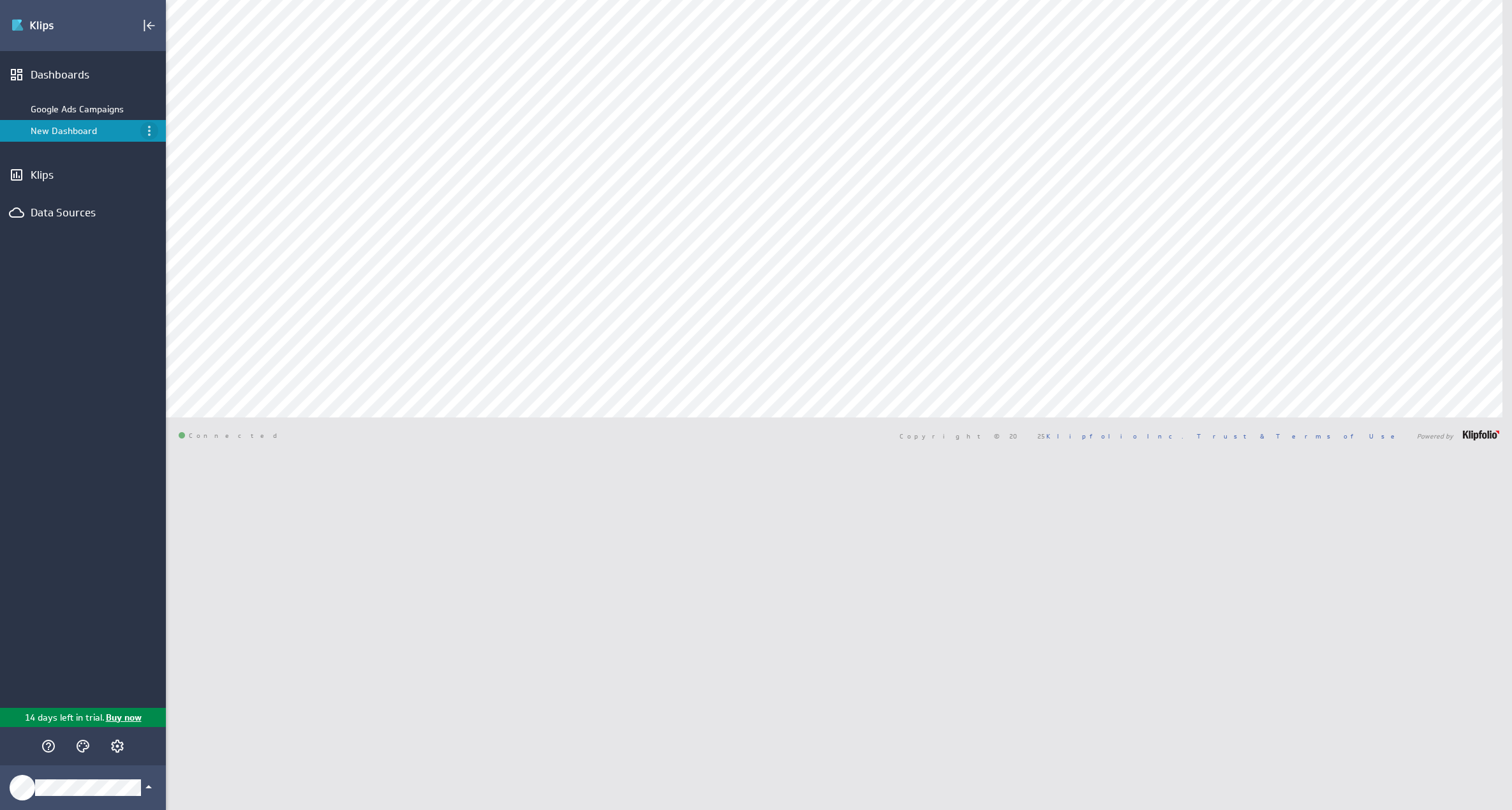
click at [156, 131] on icon "Menu" at bounding box center [149, 131] width 15 height 15
click at [133, 125] on div at bounding box center [756, 405] width 1512 height 810
click at [150, 136] on icon "Menu" at bounding box center [149, 131] width 15 height 15
click at [200, 325] on div "Close" at bounding box center [205, 319] width 84 height 13
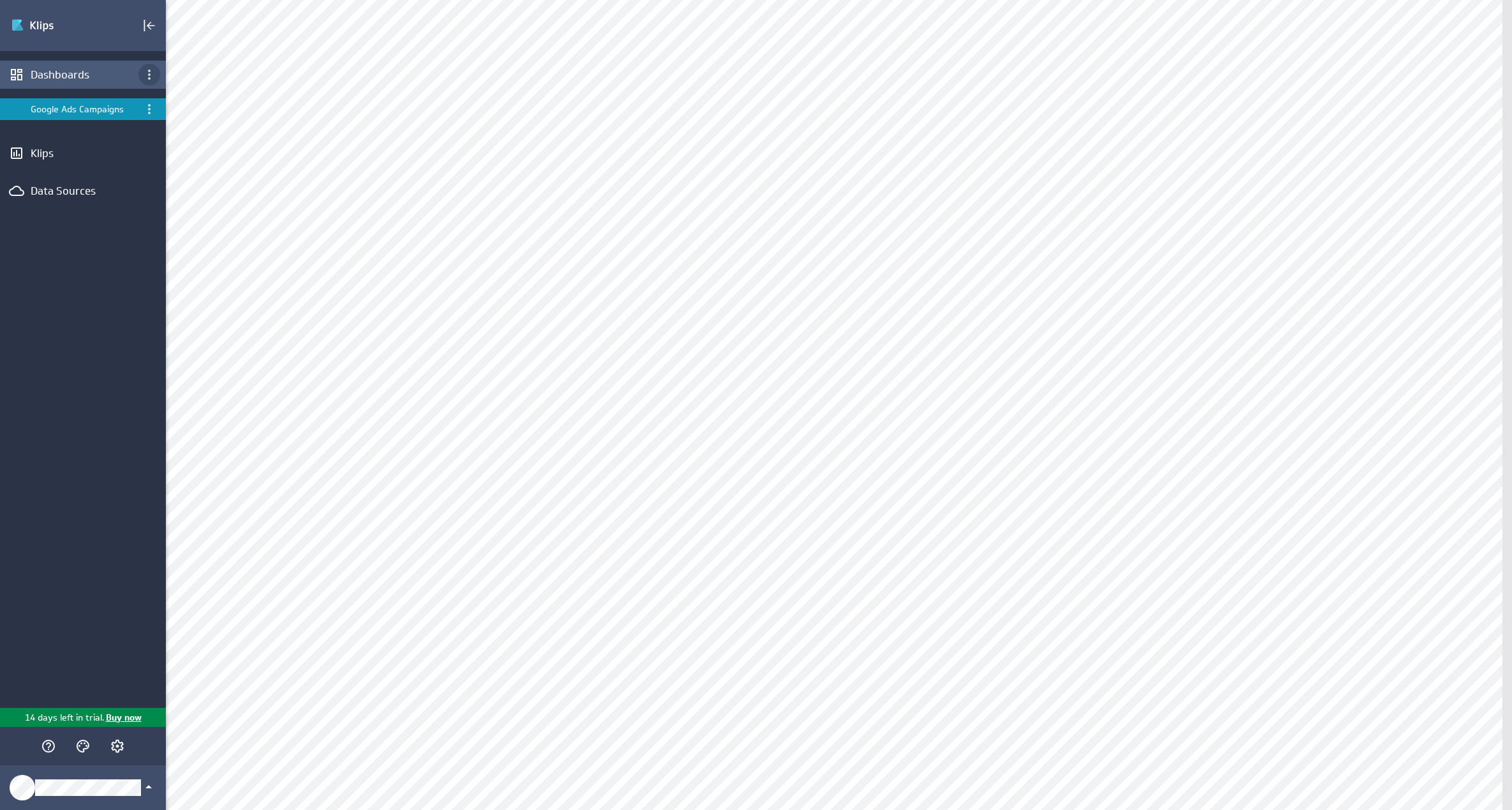
click at [145, 74] on icon "Dashboard menu" at bounding box center [149, 74] width 15 height 15
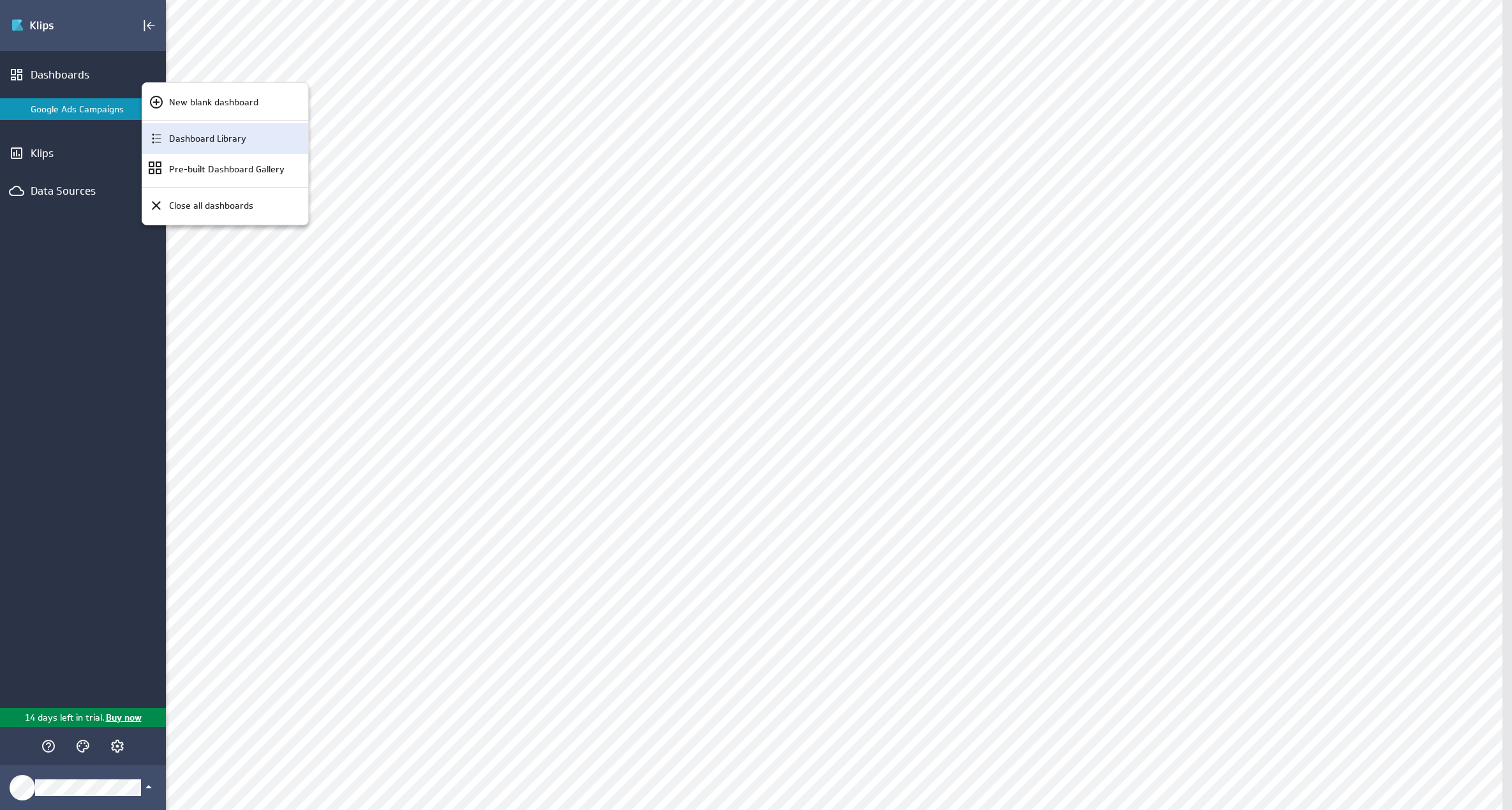
click at [191, 148] on div "Dashboard Library" at bounding box center [225, 139] width 166 height 31
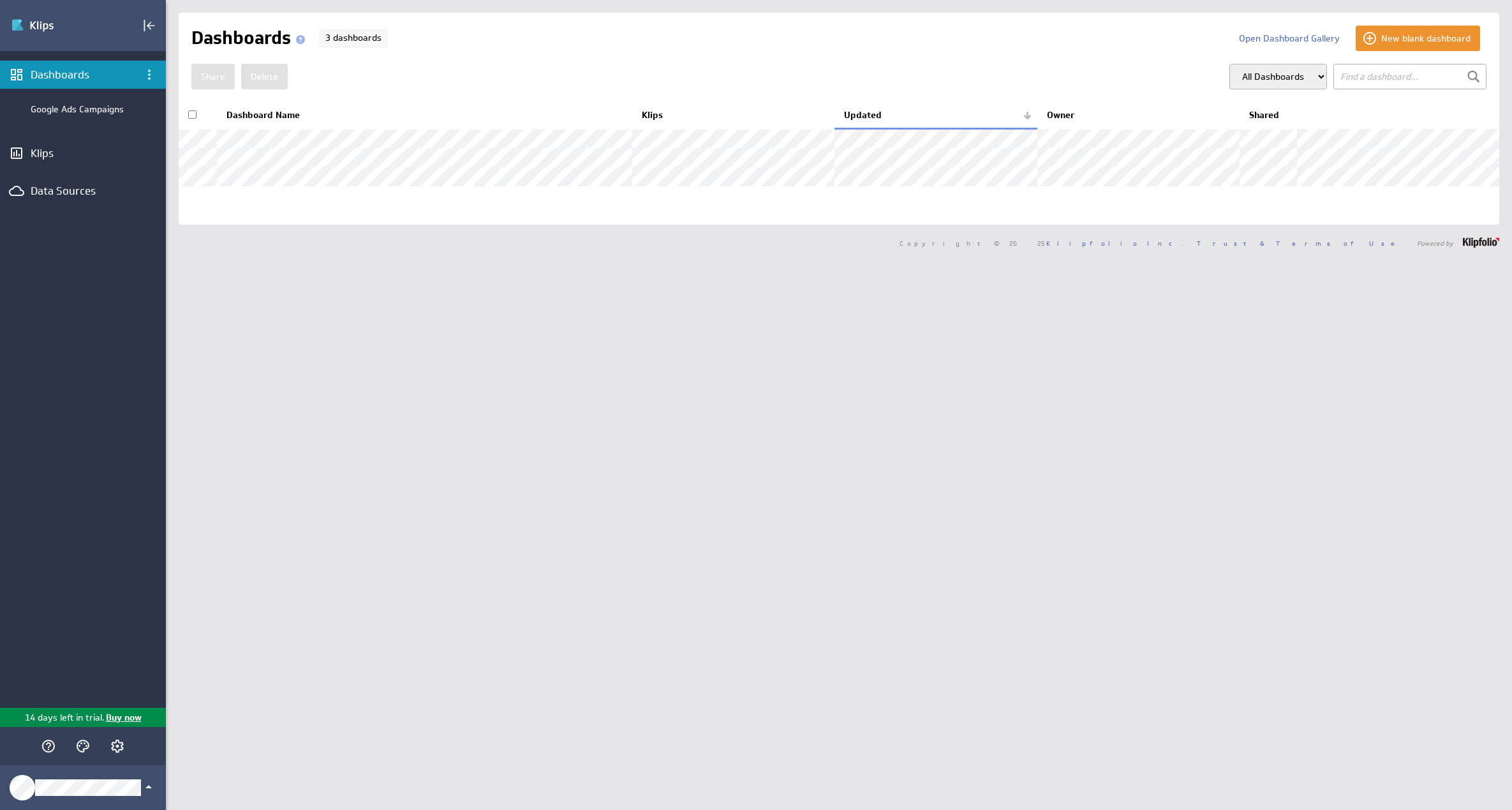
click at [132, 82] on div "Dashboards" at bounding box center [83, 75] width 166 height 28
click at [150, 81] on icon "Dashboard menu" at bounding box center [149, 74] width 15 height 15
click at [176, 112] on div "New blank dashboard" at bounding box center [225, 102] width 166 height 31
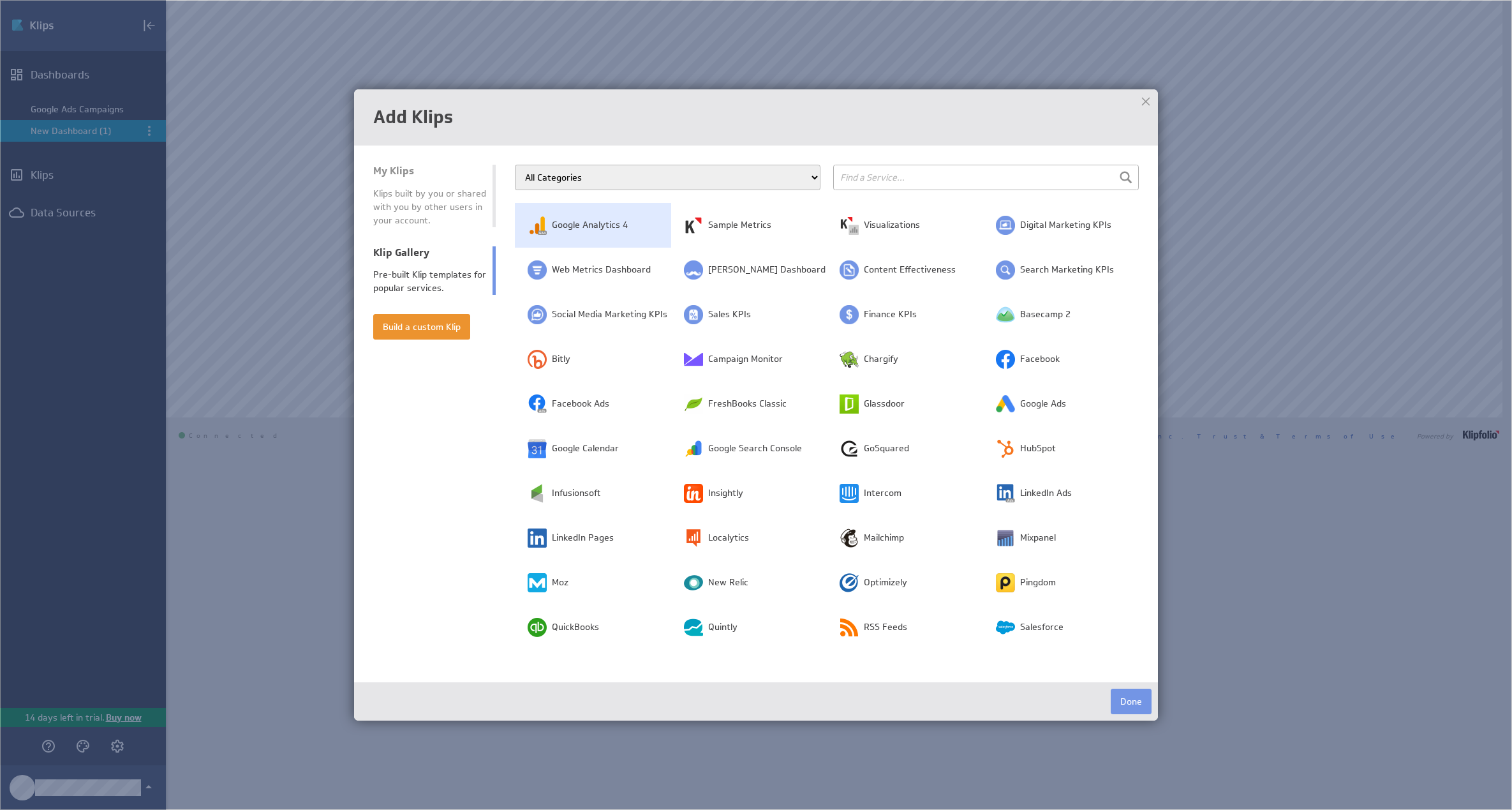
click at [578, 219] on span "Google Analytics 4" at bounding box center [589, 225] width 76 height 12
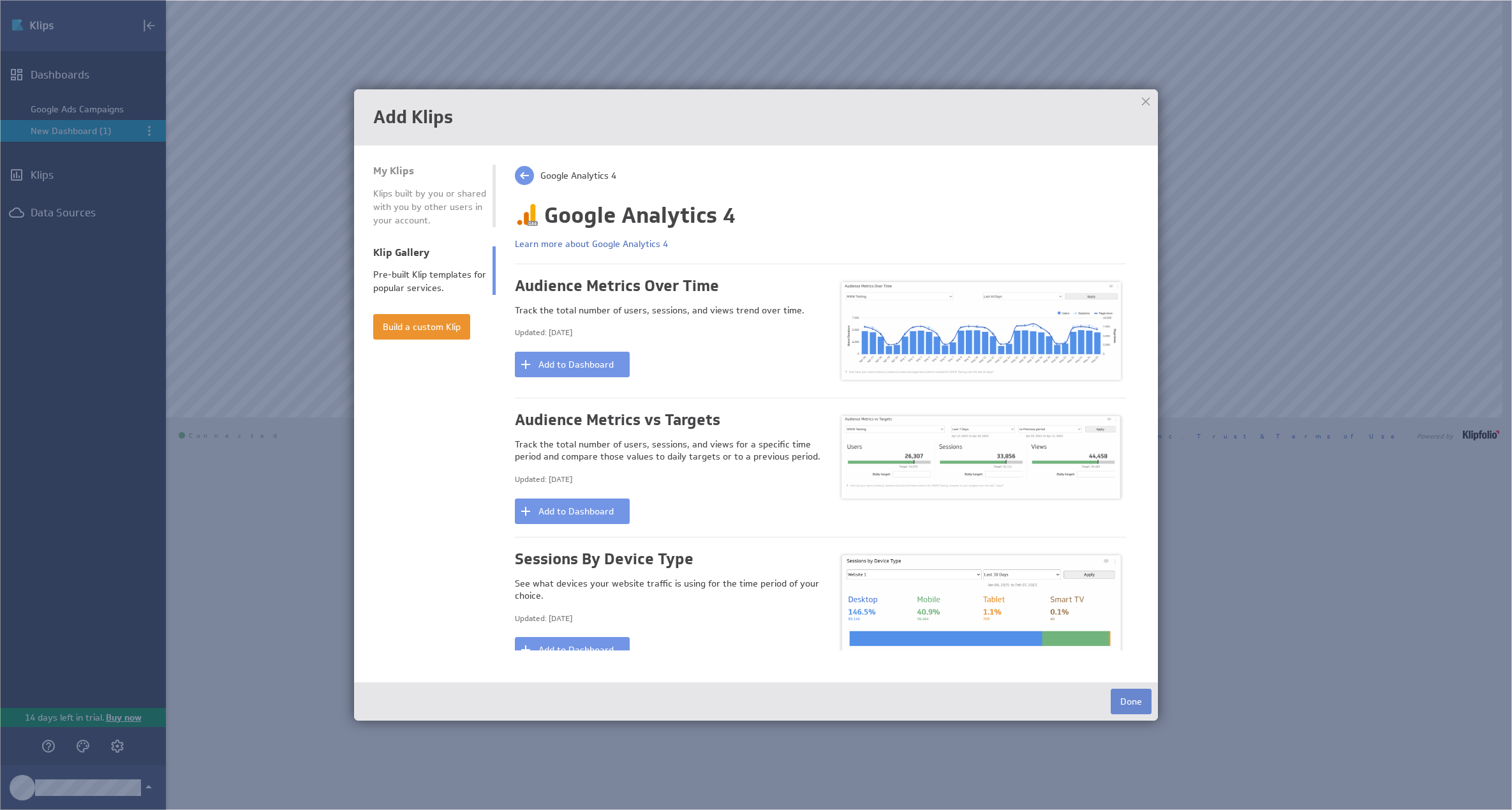
click at [1129, 692] on button "Done" at bounding box center [1131, 701] width 41 height 26
click at [1132, 701] on button "Done" at bounding box center [1131, 701] width 41 height 26
click at [516, 169] on span at bounding box center [525, 175] width 19 height 19
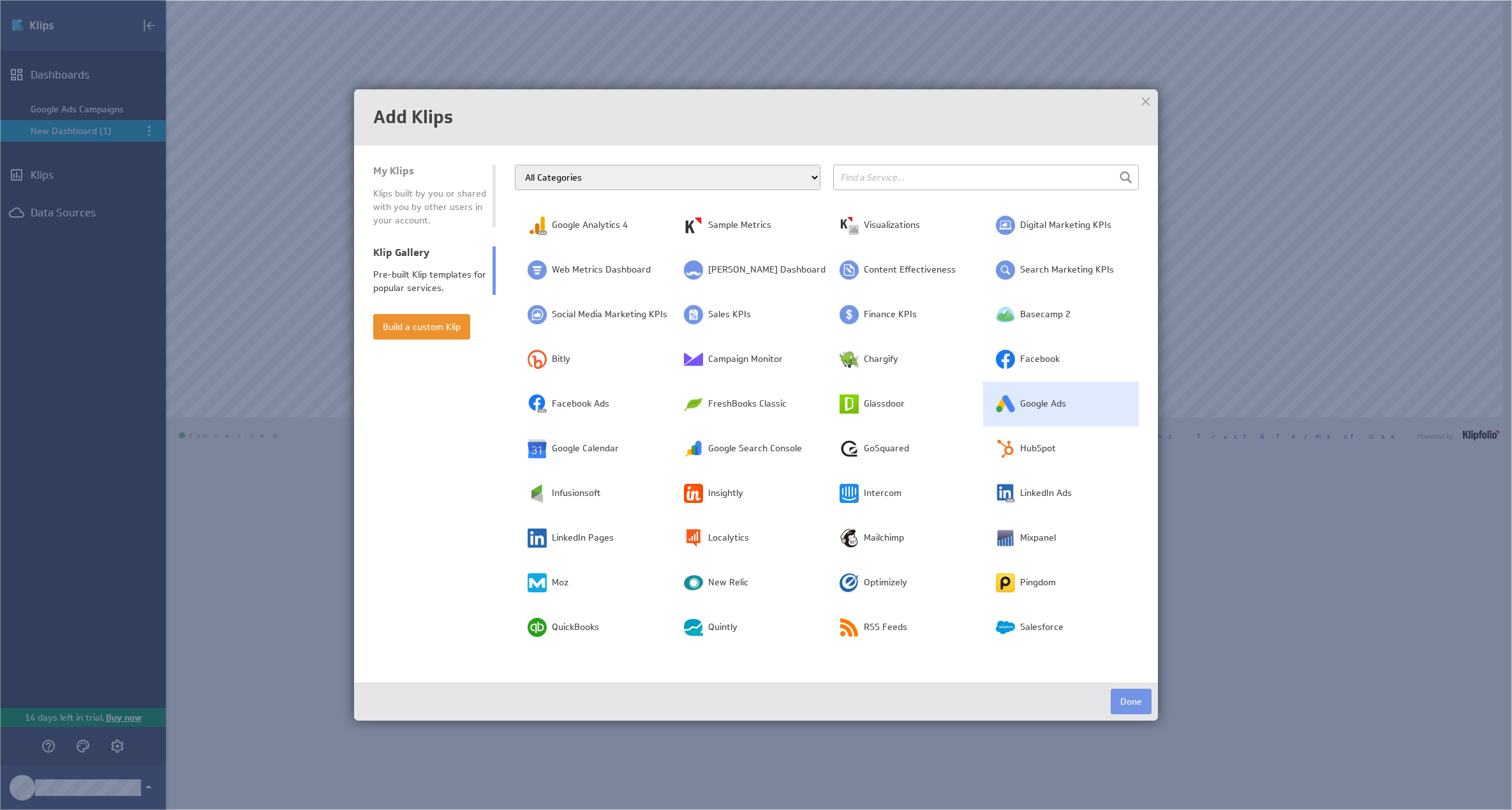
click at [1044, 405] on span "Google Ads" at bounding box center [1043, 404] width 46 height 12
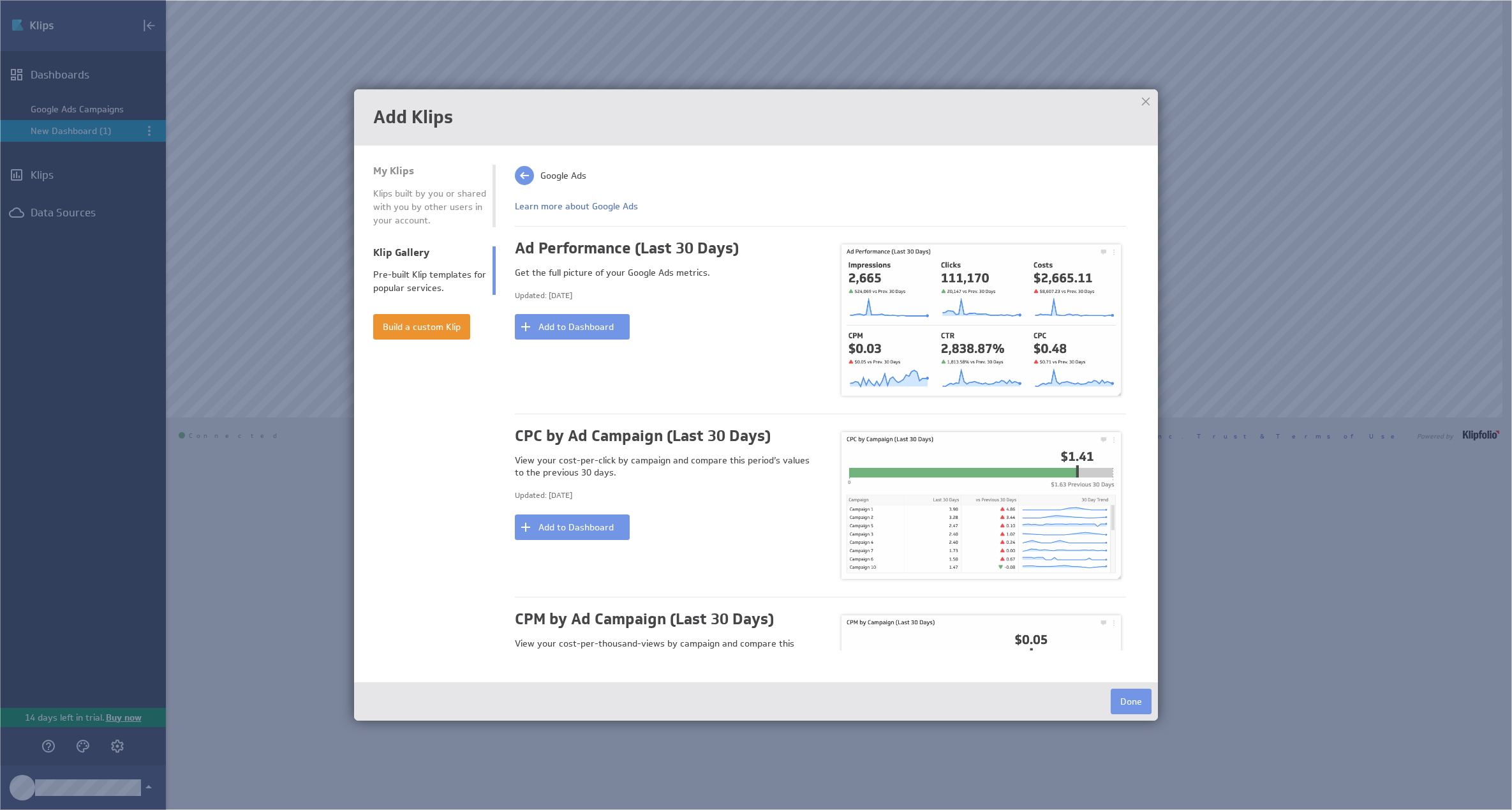
scroll to position [66, 0]
click at [409, 336] on button "Build a custom Klip" at bounding box center [422, 326] width 97 height 26
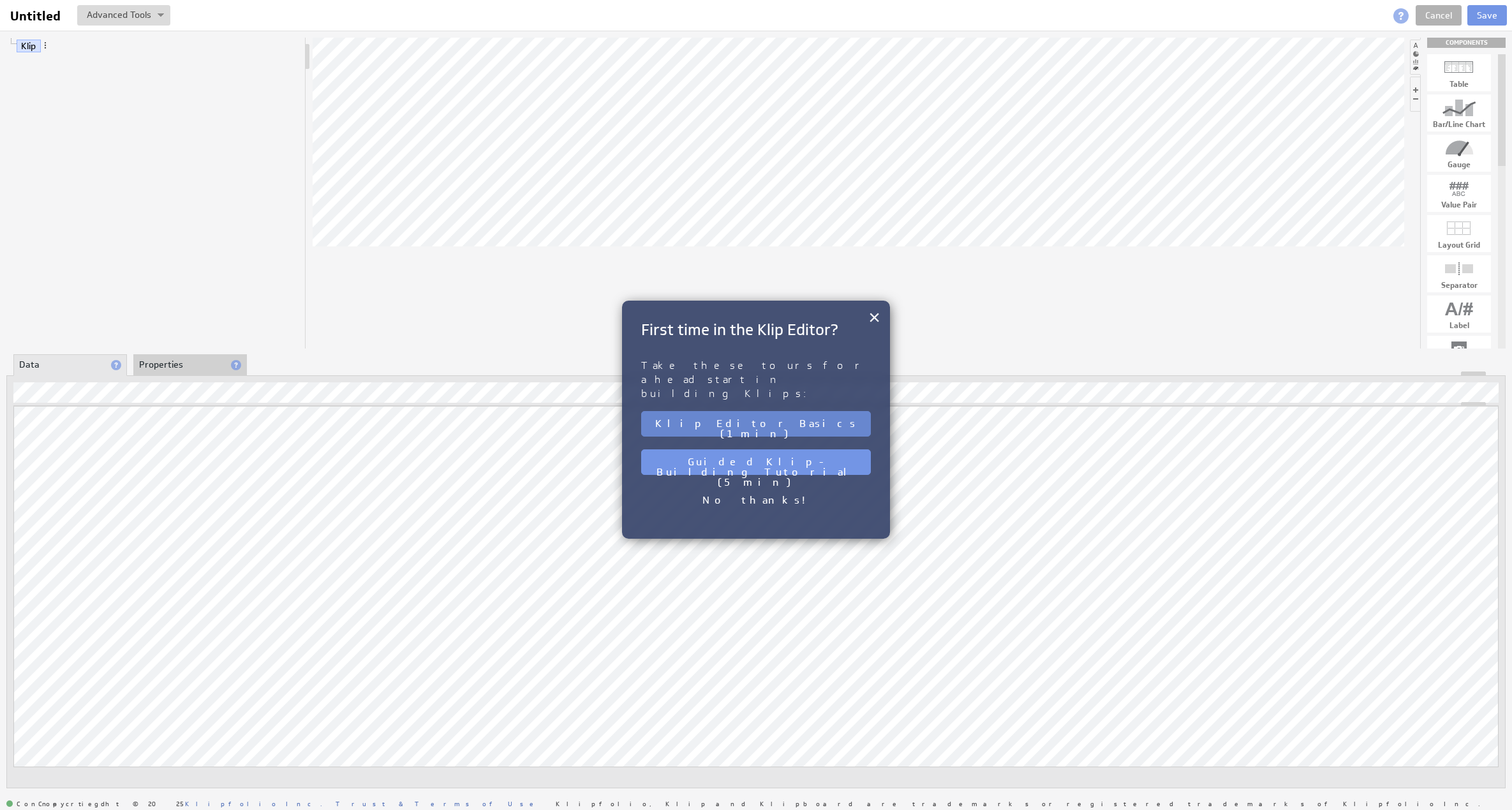
click at [834, 411] on button "Klip Editor Basics (1 min)" at bounding box center [756, 423] width 230 height 26
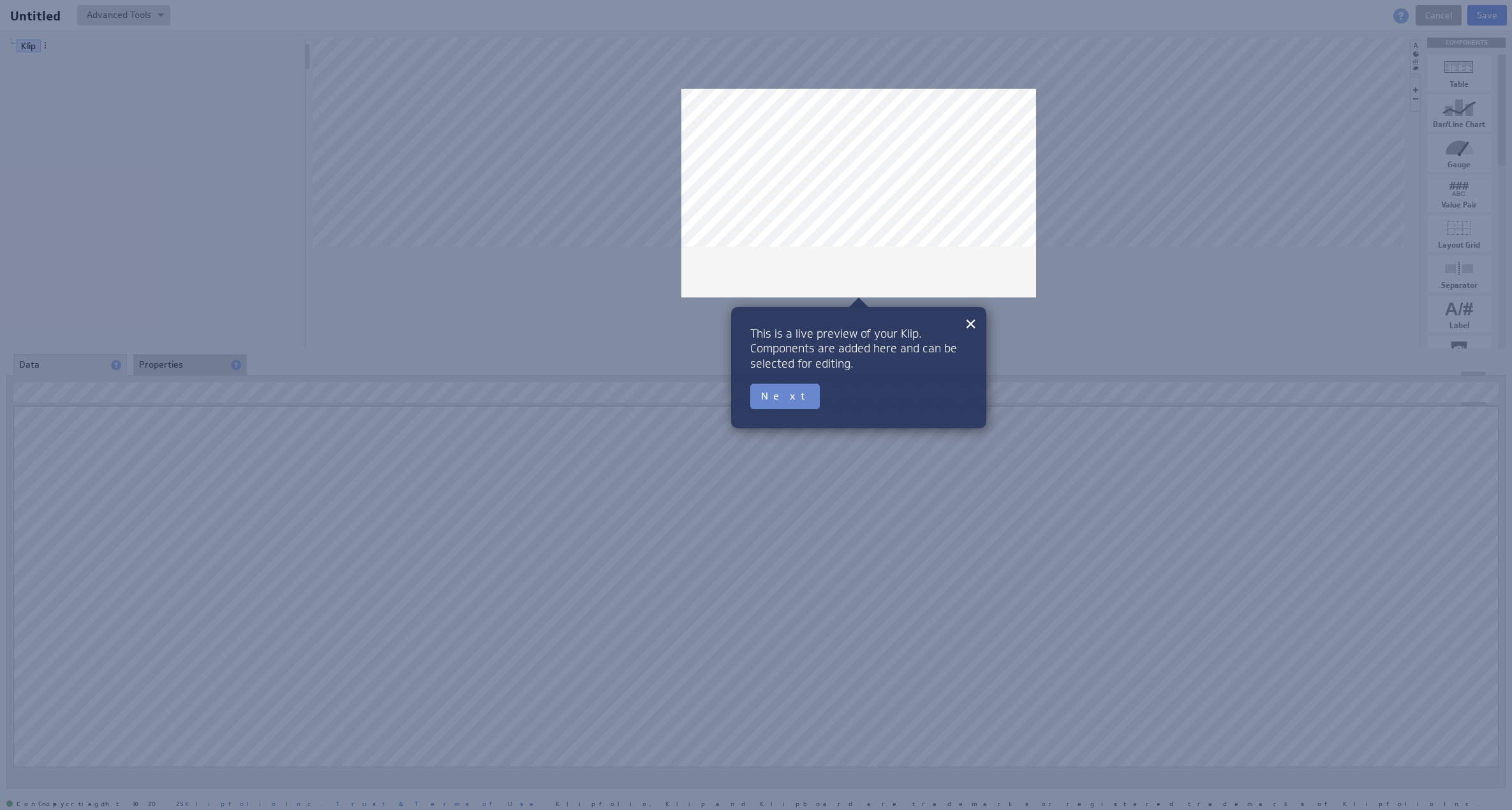
click at [772, 402] on button "Next" at bounding box center [785, 396] width 70 height 26
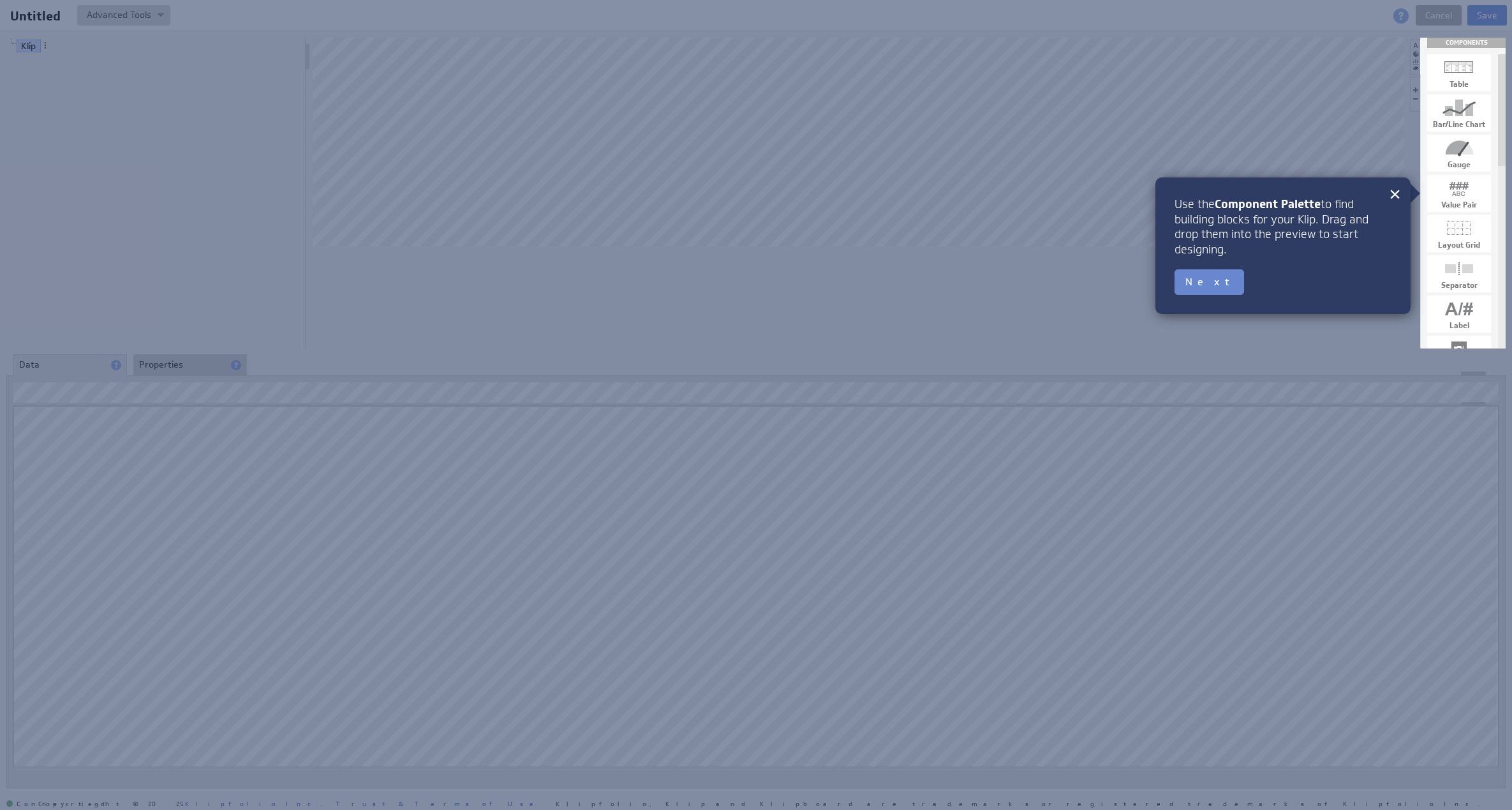
click at [1196, 291] on button "Next" at bounding box center [1209, 282] width 70 height 26
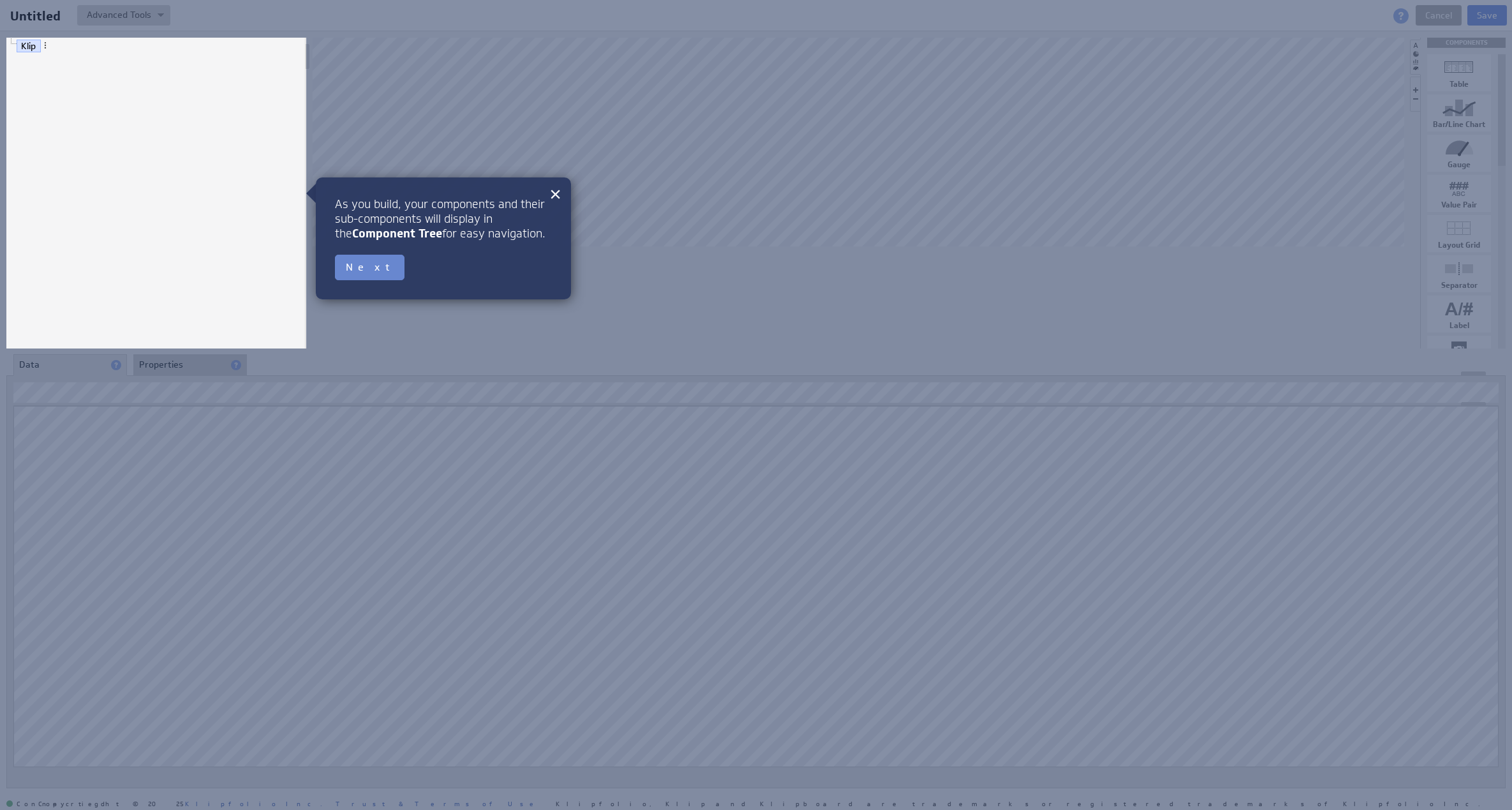
click at [354, 269] on button "Next" at bounding box center [370, 267] width 70 height 26
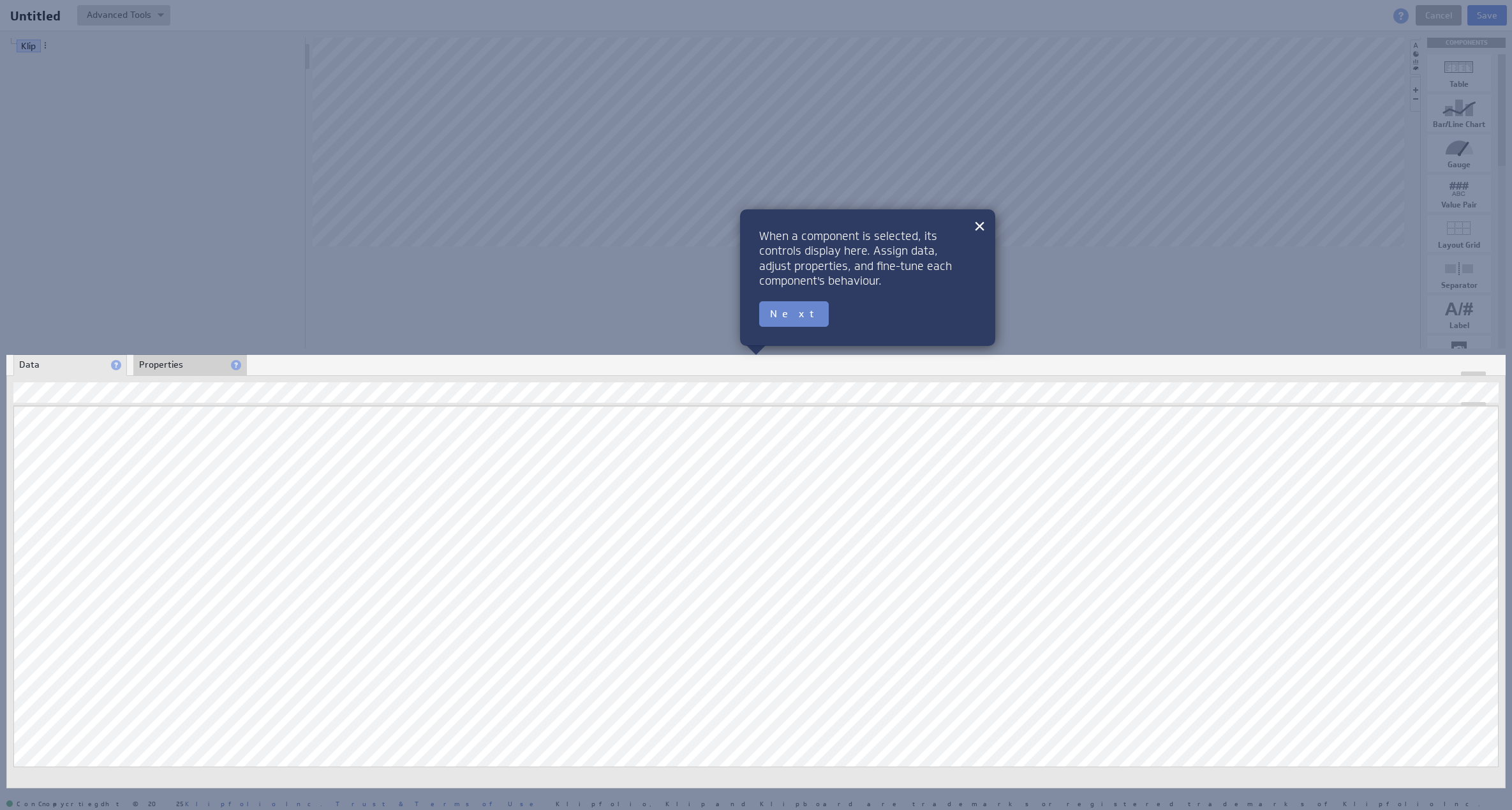
click at [786, 318] on button "Next" at bounding box center [794, 313] width 70 height 26
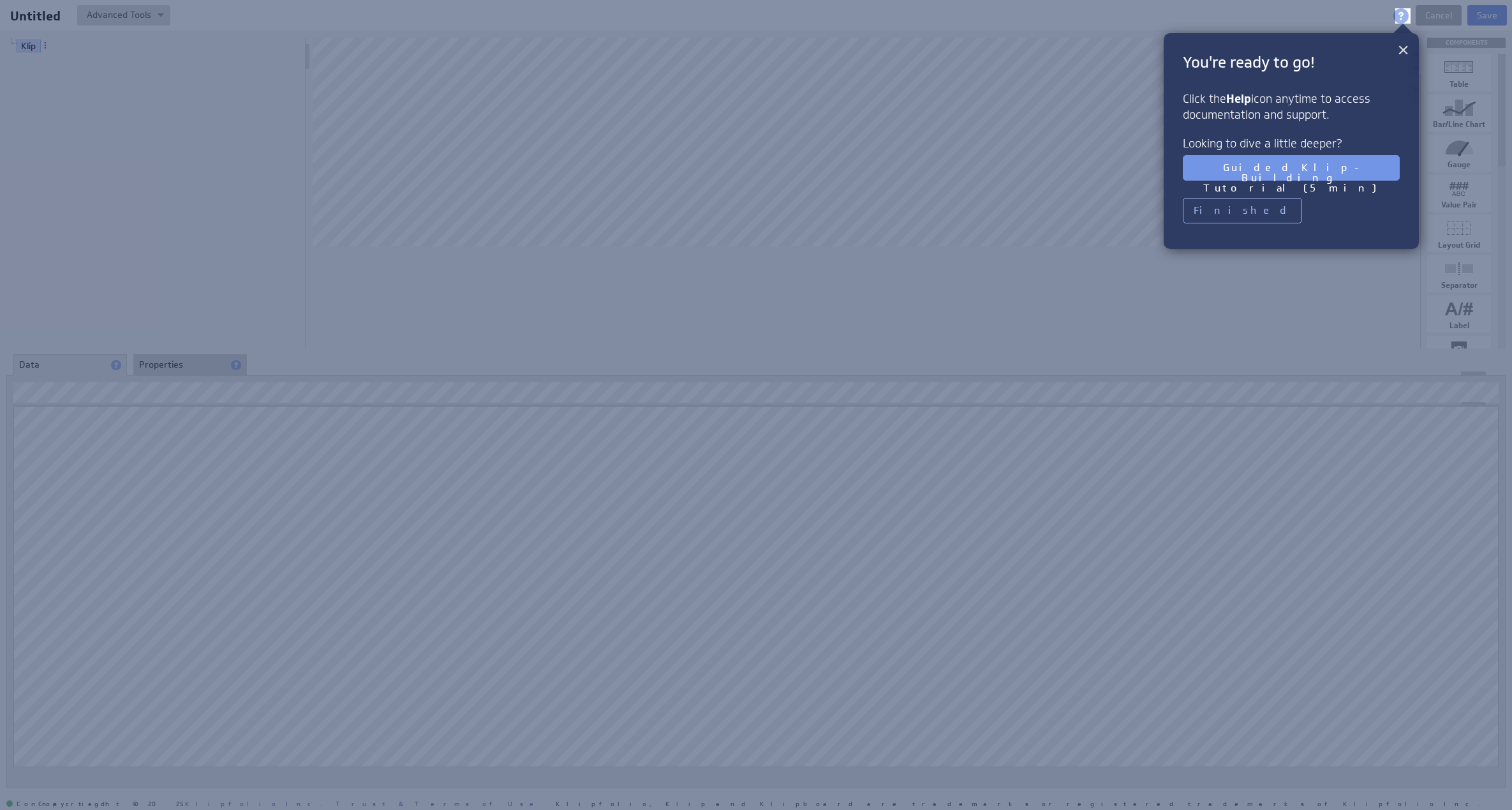
click at [1398, 56] on button "×" at bounding box center [1403, 49] width 12 height 26
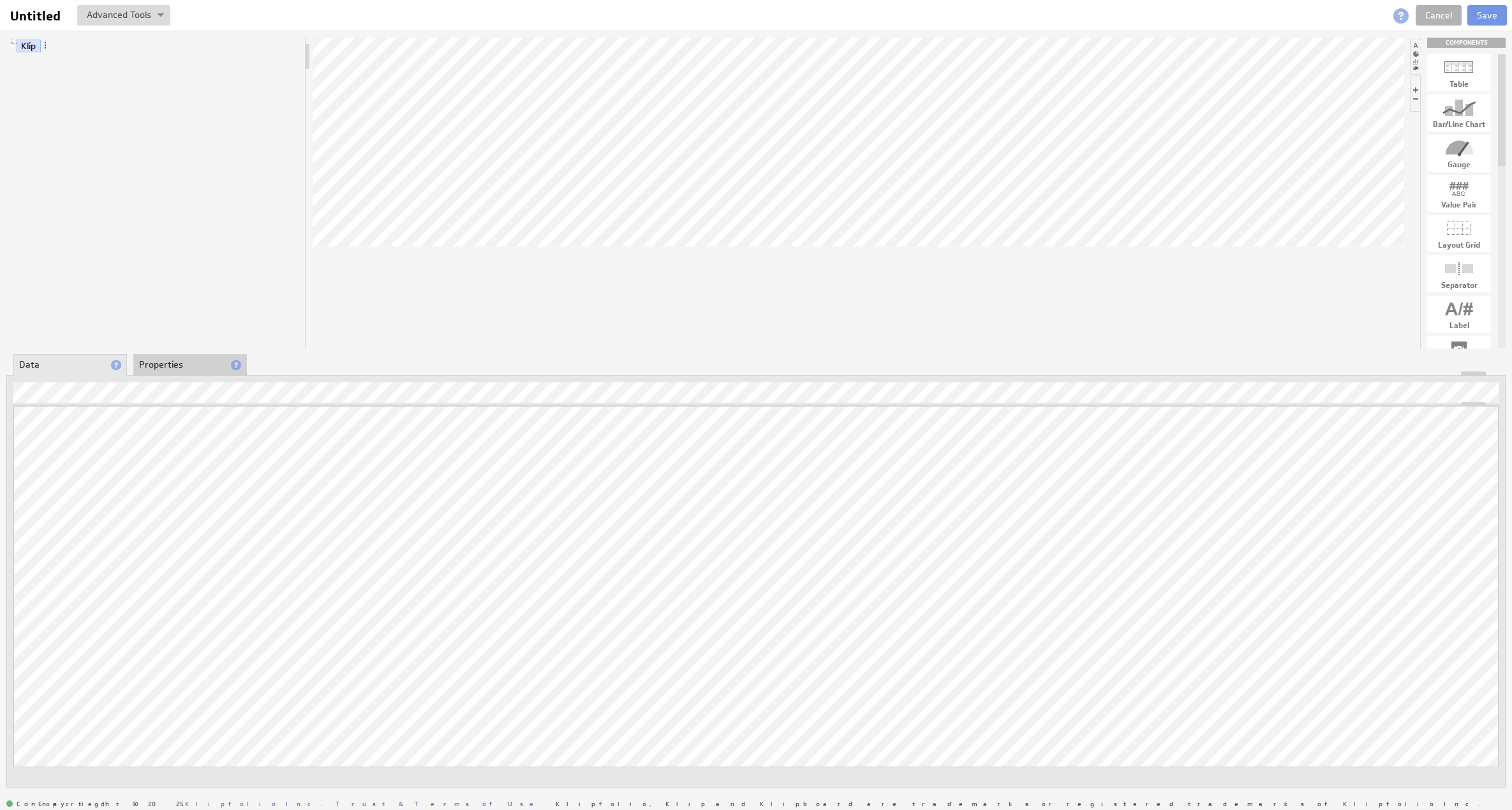
click at [1475, 123] on div "Bar/Line Chart" at bounding box center [1458, 124] width 64 height 7
drag, startPoint x: 1460, startPoint y: 109, endPoint x: 880, endPoint y: 187, distance: 585.2
click at [1438, 12] on link "Cancel" at bounding box center [1439, 15] width 46 height 21
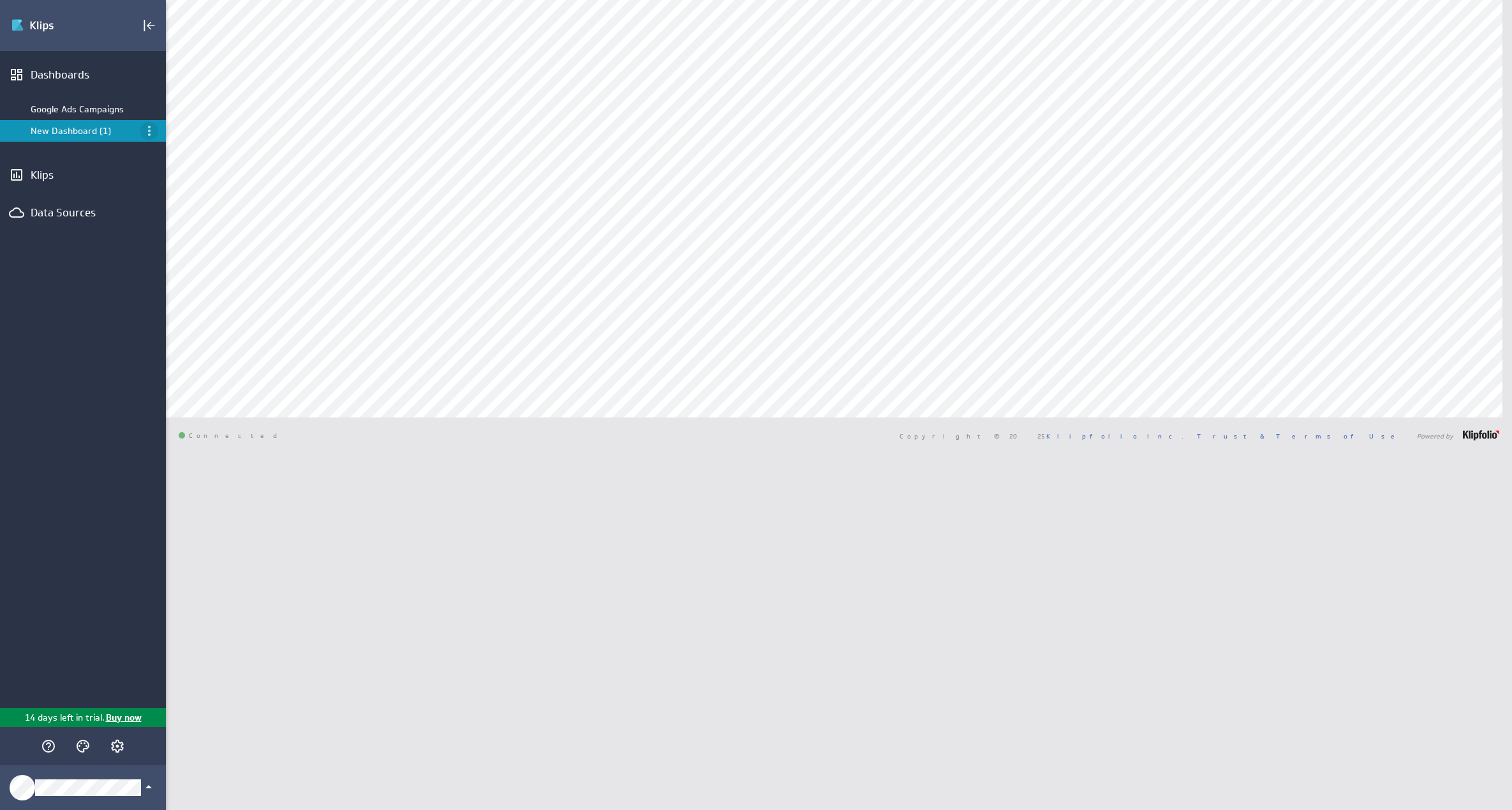
click at [148, 134] on icon "Menu" at bounding box center [149, 131] width 2 height 10
click at [189, 315] on p "Close" at bounding box center [180, 319] width 22 height 13
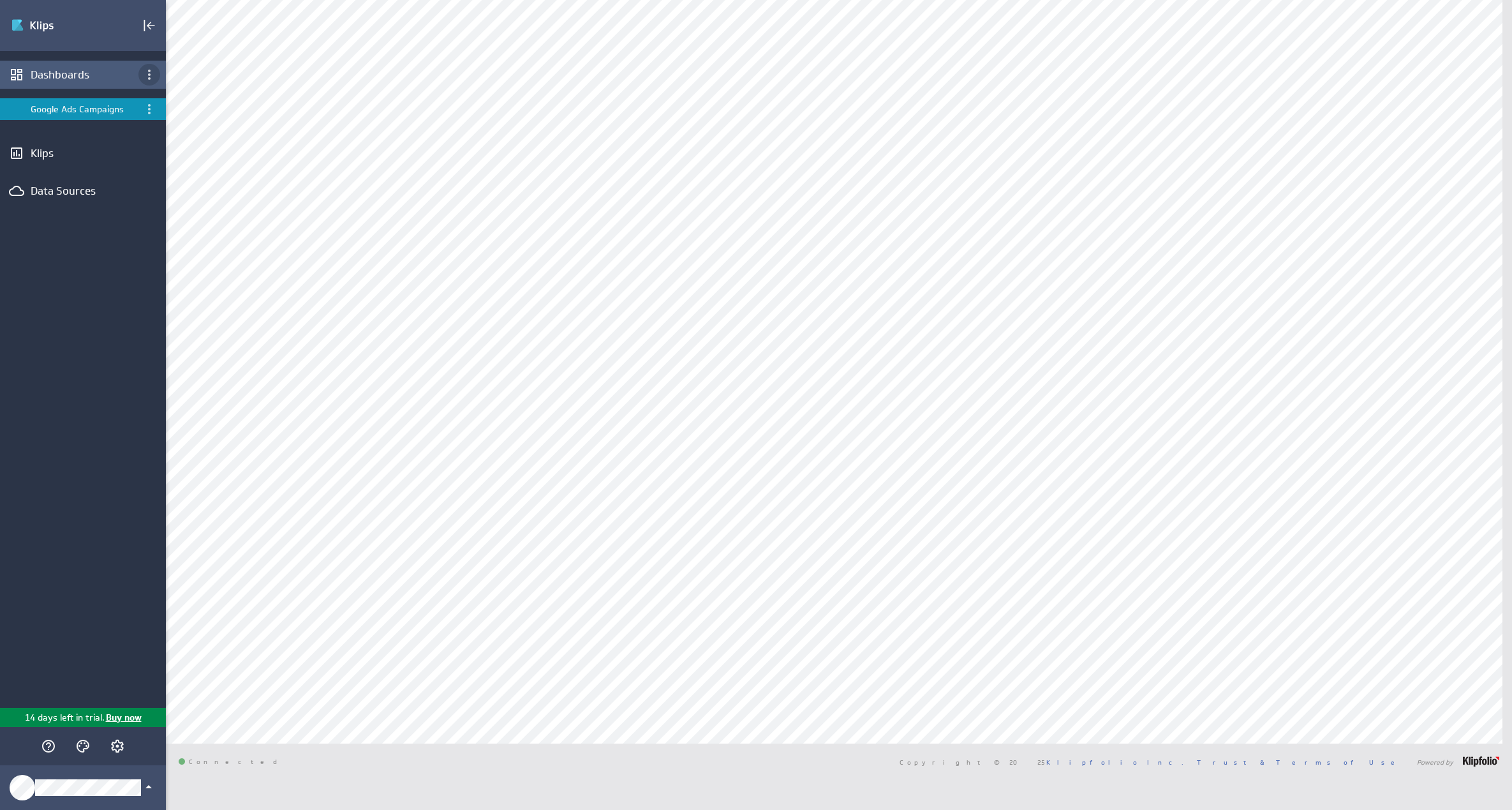
click at [152, 73] on icon "Dashboard menu" at bounding box center [149, 74] width 15 height 15
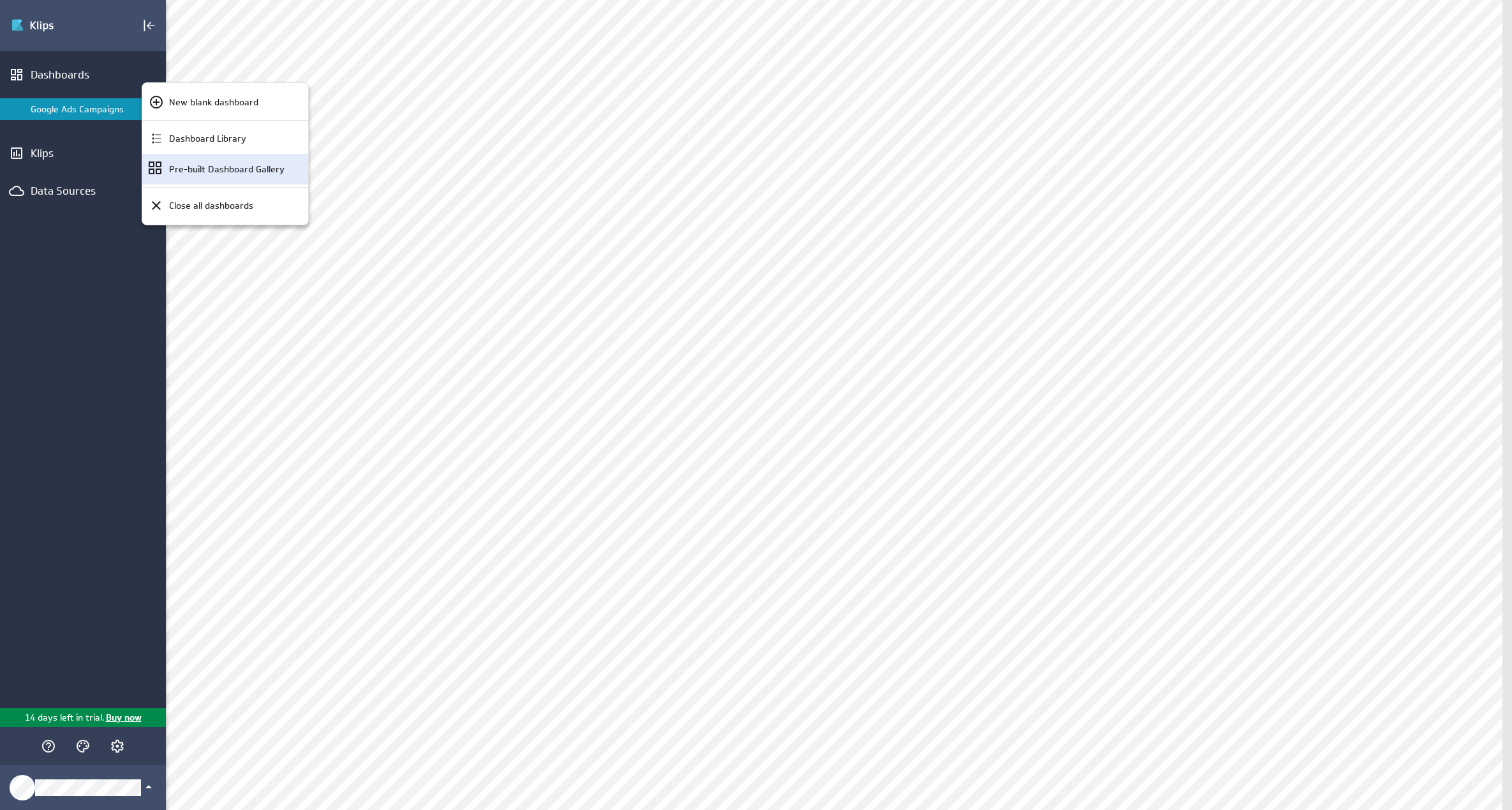
click at [242, 169] on p "Pre-built Dashboard Gallery" at bounding box center [226, 169] width 115 height 13
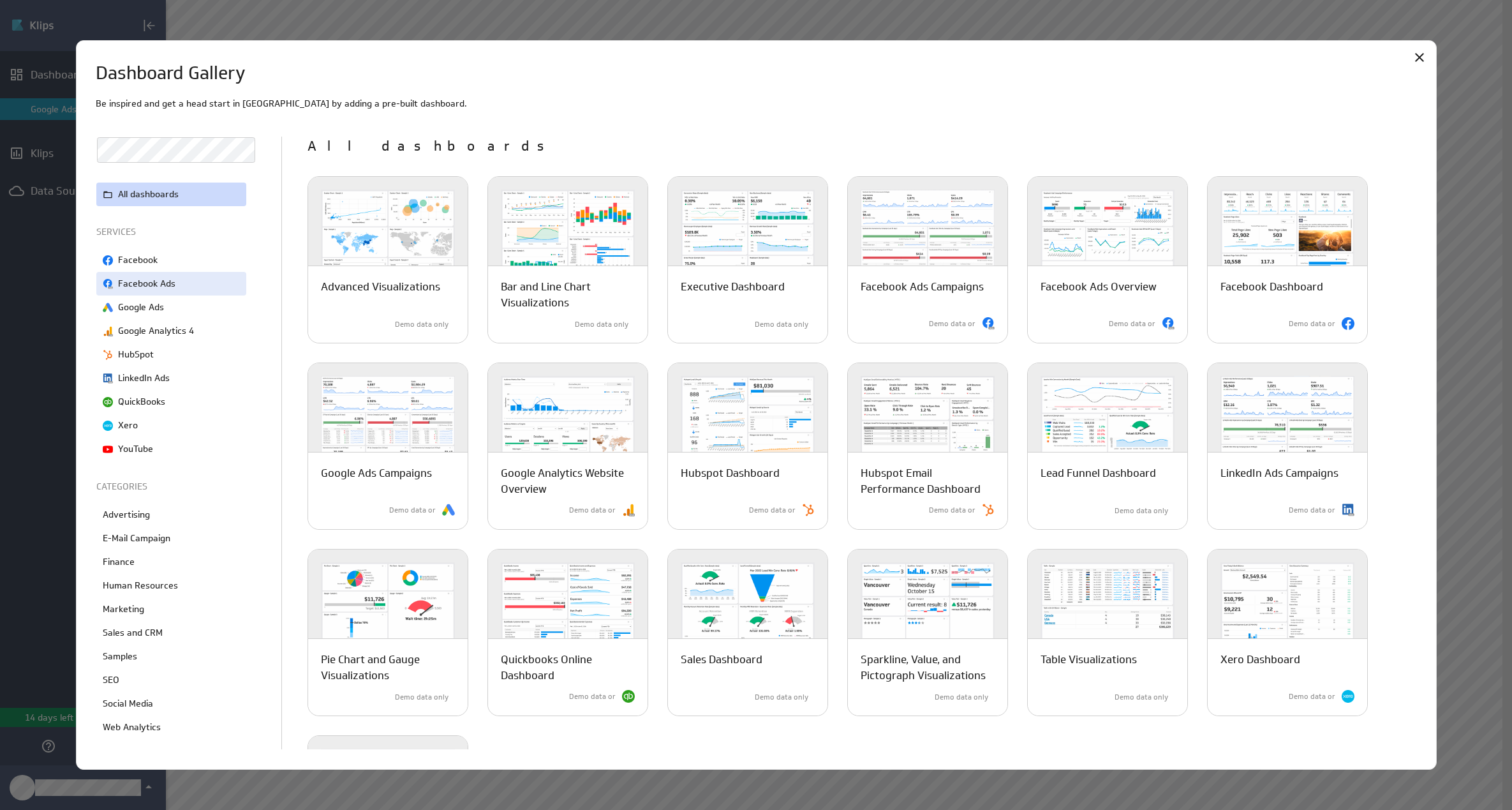
click at [171, 272] on div "Facebook Ads" at bounding box center [171, 283] width 150 height 23
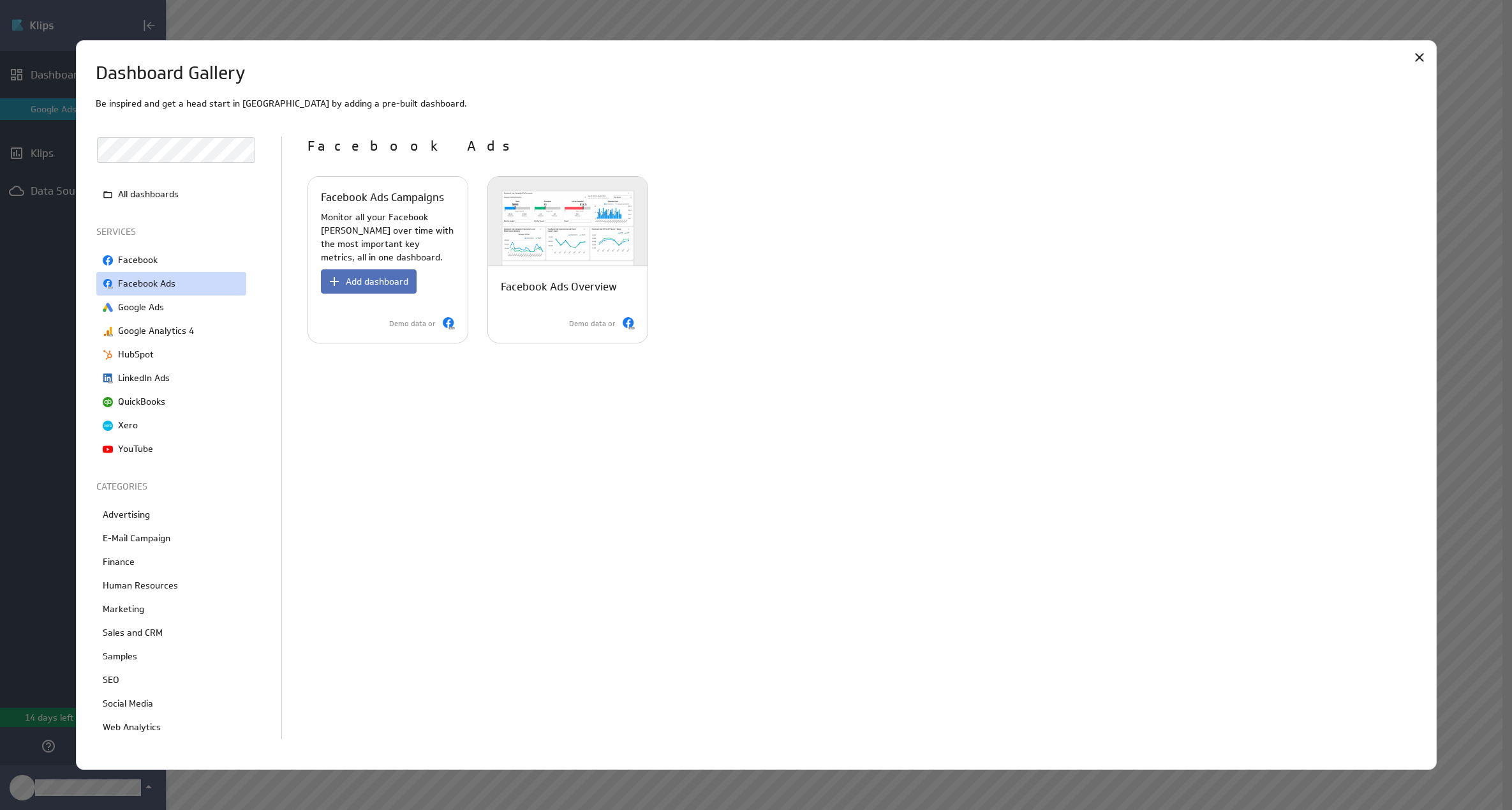
click at [403, 221] on p "Monitor all your Facebook ad campaigns over time with the most important key me…" at bounding box center [387, 237] width 134 height 54
click at [365, 291] on button "Add dashboard" at bounding box center [368, 281] width 95 height 24
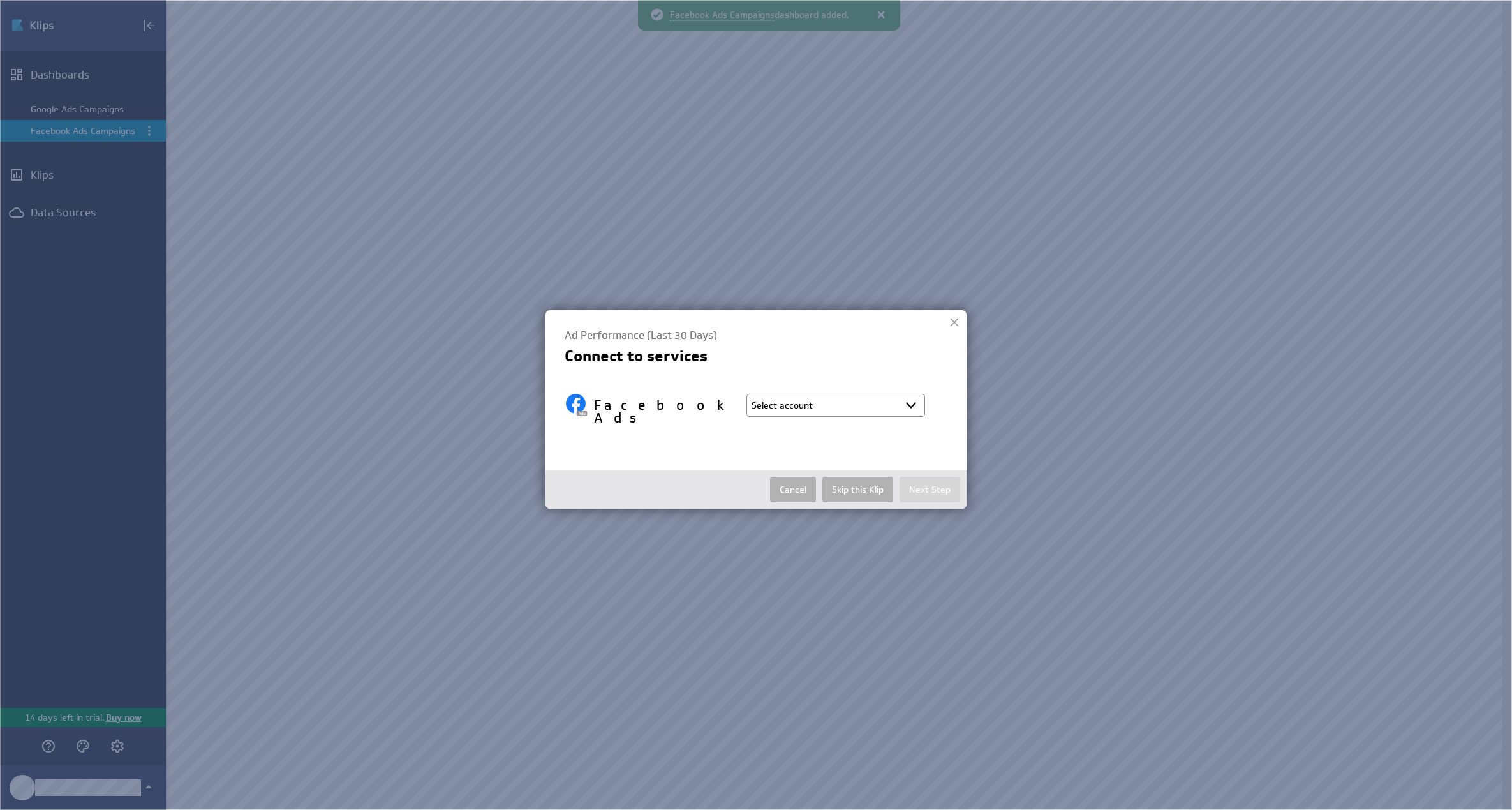
click at [875, 405] on select "Select account Miles @ Facebook created [DATE] 9:22 AM EDT + Connect new accoun…" at bounding box center [836, 405] width 179 height 23
select select "c7ee011b779b648d3dbe5fe5bddd1813"
click at [746, 394] on select "Select account Miles @ Facebook created [DATE] 9:22 AM EDT + Connect new accoun…" at bounding box center [836, 405] width 179 height 23
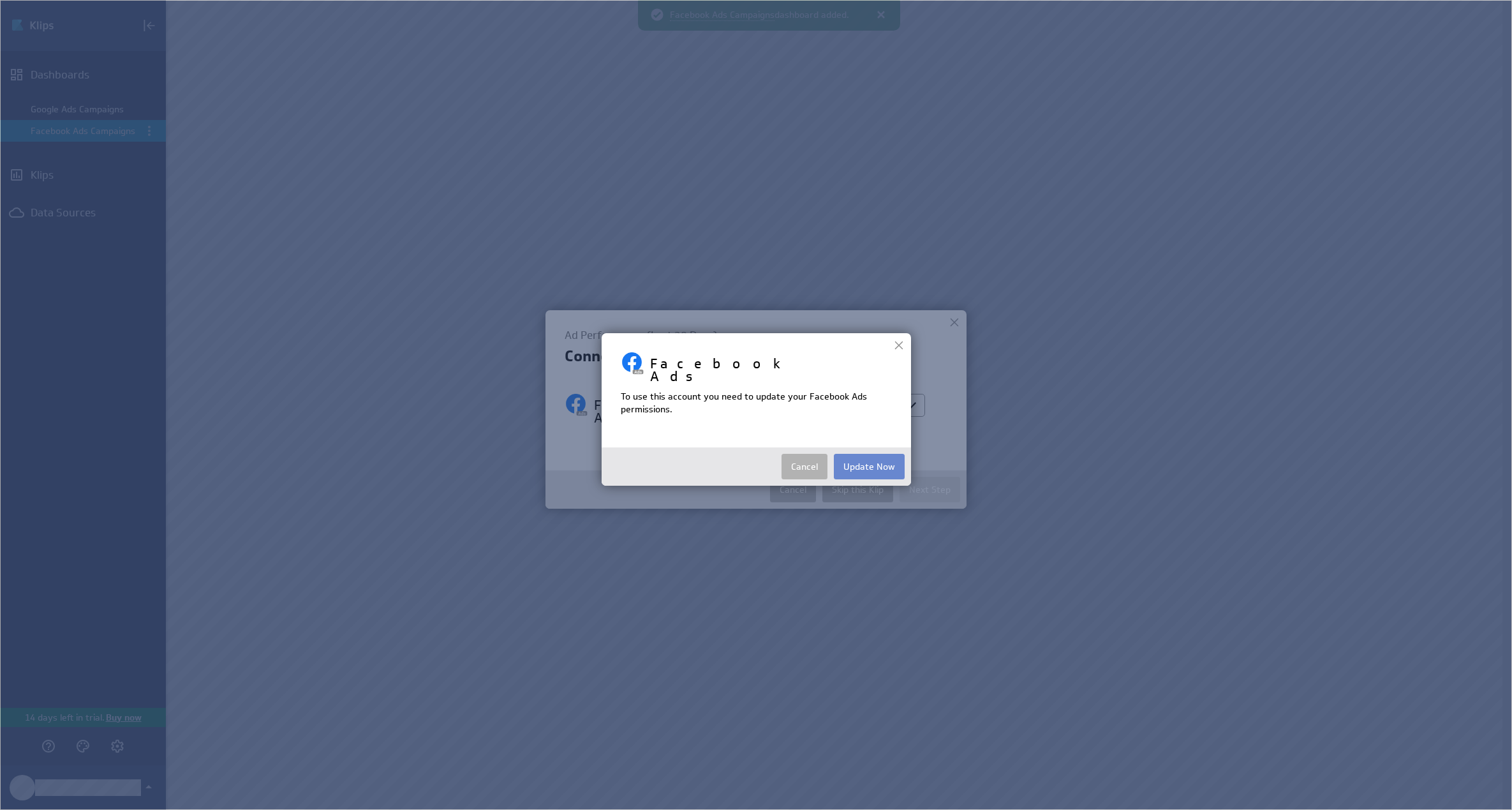
click at [900, 459] on button "Update Now" at bounding box center [869, 466] width 71 height 26
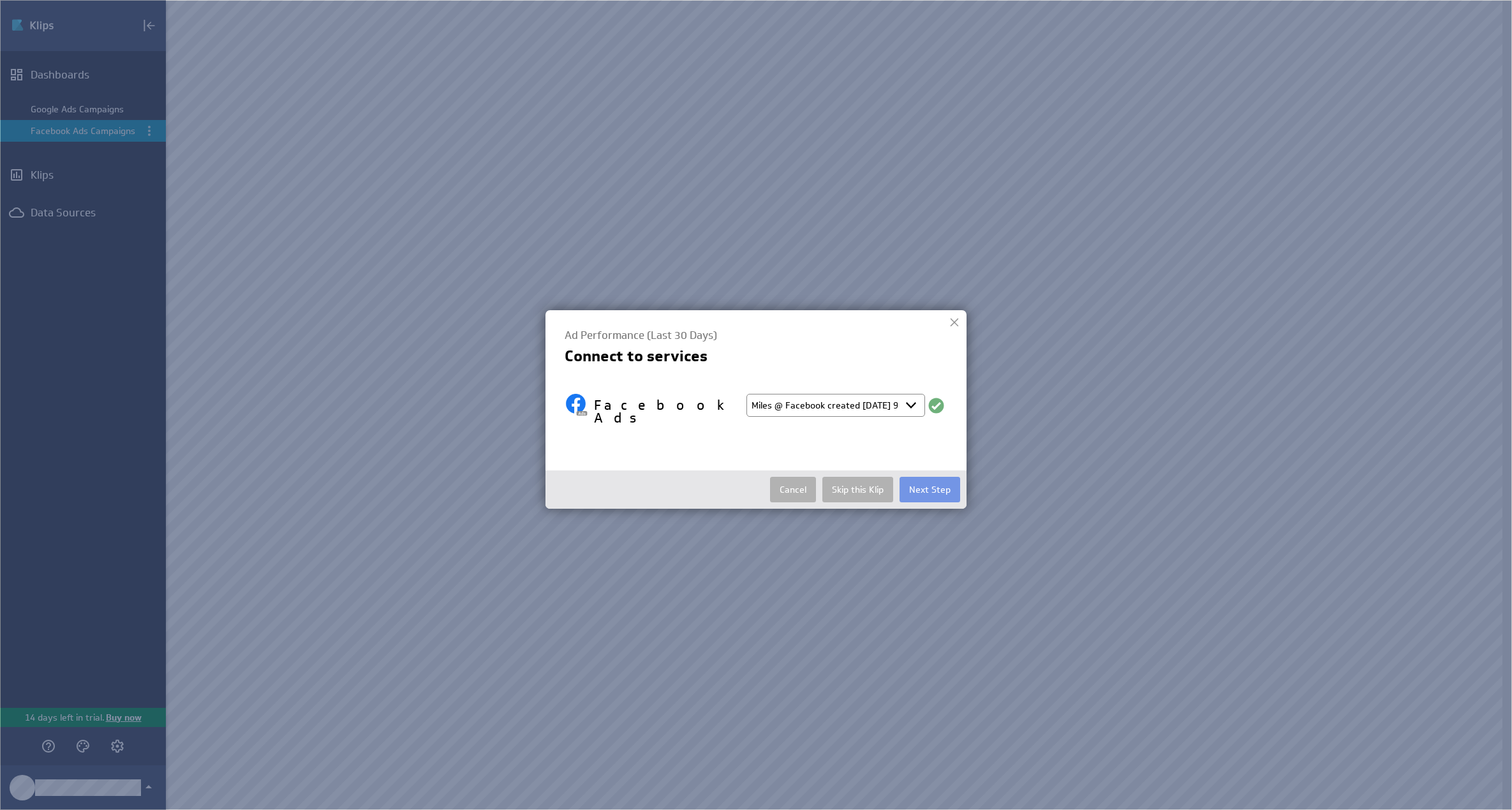
click at [876, 406] on select "Select account Miles @ Facebook created [DATE] 9:22 AM EDT + Connect new accoun…" at bounding box center [836, 405] width 179 height 23
click at [936, 480] on button "Next Step" at bounding box center [930, 489] width 61 height 26
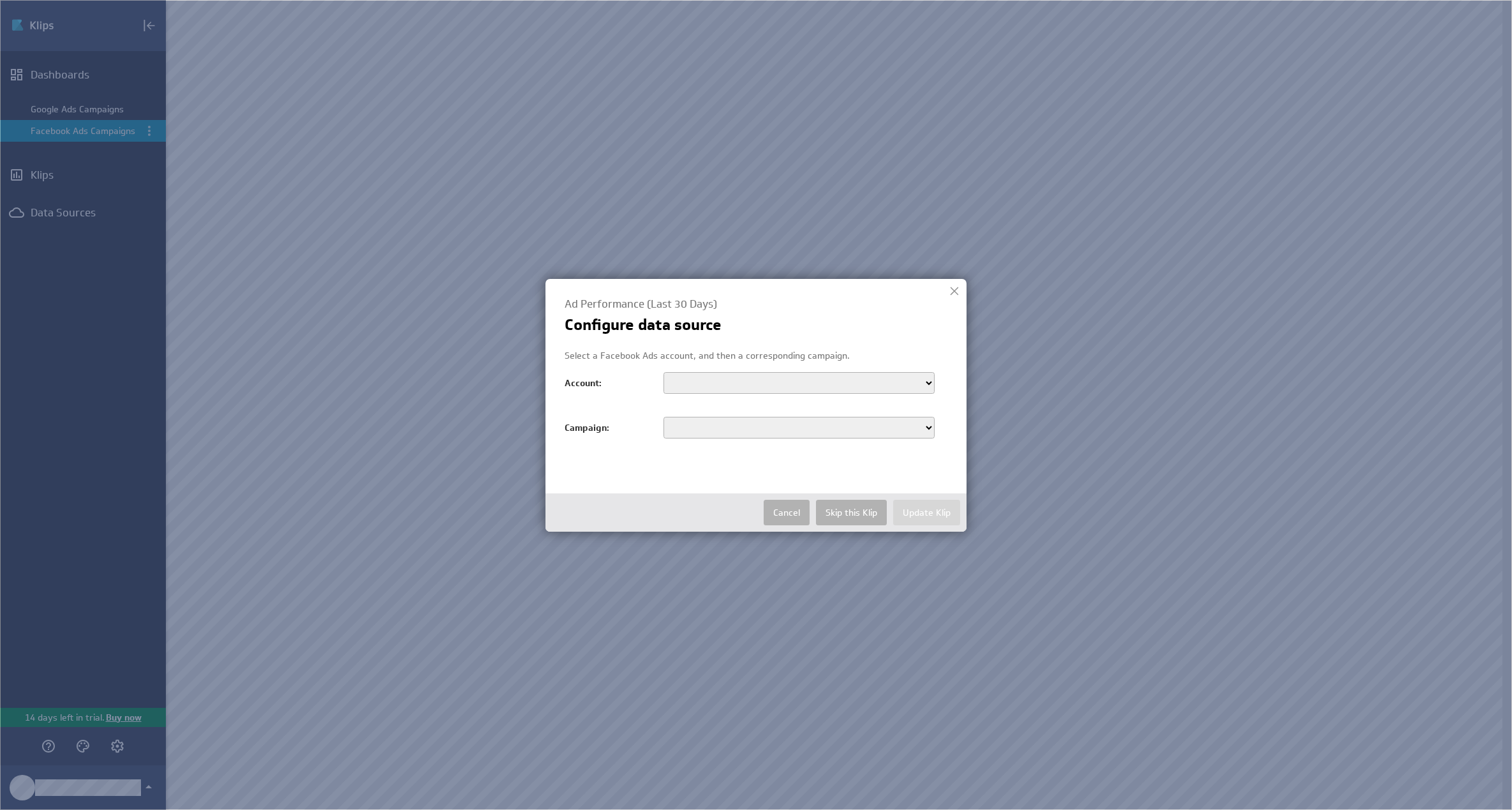
click at [767, 375] on select "608208328676561 [PERSON_NAME]" at bounding box center [799, 383] width 271 height 22
select select "act_1825165435024460"
click at [663, 372] on select "608208328676561 [PERSON_NAME]" at bounding box center [799, 383] width 271 height 22
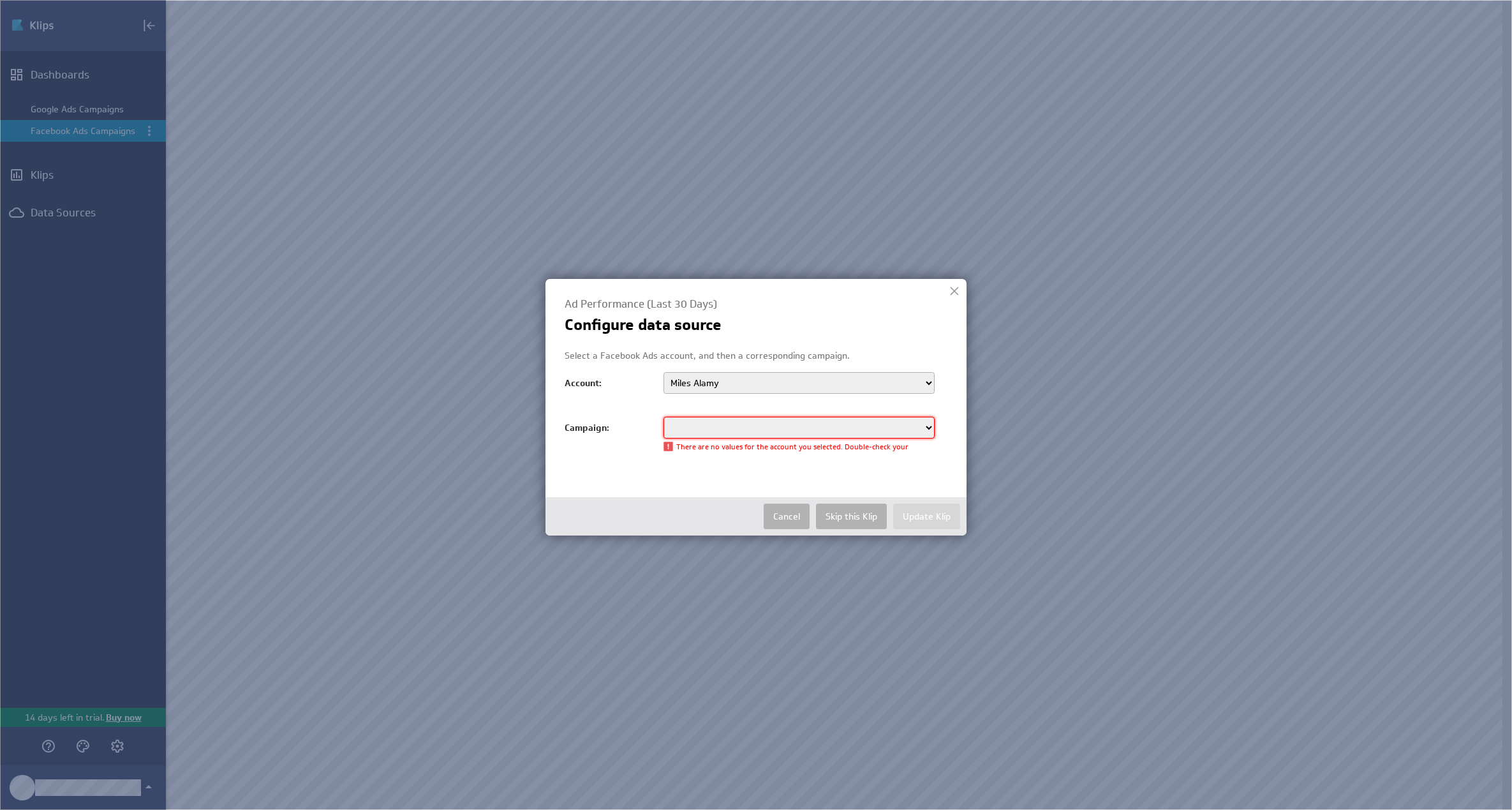
click at [804, 431] on select at bounding box center [799, 428] width 271 height 22
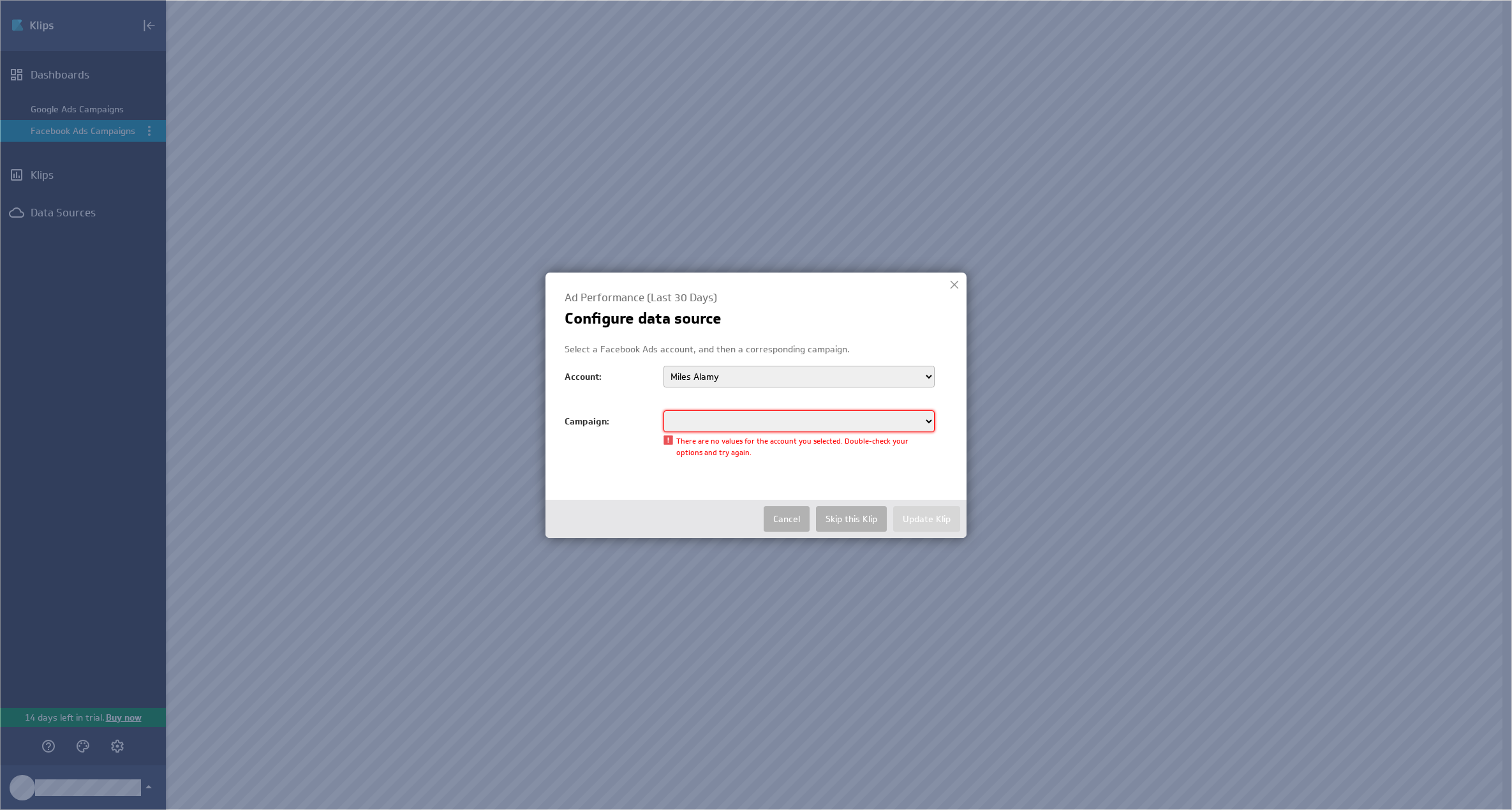
click at [795, 423] on select at bounding box center [799, 421] width 271 height 22
click at [885, 420] on select at bounding box center [799, 421] width 271 height 22
click at [864, 357] on div "Select a Facebook Ads account, and then a corresponding campaign. Account: 6082…" at bounding box center [756, 372] width 383 height 57
click at [859, 366] on select "608208328676561 [PERSON_NAME]" at bounding box center [799, 376] width 271 height 22
select select "act_608208328676561"
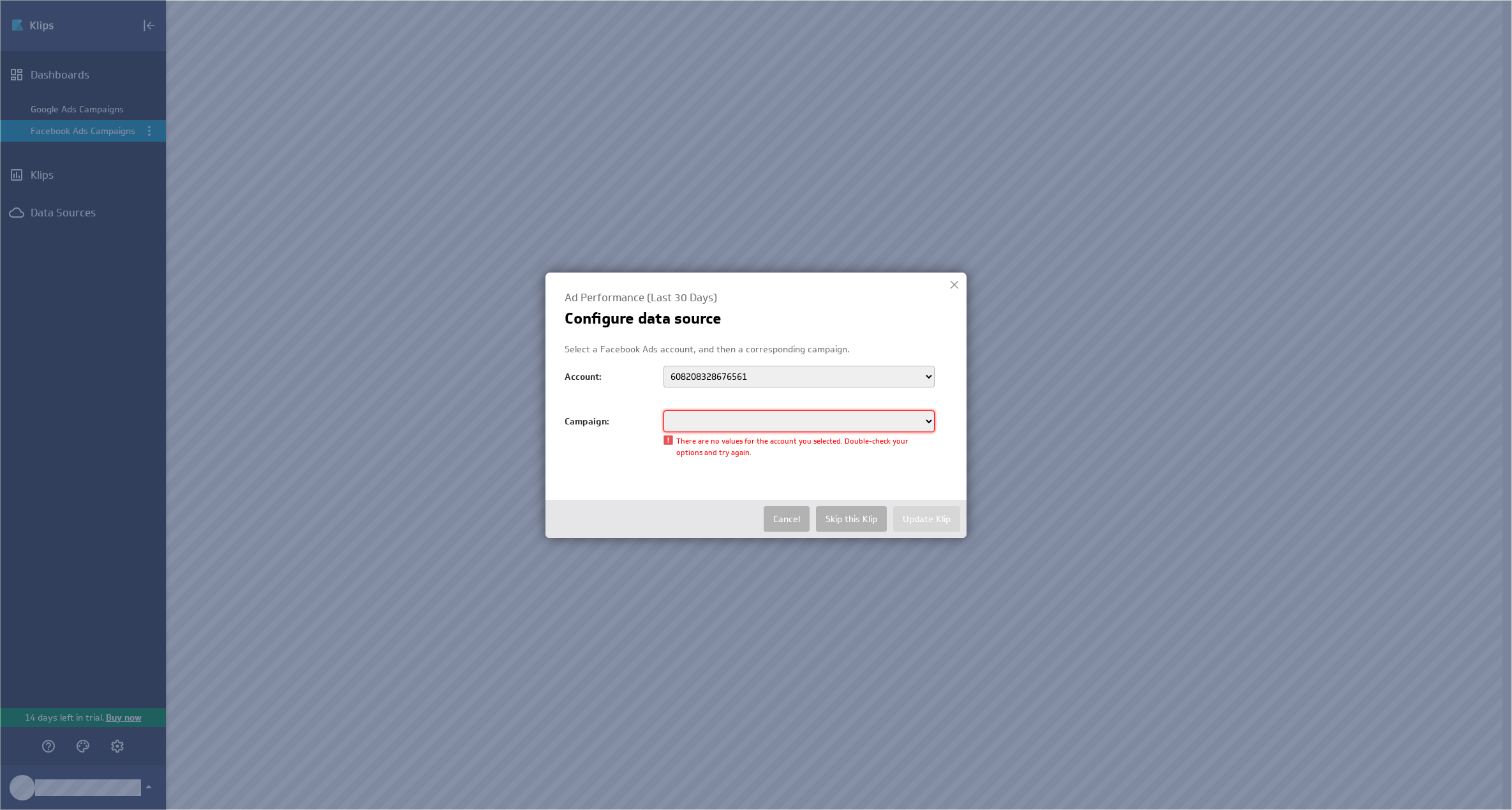
click at [663, 365] on select "608208328676561 [PERSON_NAME]" at bounding box center [799, 376] width 271 height 22
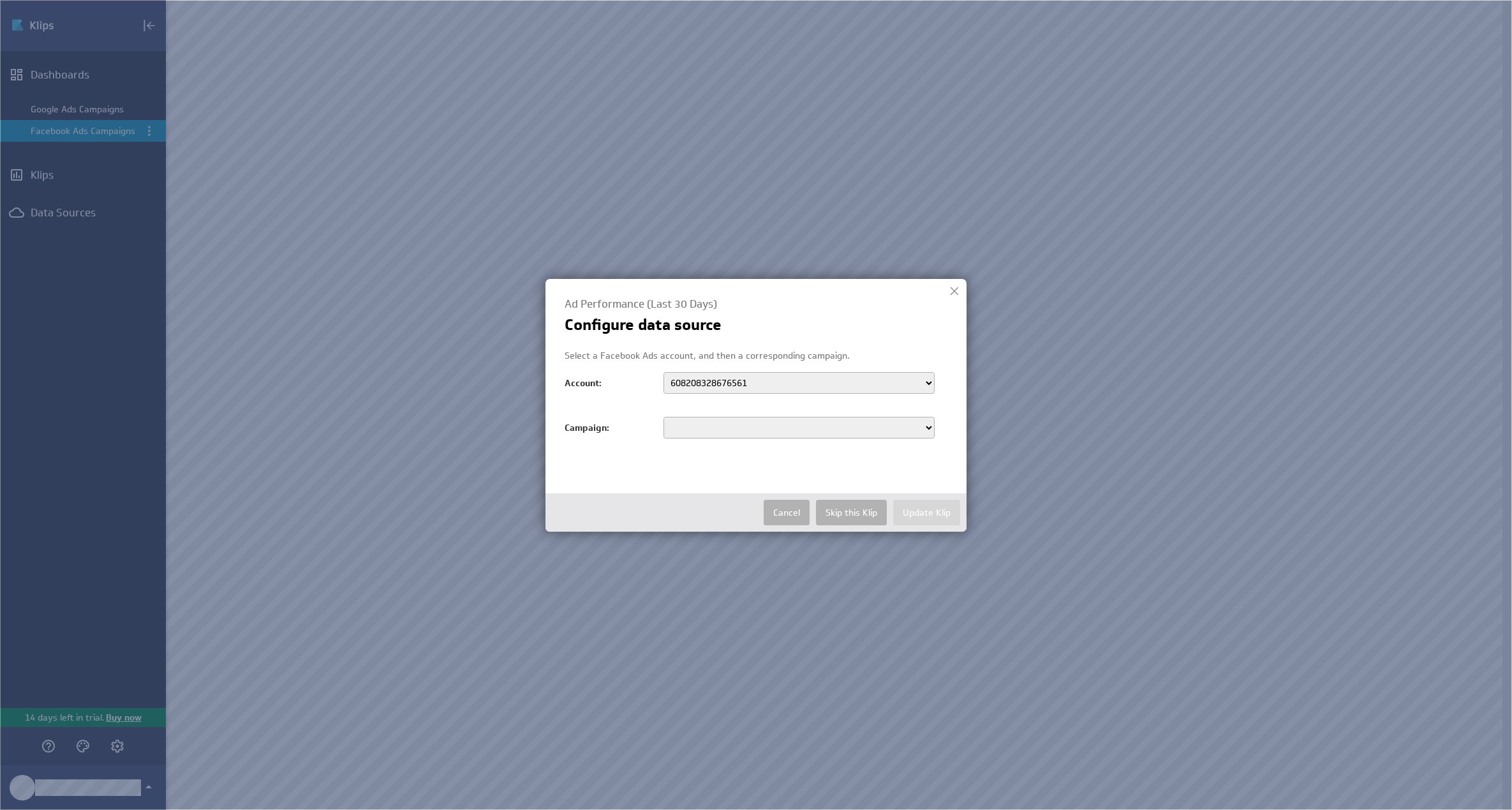
click at [814, 420] on select "Alamy / Consideration / Beyond The Brief Alamy / Engagement / Social Growth / B…" at bounding box center [799, 428] width 271 height 22
select select "120228932460410724"
click at [663, 417] on select "Alamy / Consideration / Beyond The Brief Alamy / Engagement / Social Growth / B…" at bounding box center [799, 428] width 271 height 22
click at [938, 513] on button "Update Klip" at bounding box center [927, 512] width 67 height 26
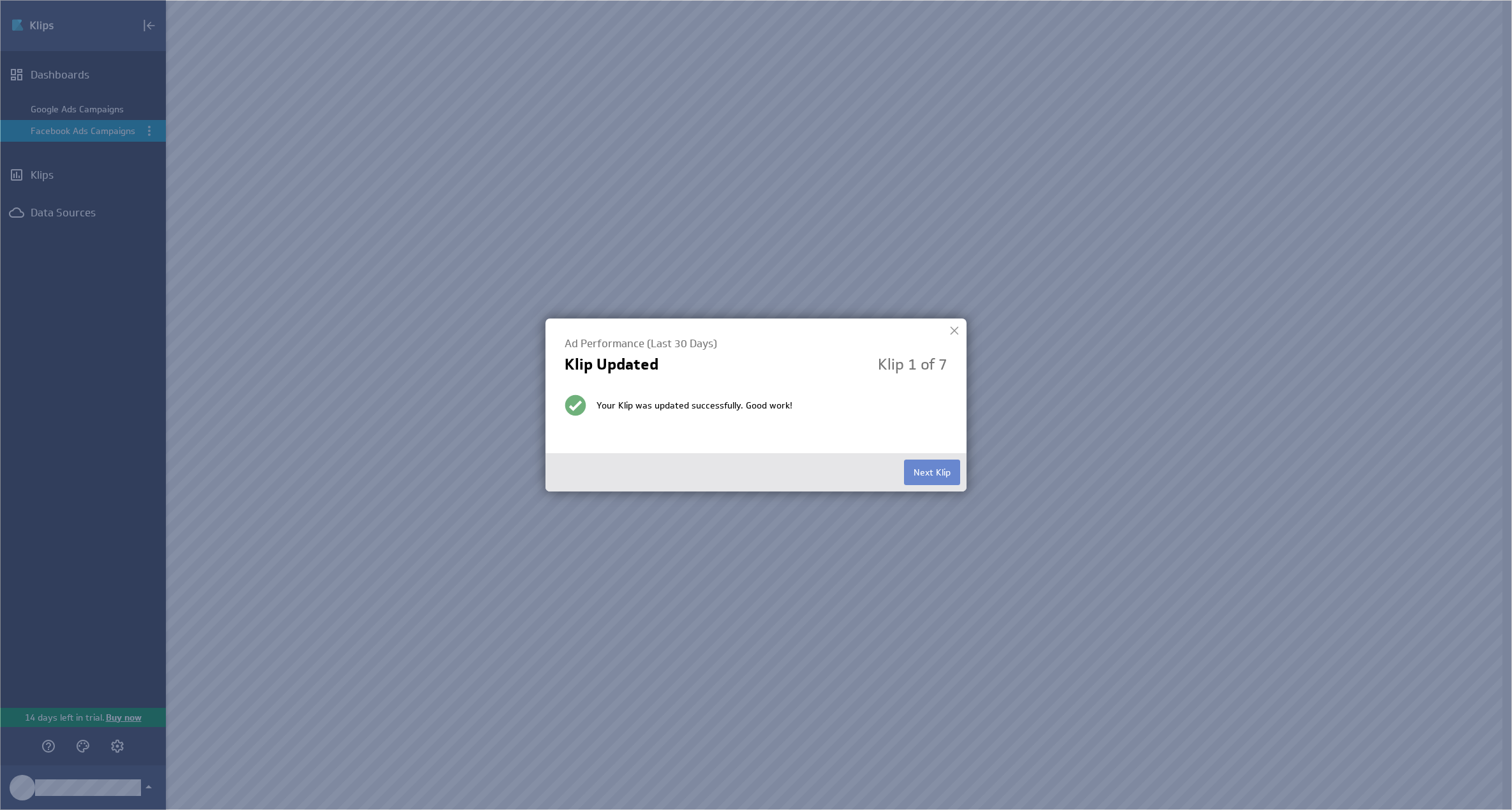
click at [933, 473] on button "Next Klip" at bounding box center [932, 472] width 56 height 26
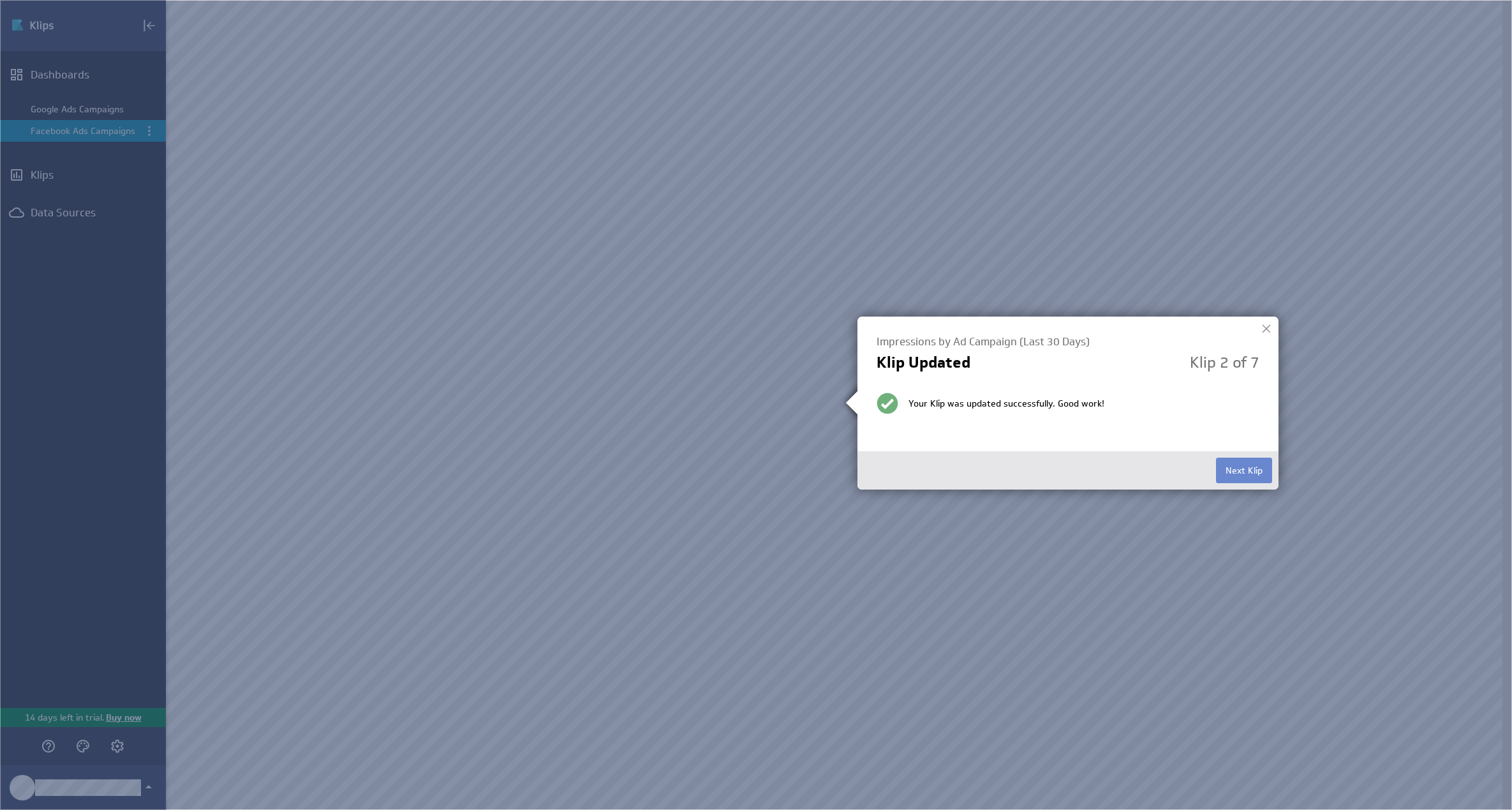
click at [1254, 475] on button "Next Klip" at bounding box center [1244, 470] width 56 height 26
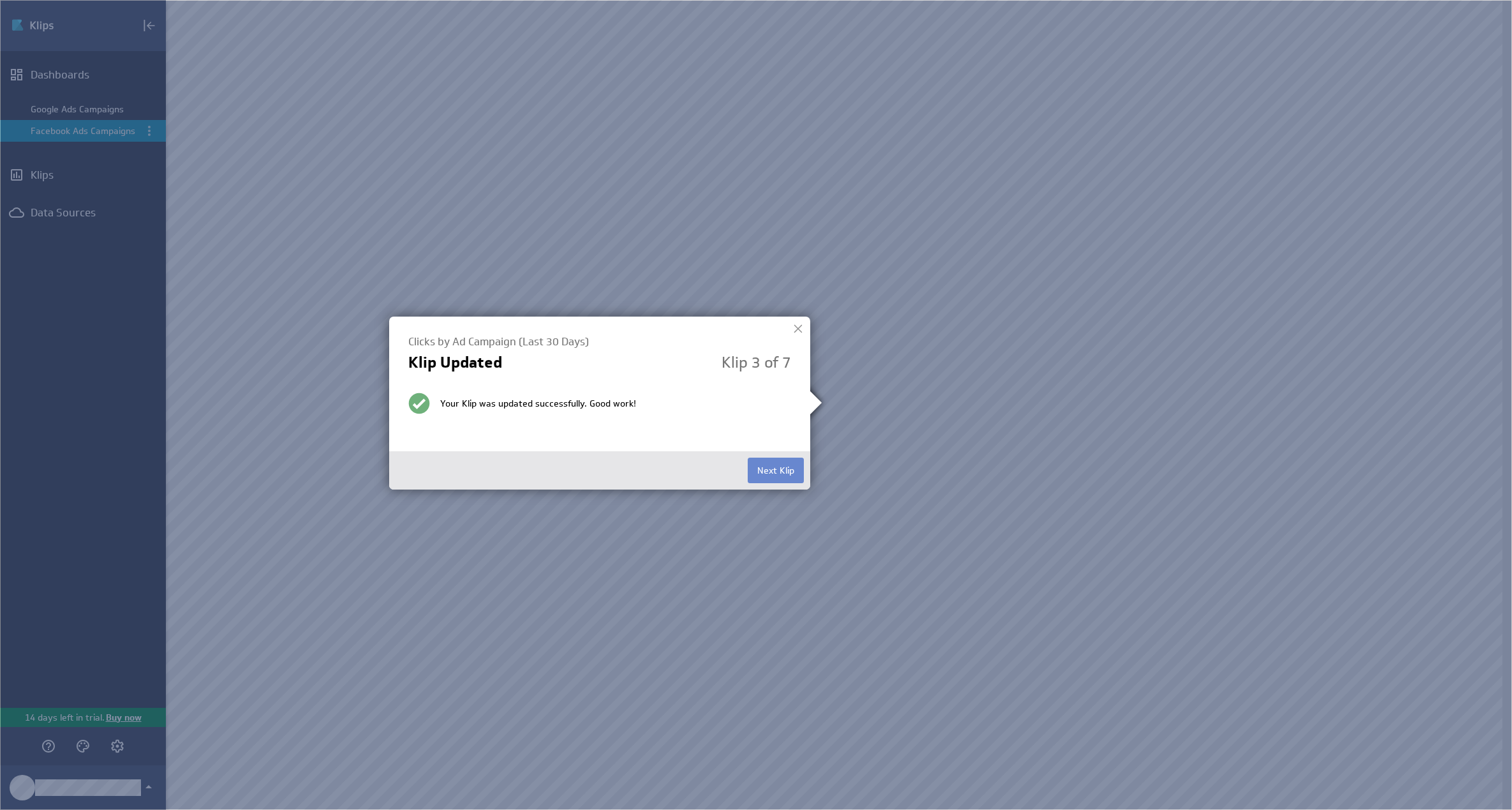
click at [786, 468] on button "Next Klip" at bounding box center [775, 470] width 56 height 26
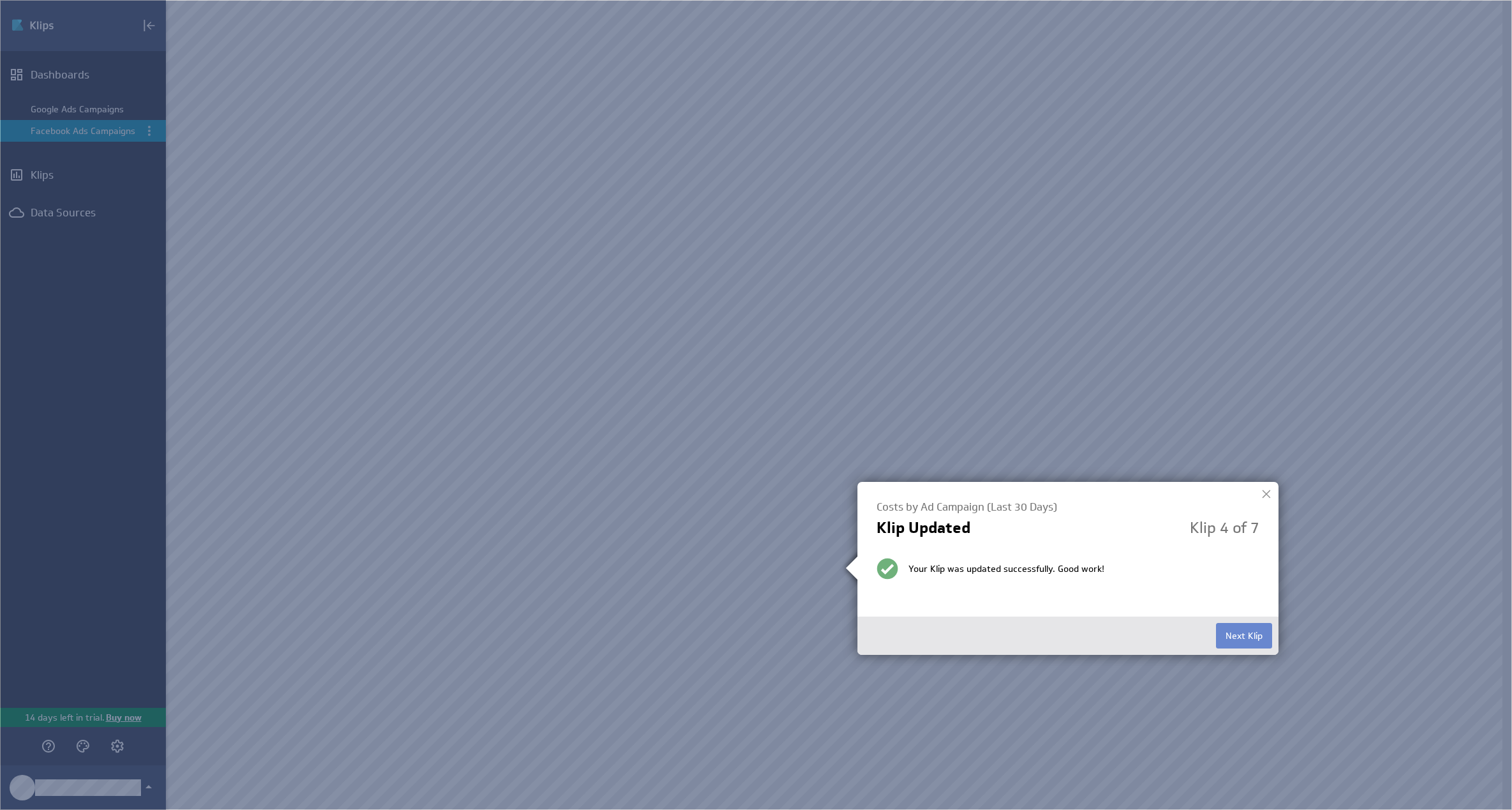
click at [1220, 624] on button "Next Klip" at bounding box center [1244, 635] width 56 height 26
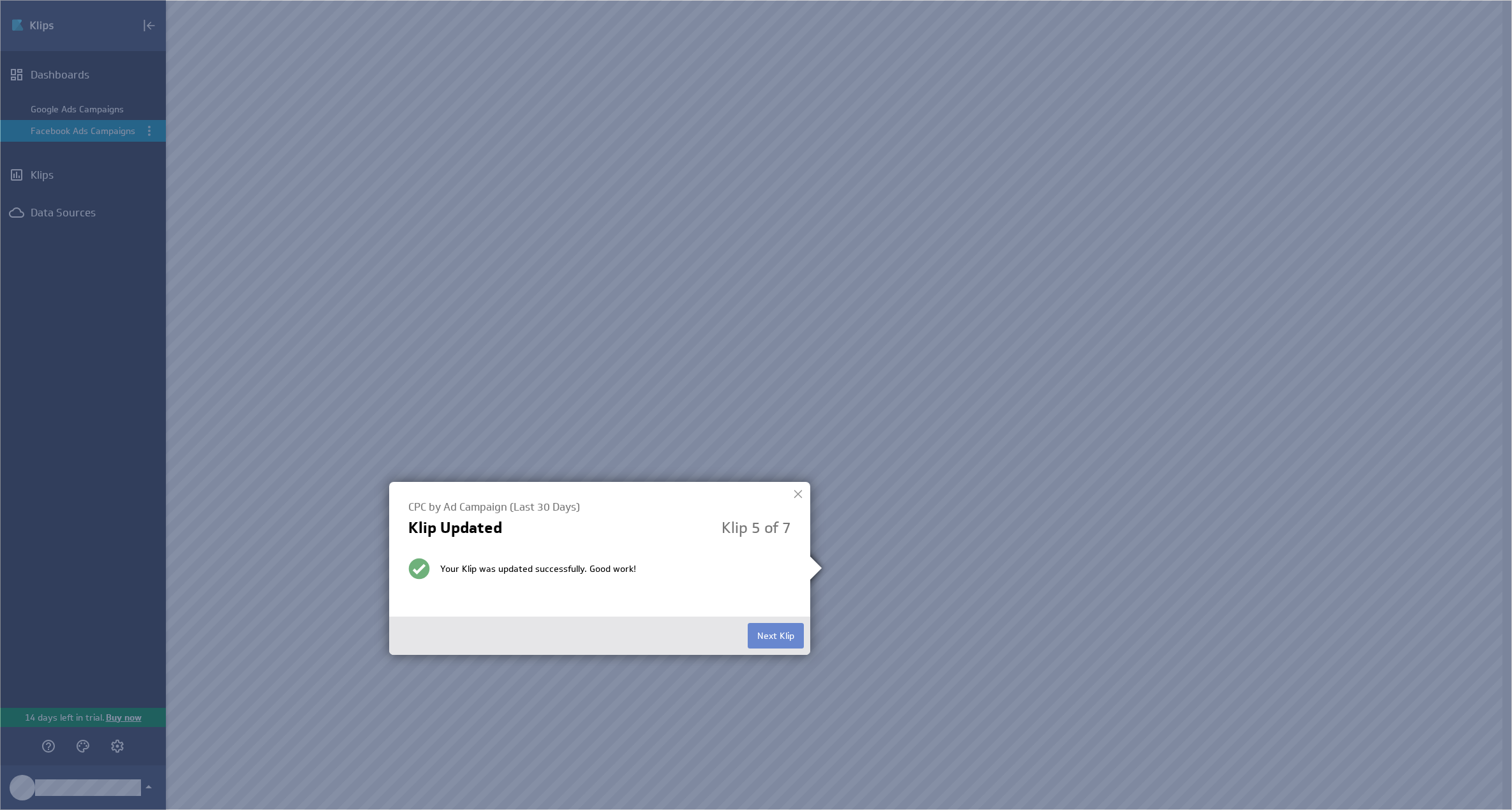
click at [789, 643] on button "Next Klip" at bounding box center [775, 635] width 56 height 26
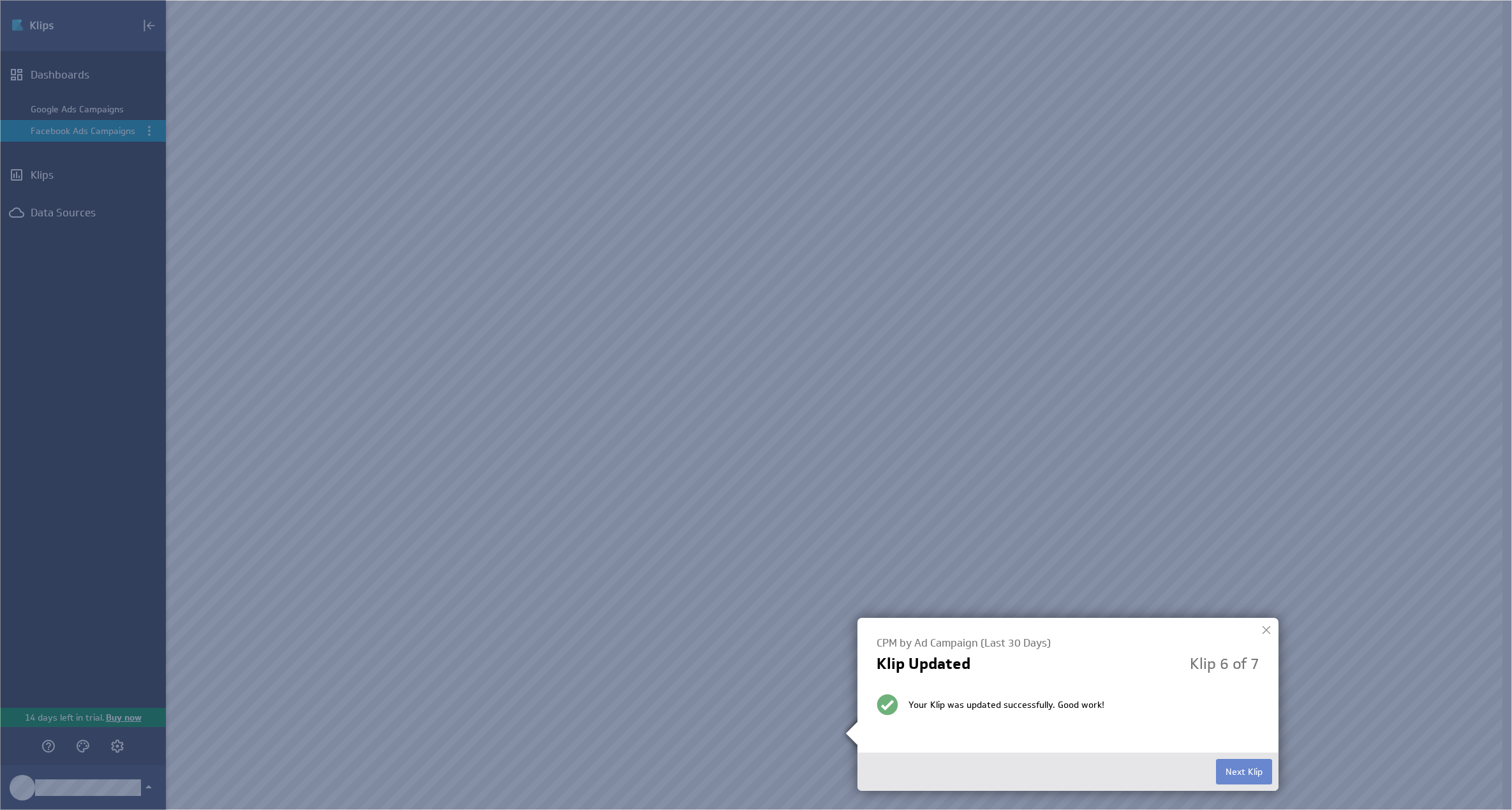
click at [1236, 761] on button "Next Klip" at bounding box center [1244, 771] width 56 height 26
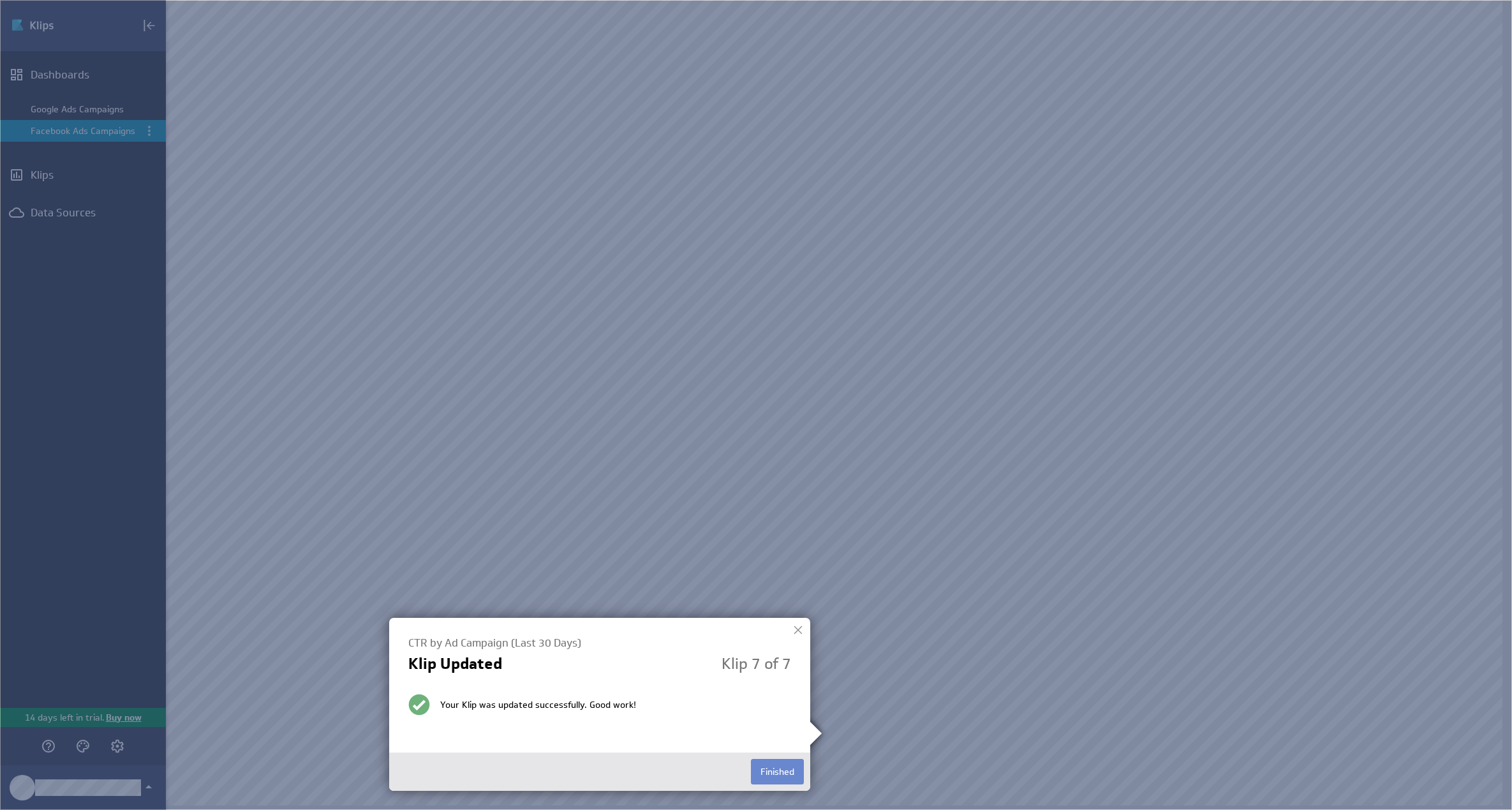
click at [775, 772] on button "Finished" at bounding box center [778, 771] width 53 height 26
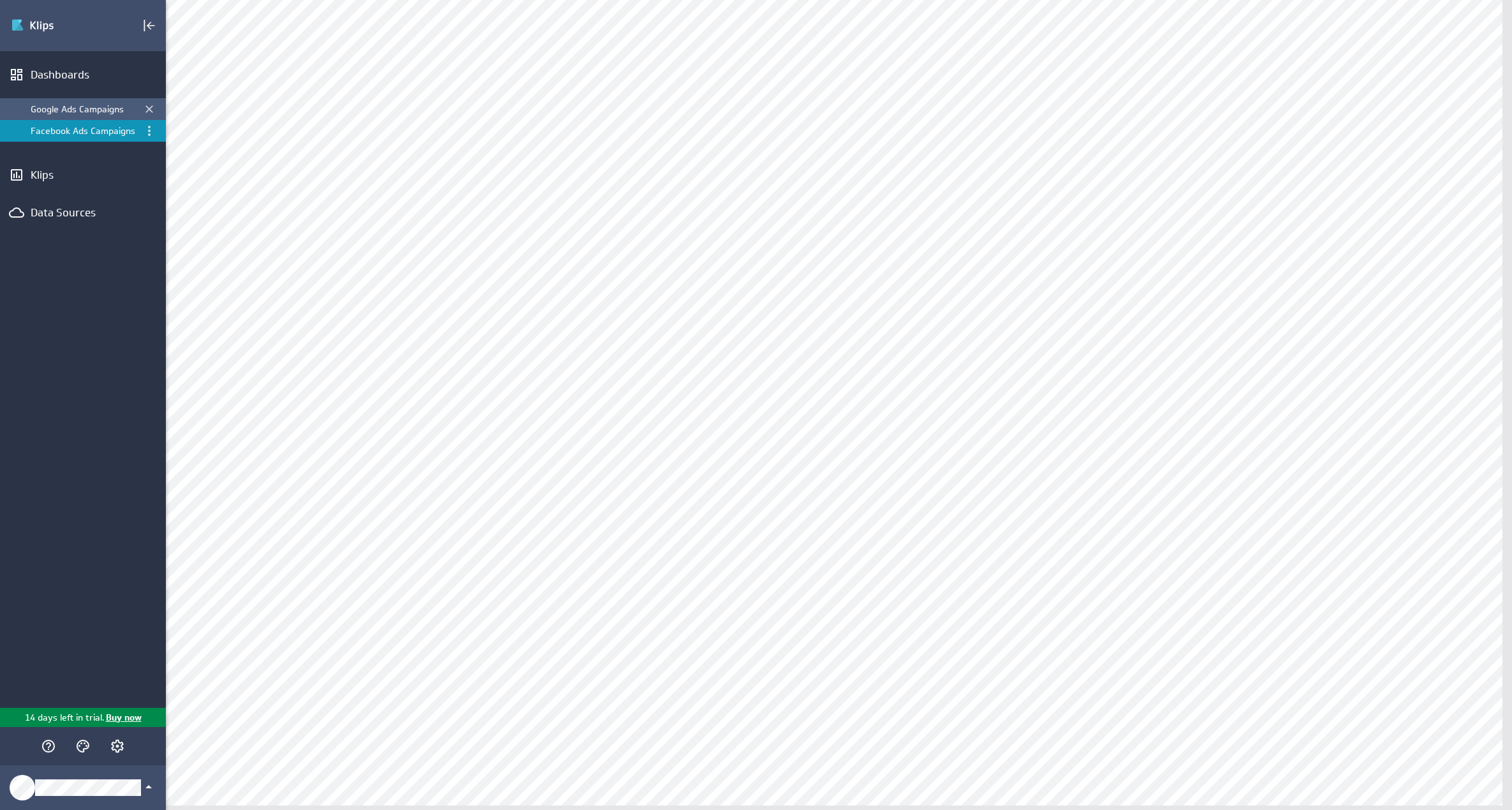
click at [29, 106] on div "Google Ads Campaigns" at bounding box center [83, 109] width 166 height 22
